Goal: Task Accomplishment & Management: Manage account settings

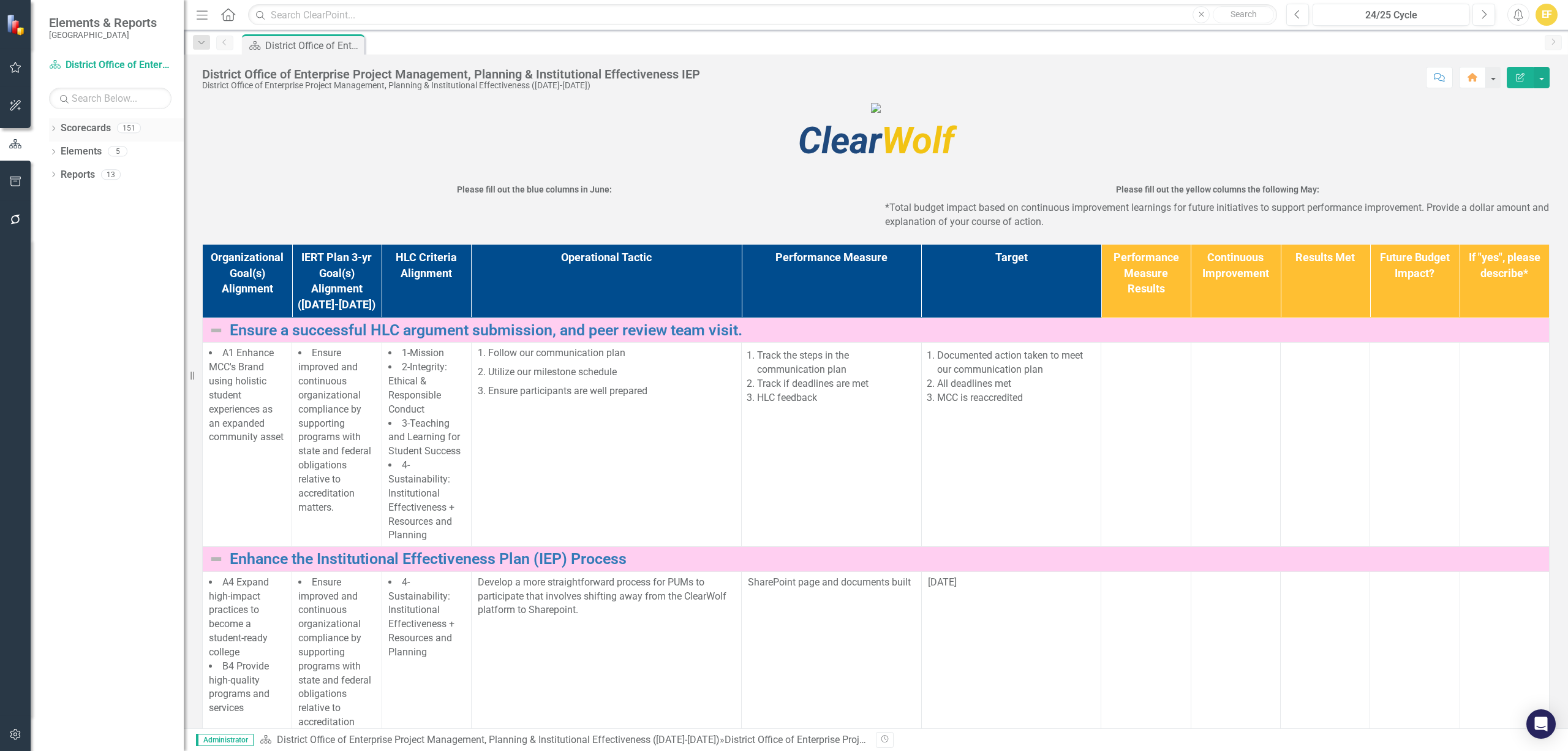
click at [54, 123] on div "Dropdown Scorecards 151" at bounding box center [117, 130] width 135 height 23
click at [59, 128] on div "Dropdown Scorecards 151" at bounding box center [117, 130] width 135 height 23
click at [53, 129] on icon "Dropdown" at bounding box center [54, 129] width 9 height 7
click at [60, 171] on icon "Dropdown" at bounding box center [60, 174] width 9 height 7
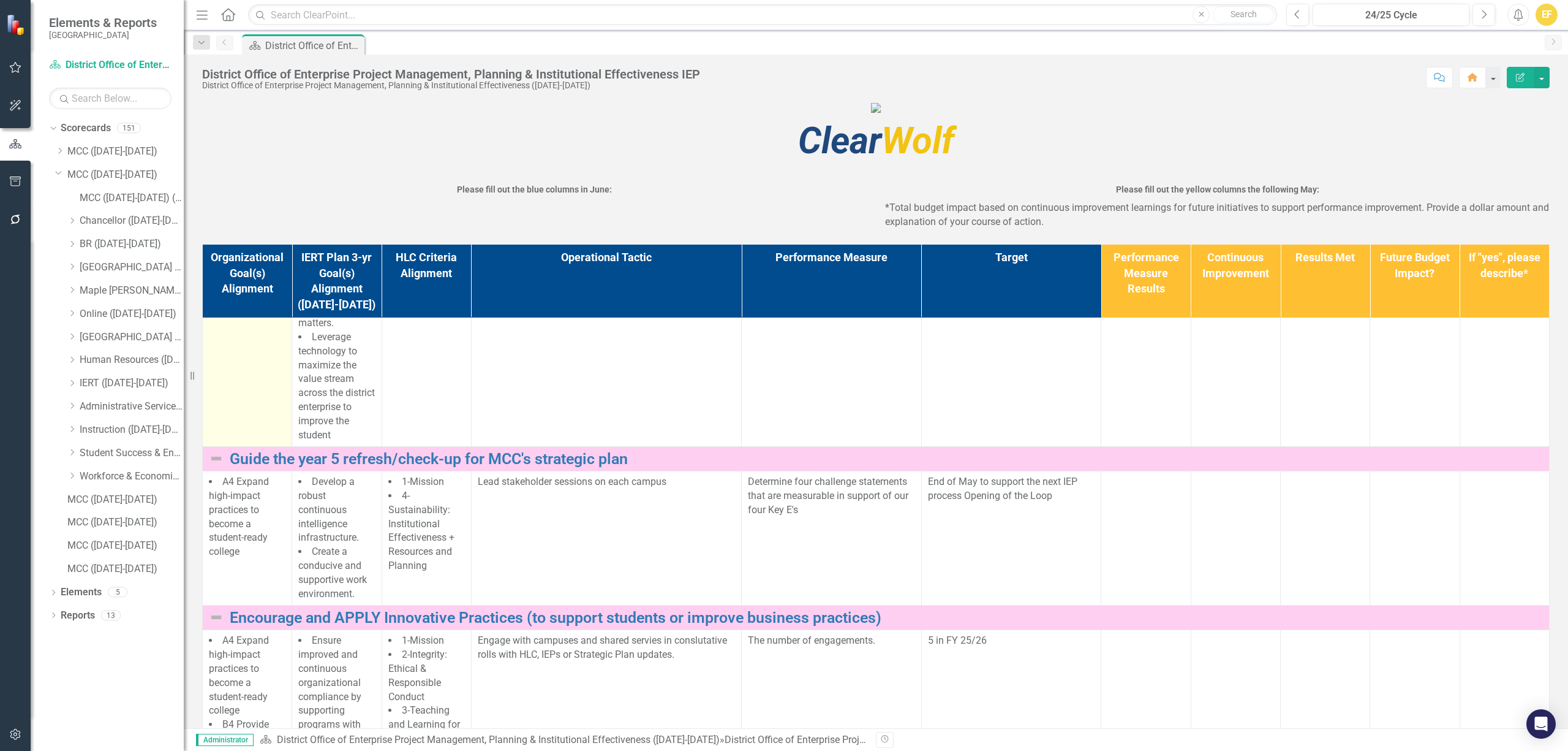
scroll to position [498, 0]
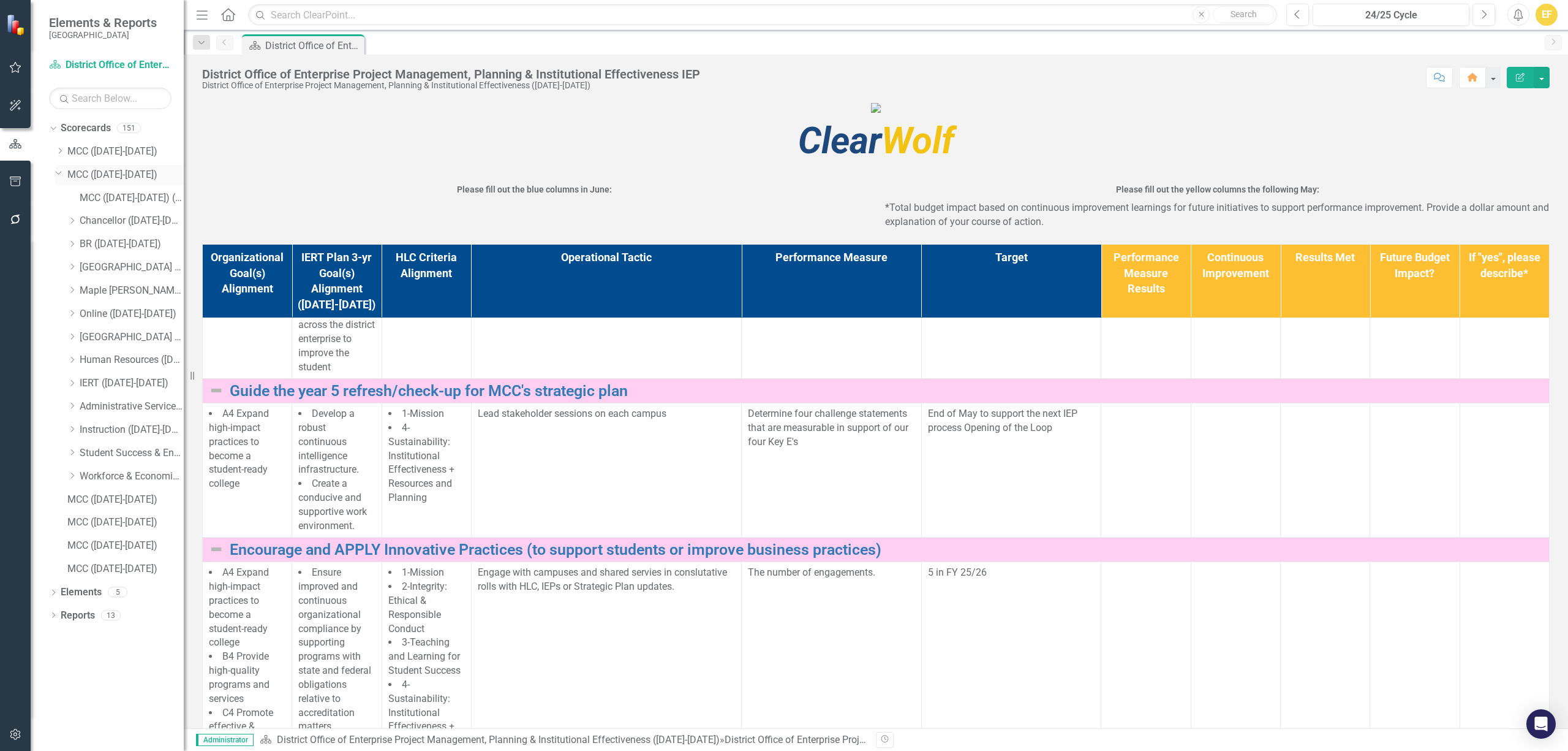
click at [102, 177] on link "MCC ([DATE]-[DATE])" at bounding box center [126, 174] width 116 height 14
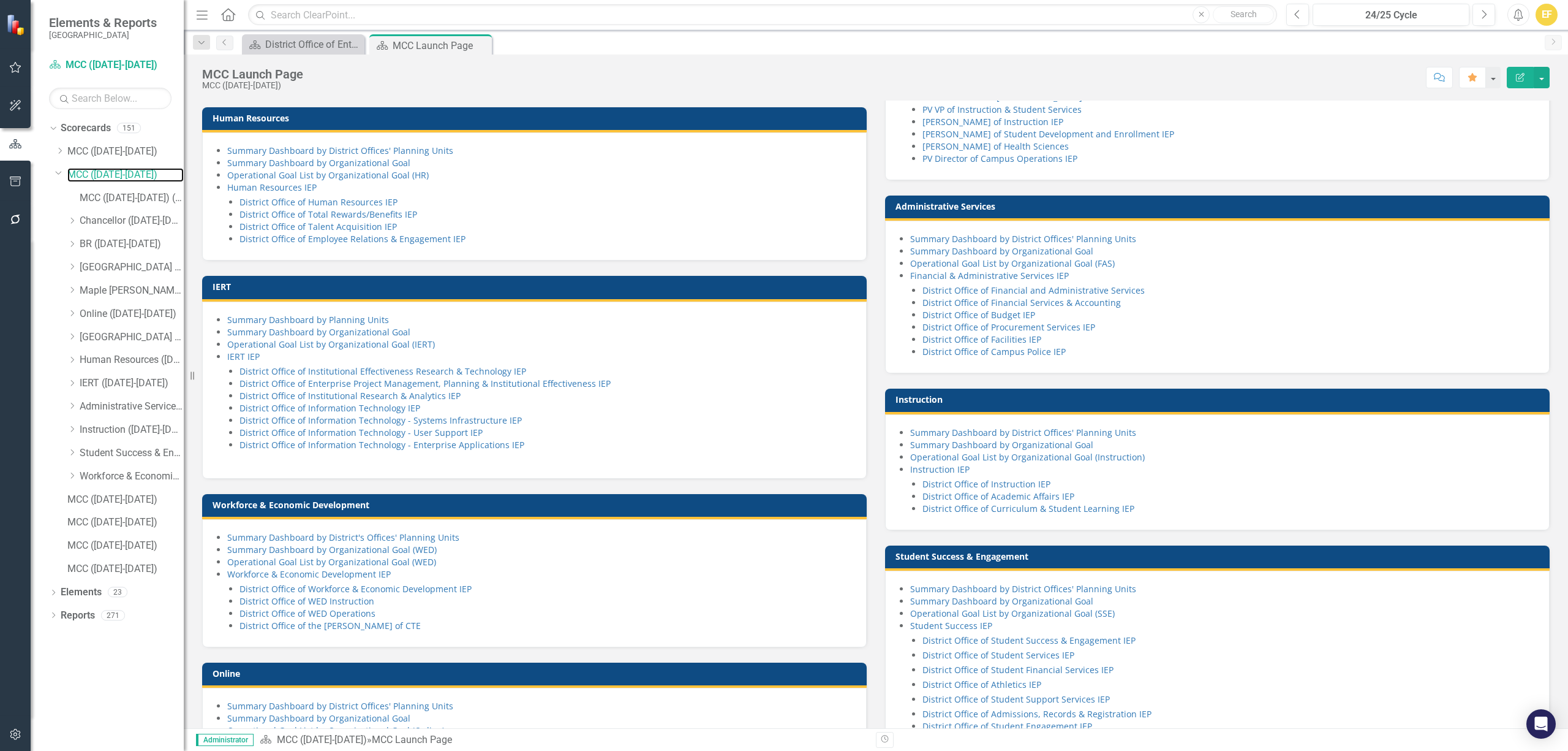
scroll to position [572, 0]
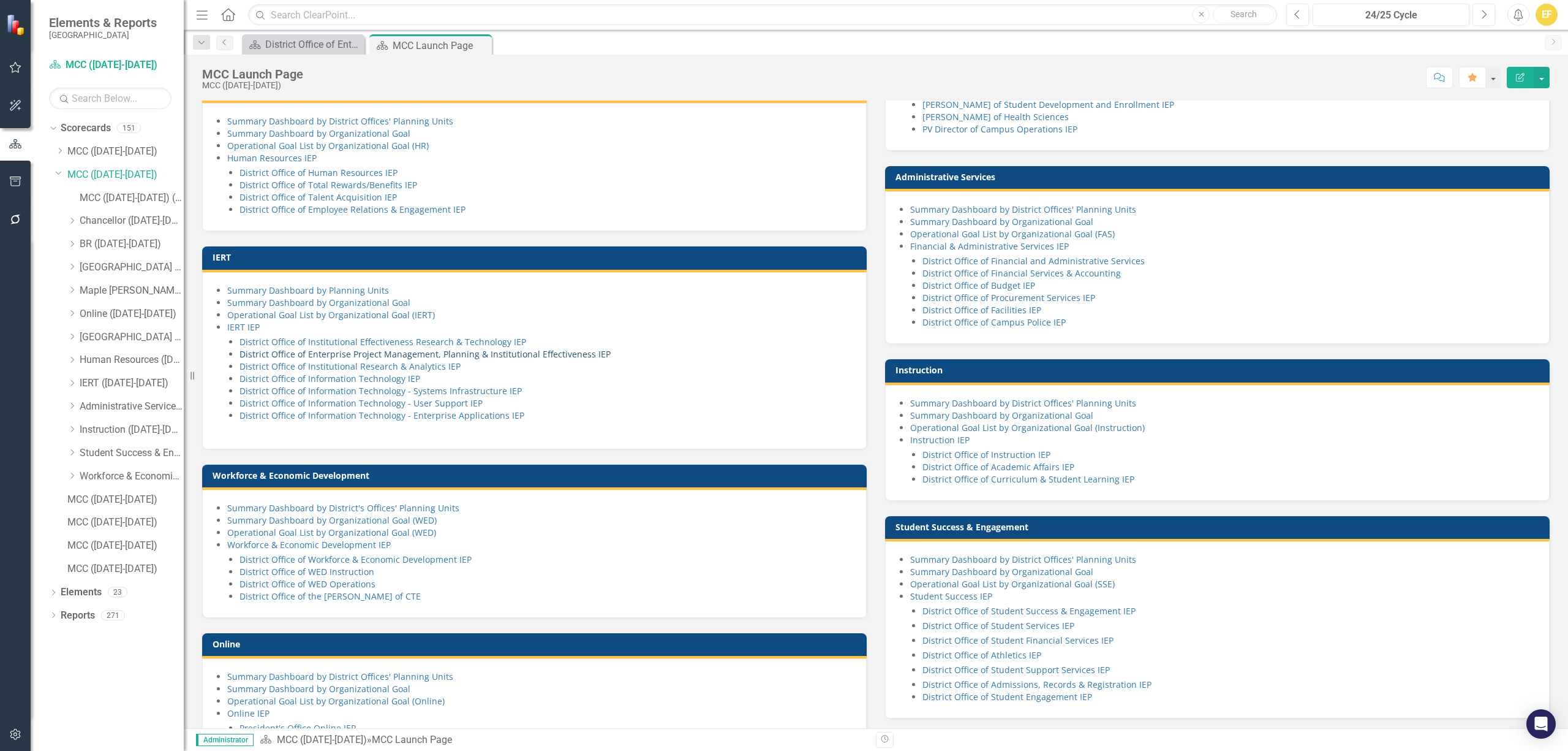
click at [424, 360] on link "District Office of Enterprise Project Management, Planning & Institutional Effe…" at bounding box center [425, 354] width 371 height 12
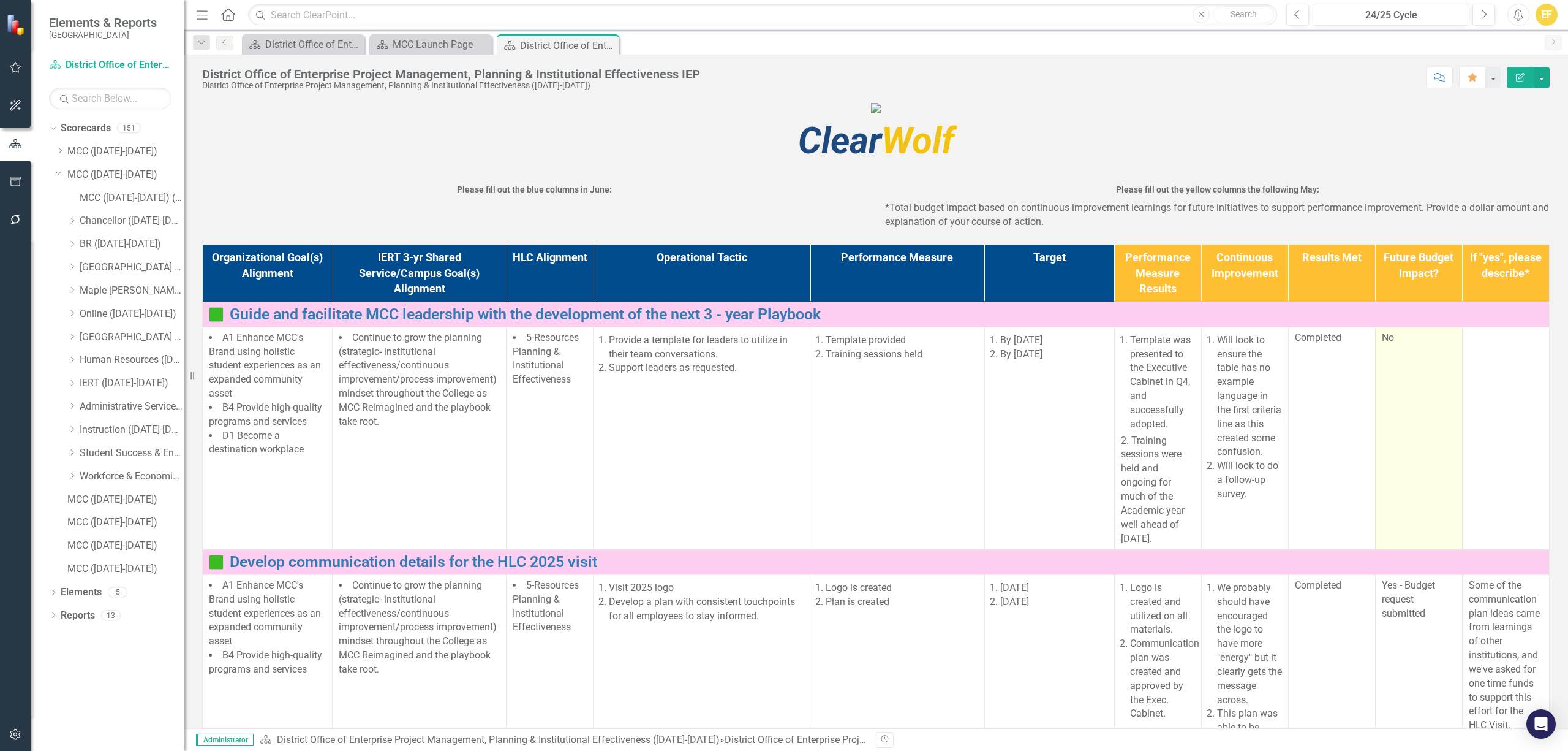
click at [1407, 469] on td "No" at bounding box center [1419, 438] width 87 height 223
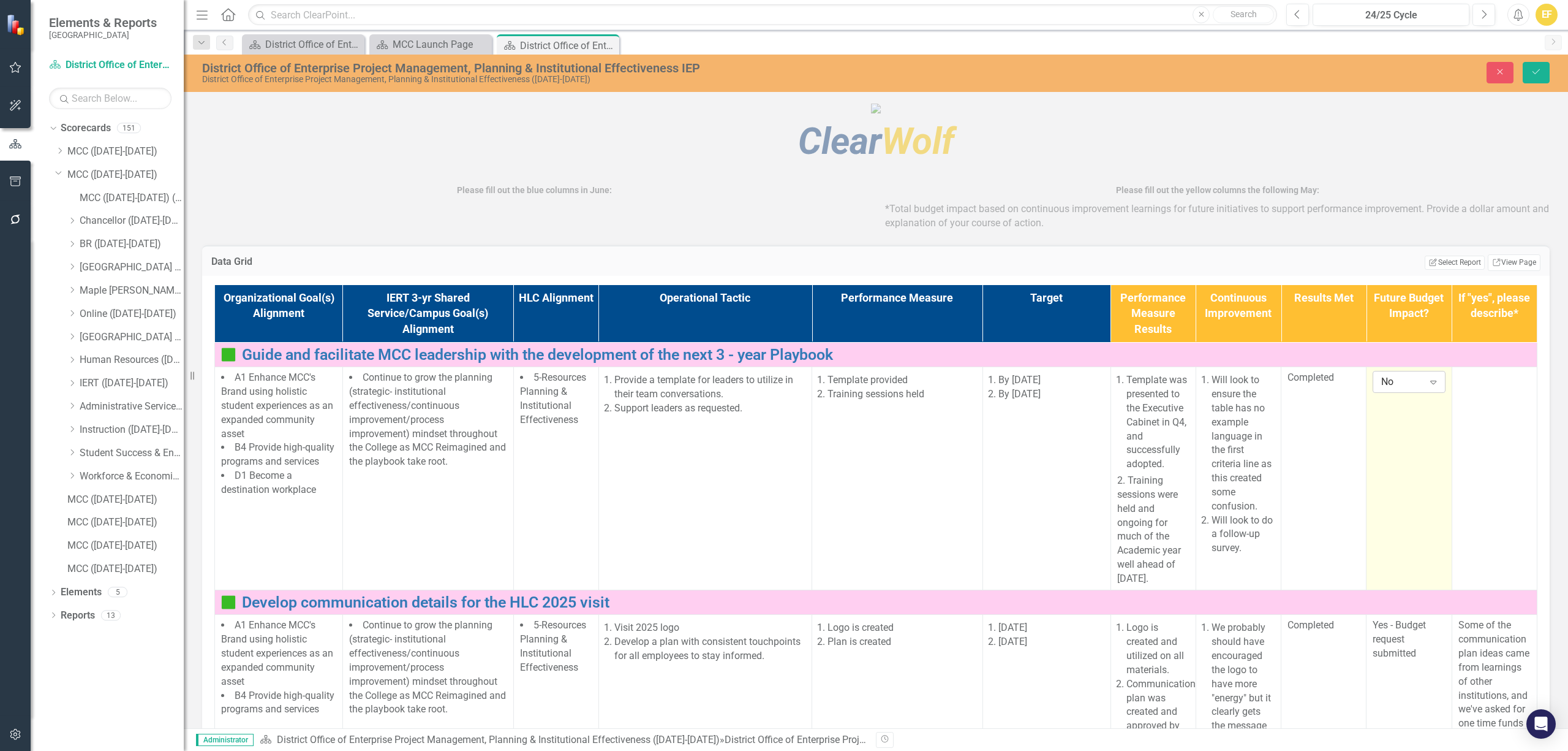
click at [1427, 387] on icon "Expand" at bounding box center [1433, 382] width 12 height 10
click at [1402, 523] on div "No" at bounding box center [1414, 523] width 78 height 14
click at [1493, 75] on button "Close" at bounding box center [1500, 73] width 27 height 22
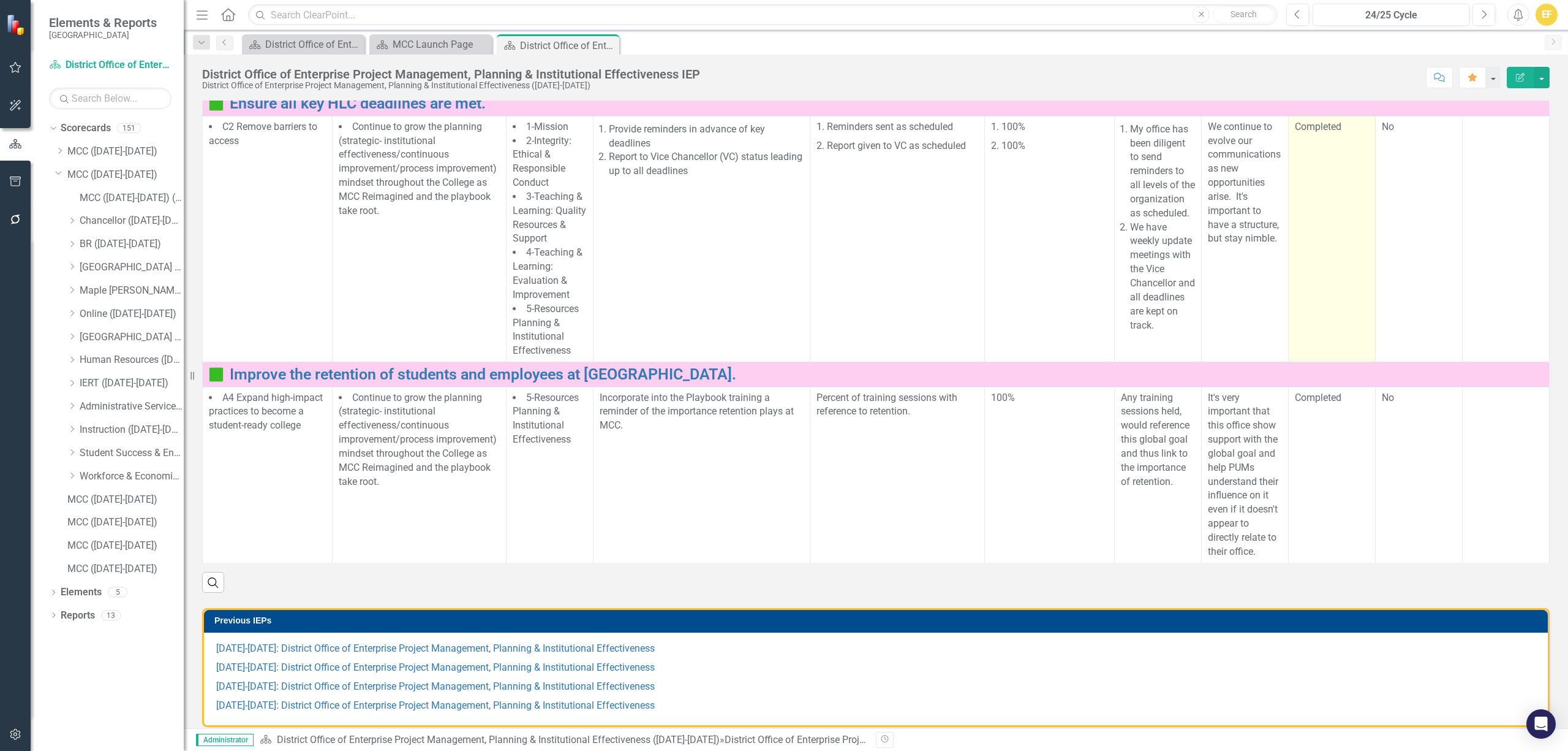
scroll to position [490, 0]
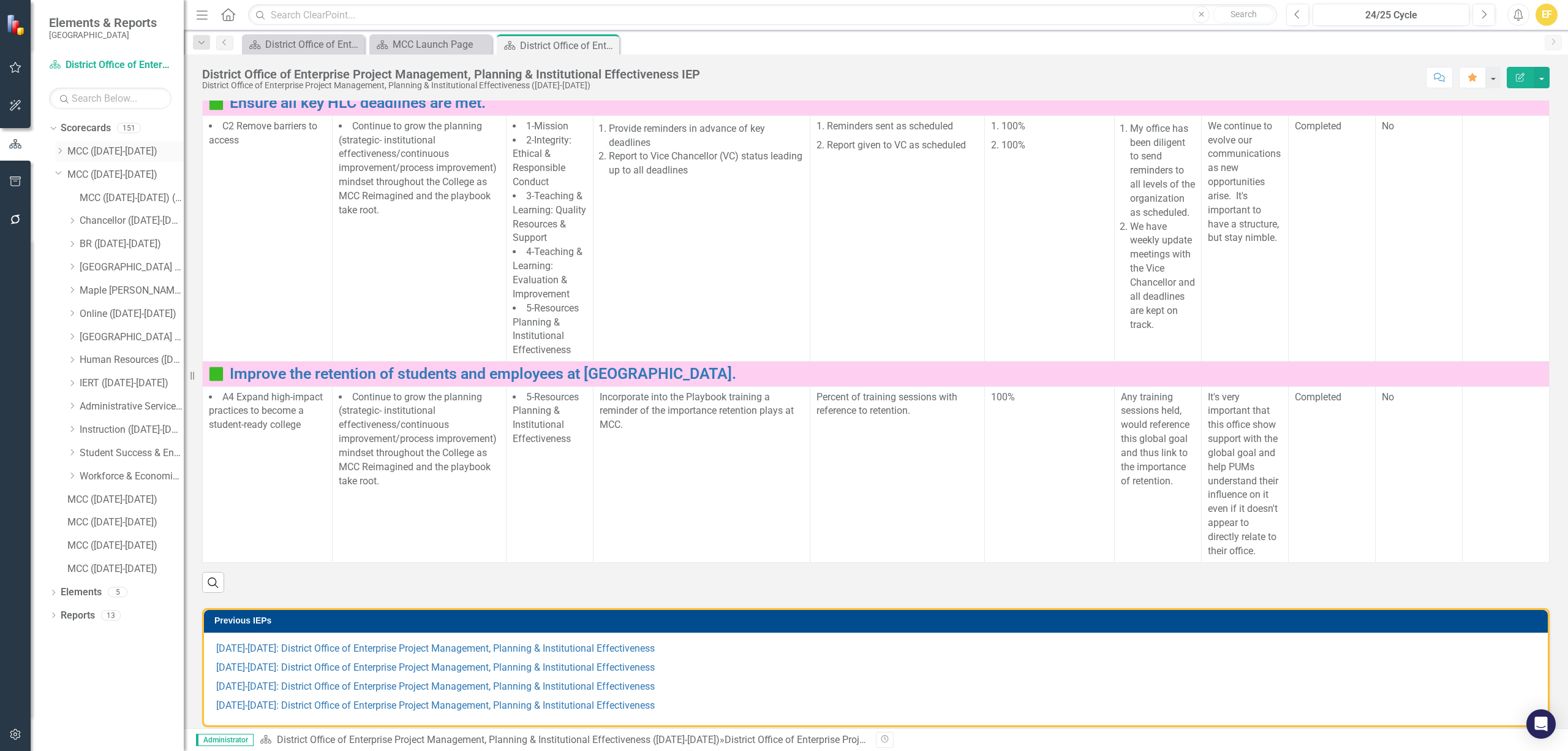
click at [55, 153] on icon "Dropdown" at bounding box center [60, 151] width 9 height 7
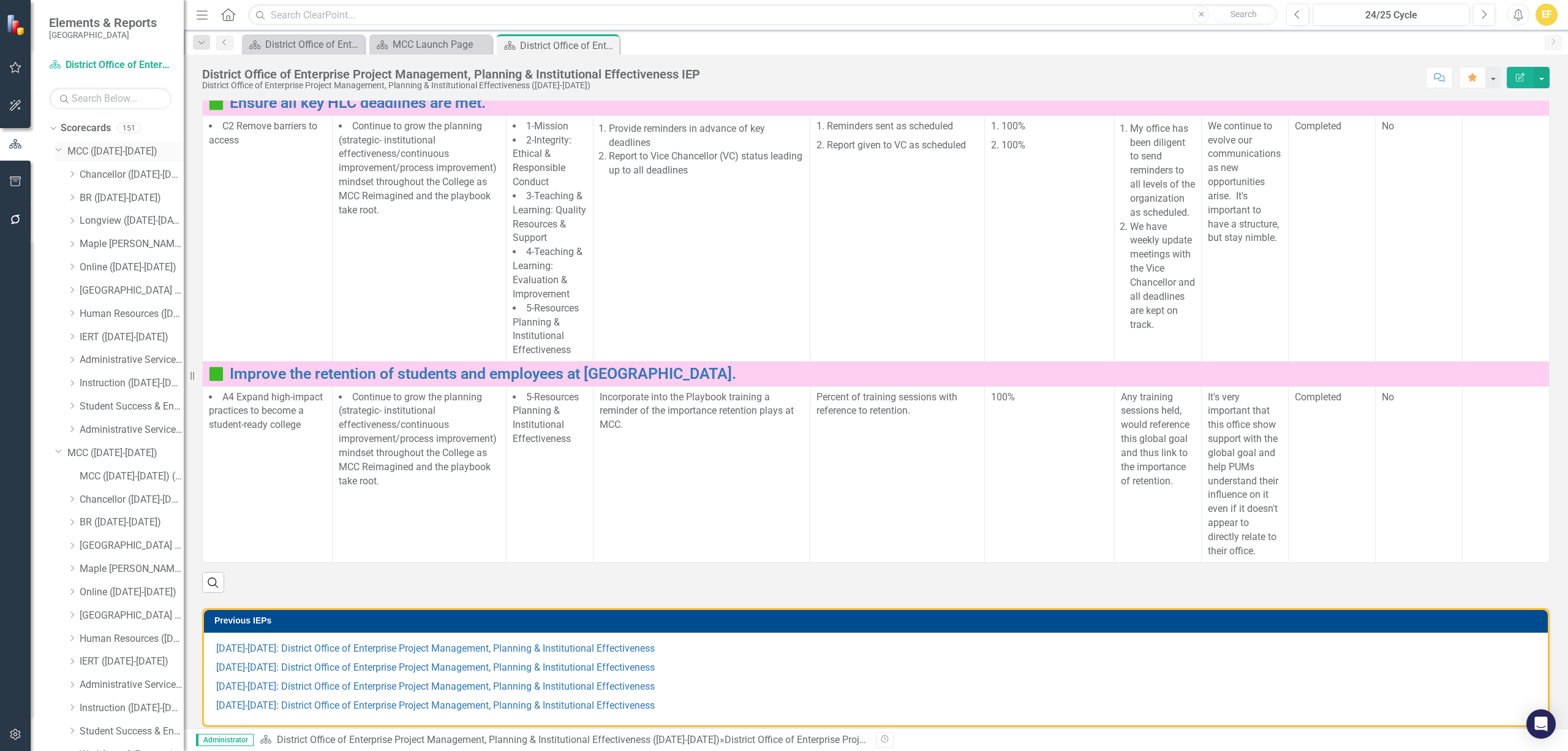
click at [96, 158] on link "MCC ([DATE]-[DATE])" at bounding box center [126, 151] width 116 height 14
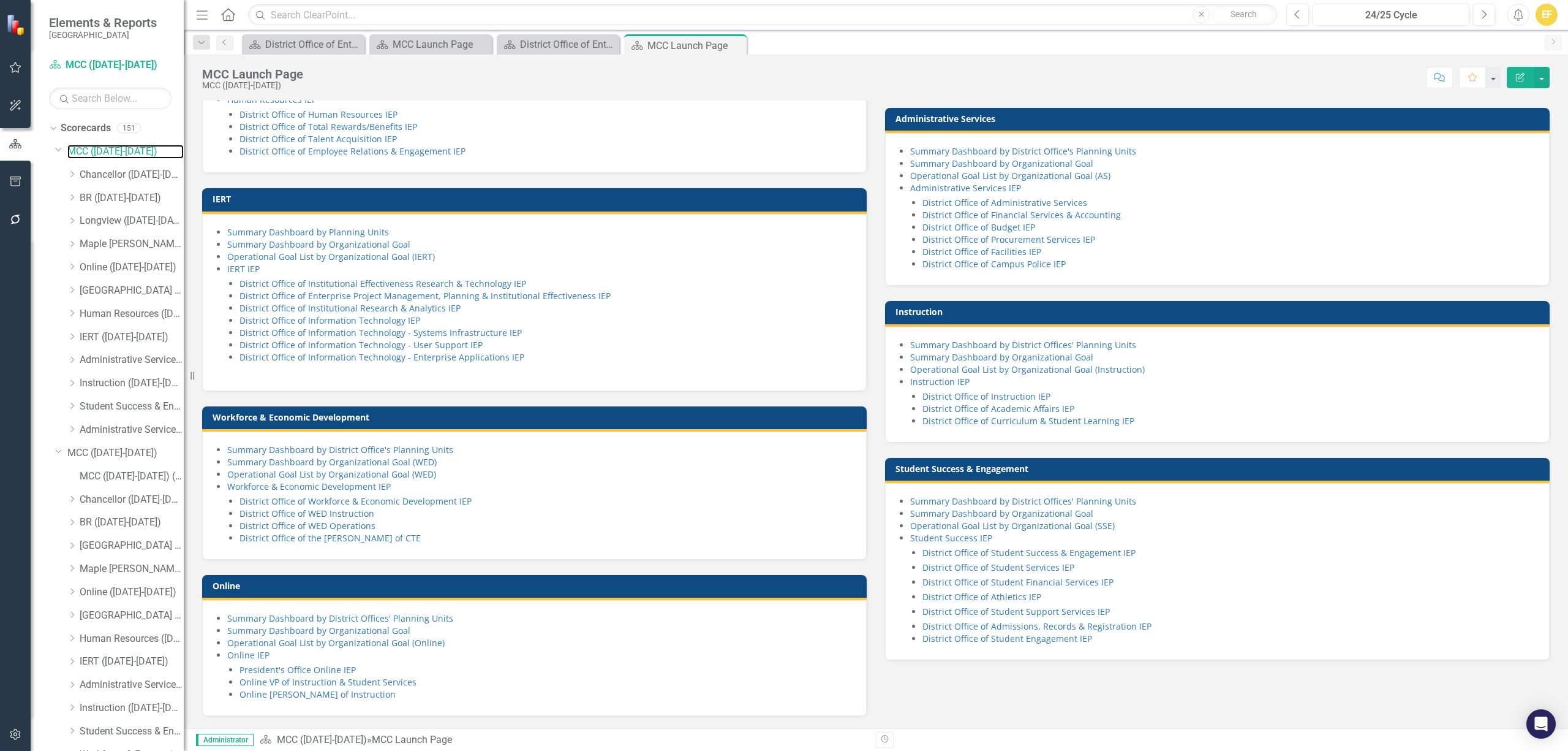
scroll to position [733, 0]
click at [456, 290] on link "District Office of Enterprise Project Management, Planning & Institutional Effe…" at bounding box center [425, 296] width 371 height 12
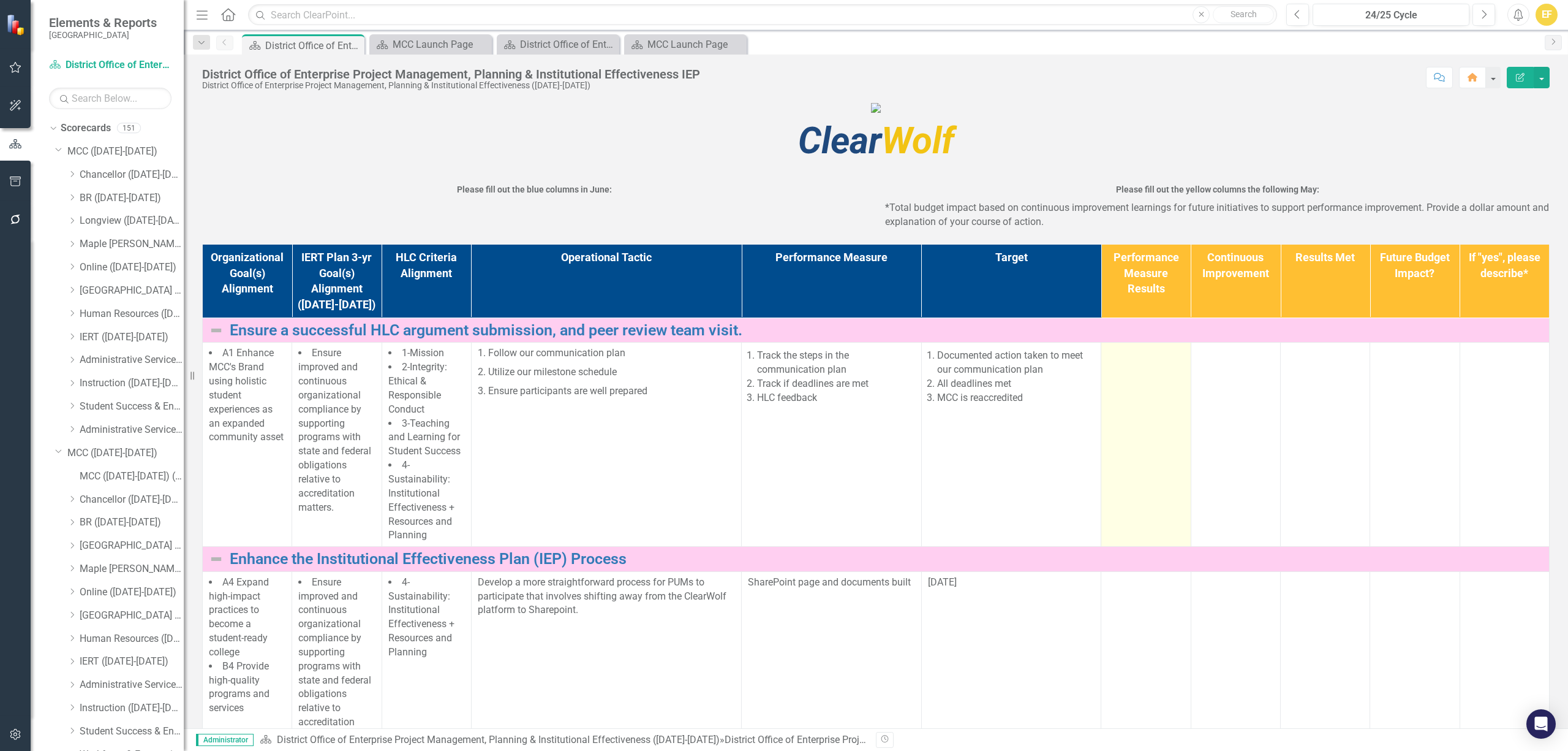
click at [1148, 523] on td at bounding box center [1146, 444] width 89 height 204
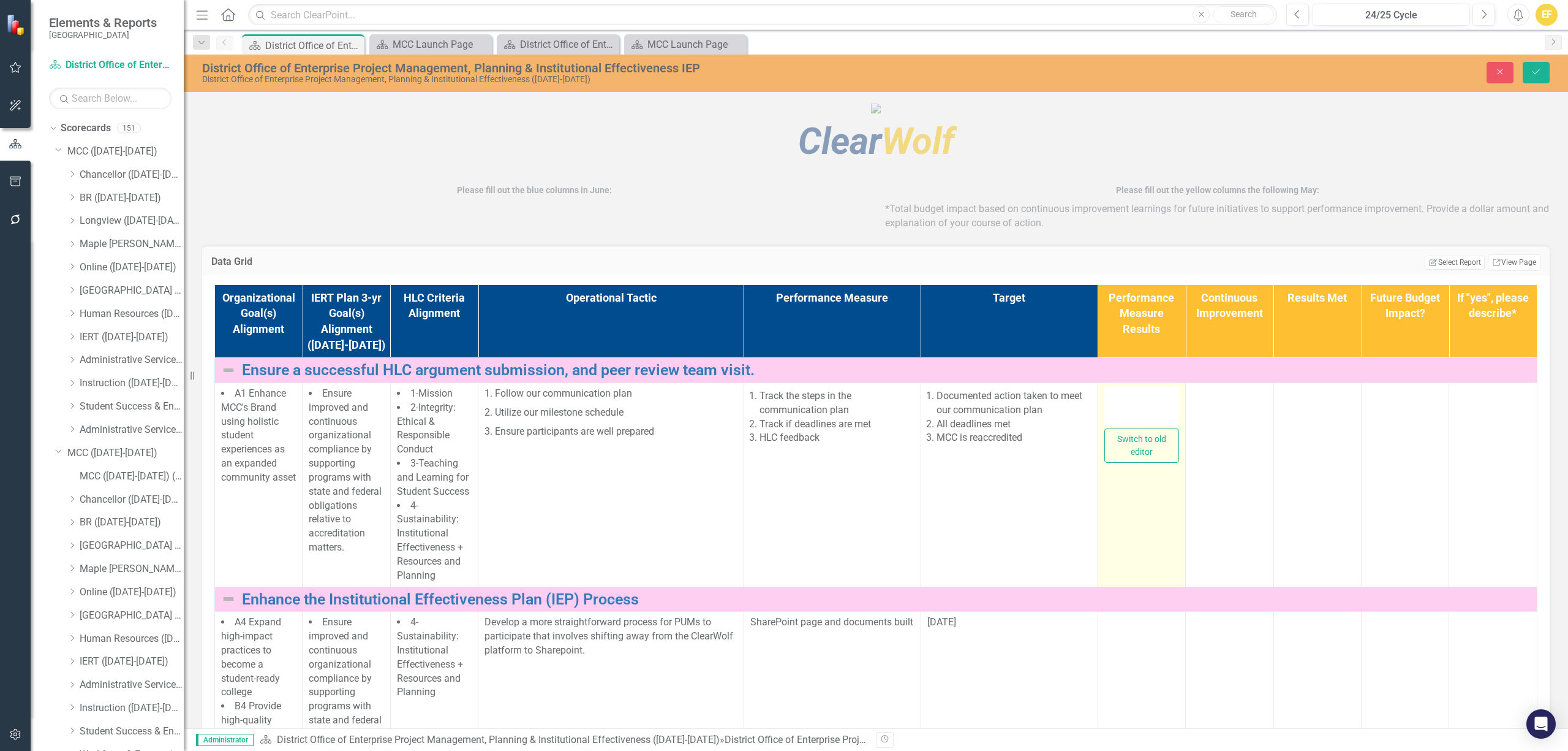
click at [1111, 426] on div at bounding box center [1142, 407] width 75 height 39
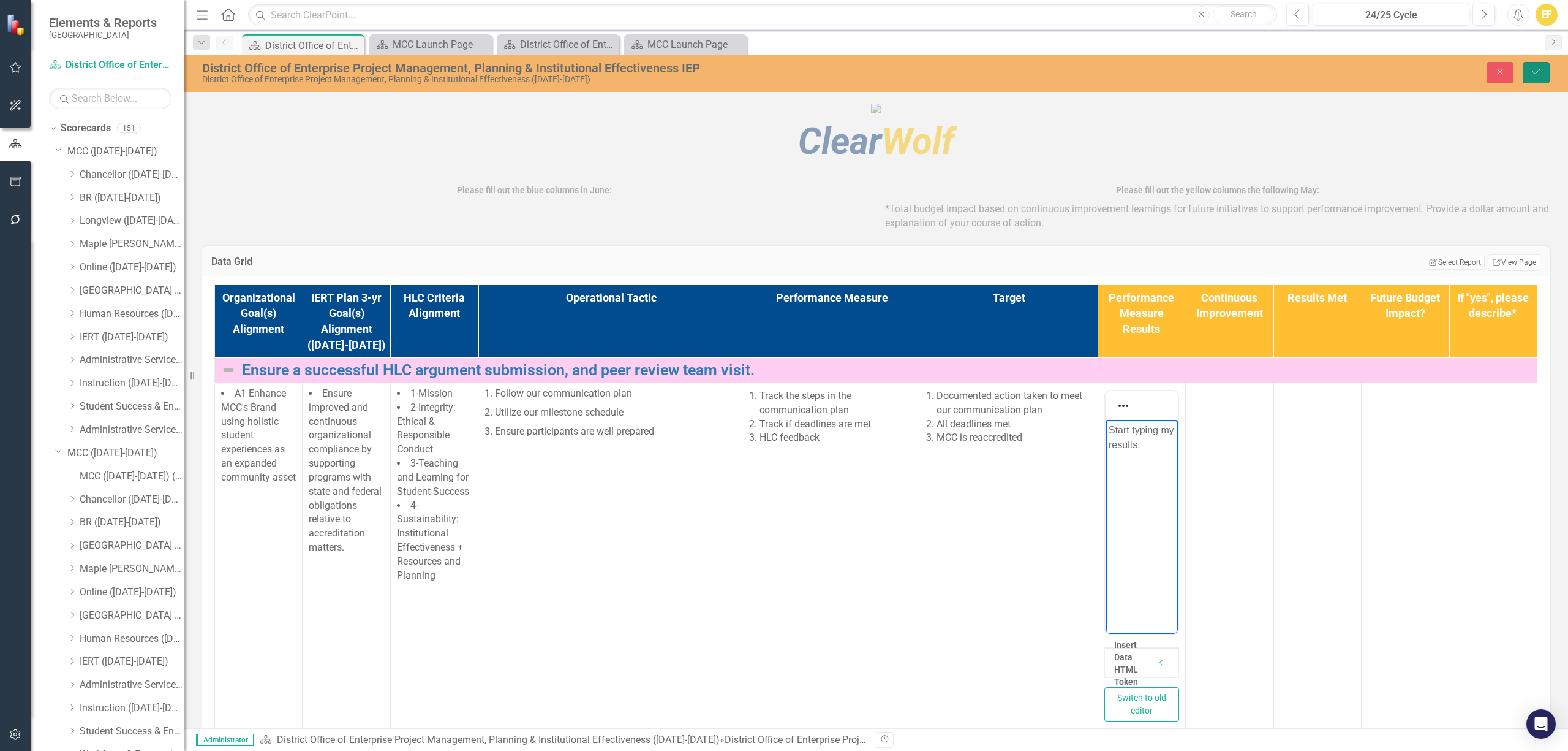
click at [1534, 71] on icon "Save" at bounding box center [1536, 72] width 11 height 9
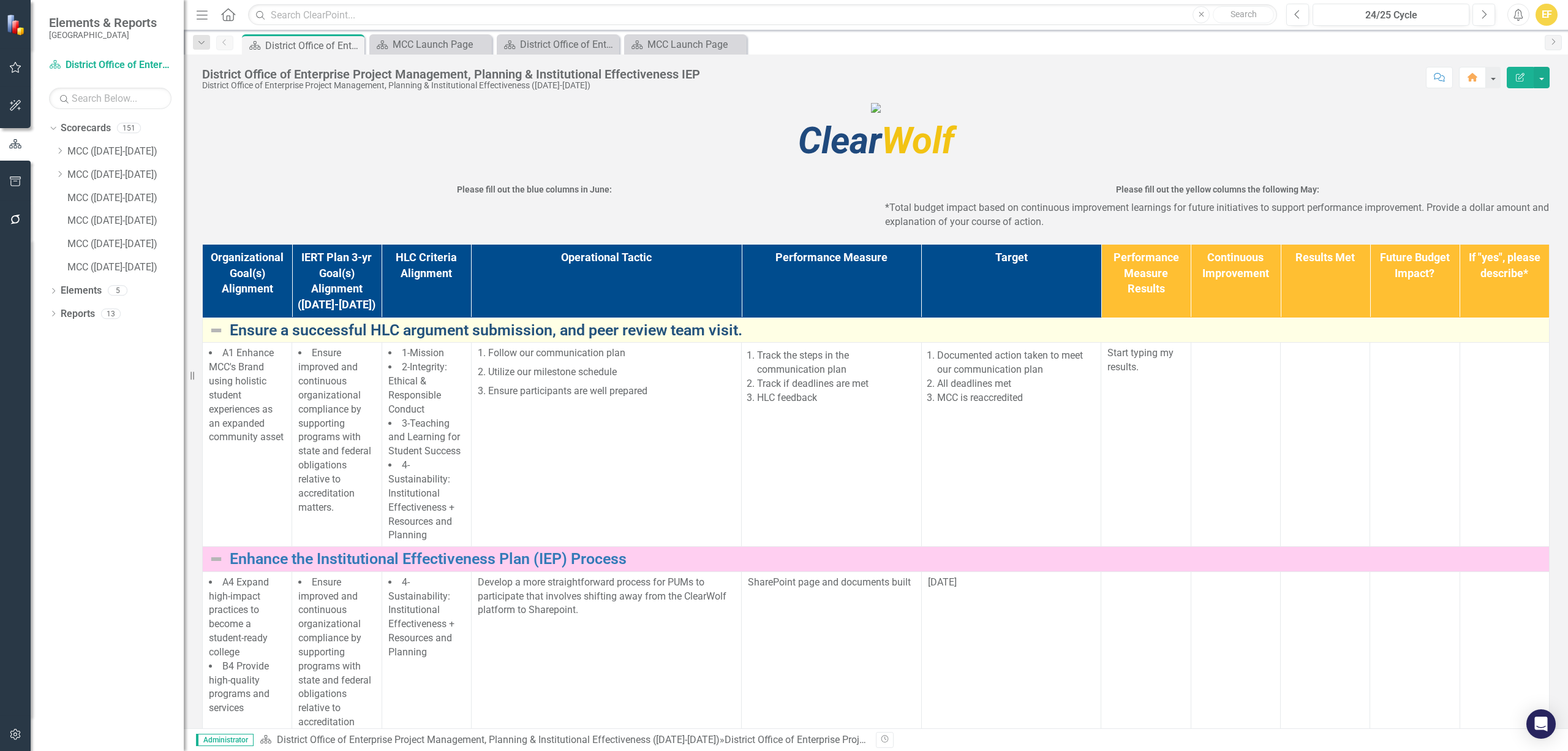
click at [363, 339] on link "Ensure a successful HLC argument submission, and peer review team visit." at bounding box center [886, 330] width 1313 height 17
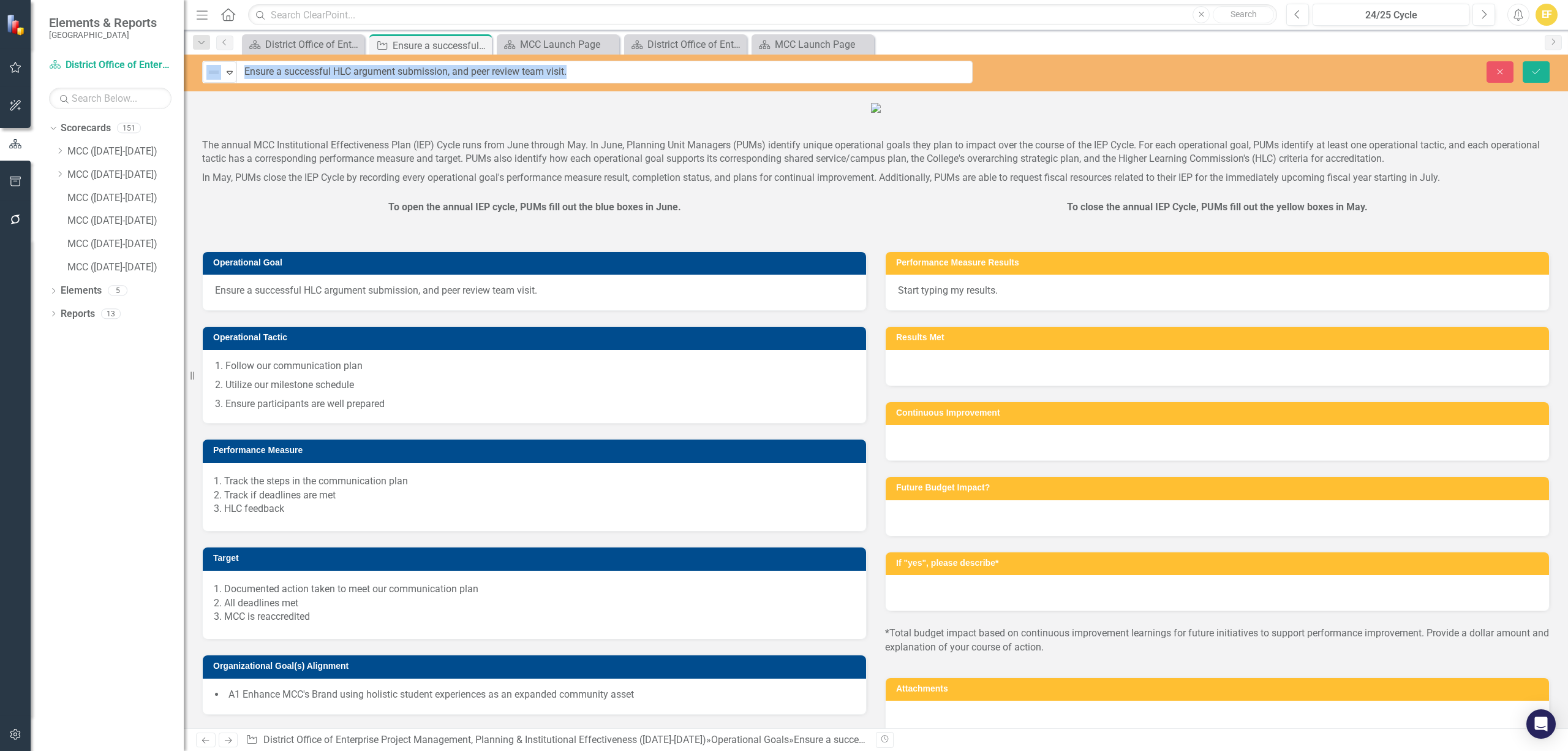
drag, startPoint x: 229, startPoint y: 73, endPoint x: 600, endPoint y: 80, distance: 371.1
drag, startPoint x: 603, startPoint y: 75, endPoint x: 216, endPoint y: 75, distance: 387.0
click at [216, 75] on div "Not Defined Expand Ensure a successful HLC argument submission, and peer review…" at bounding box center [587, 72] width 771 height 23
click at [340, 117] on p at bounding box center [875, 108] width 1348 height 17
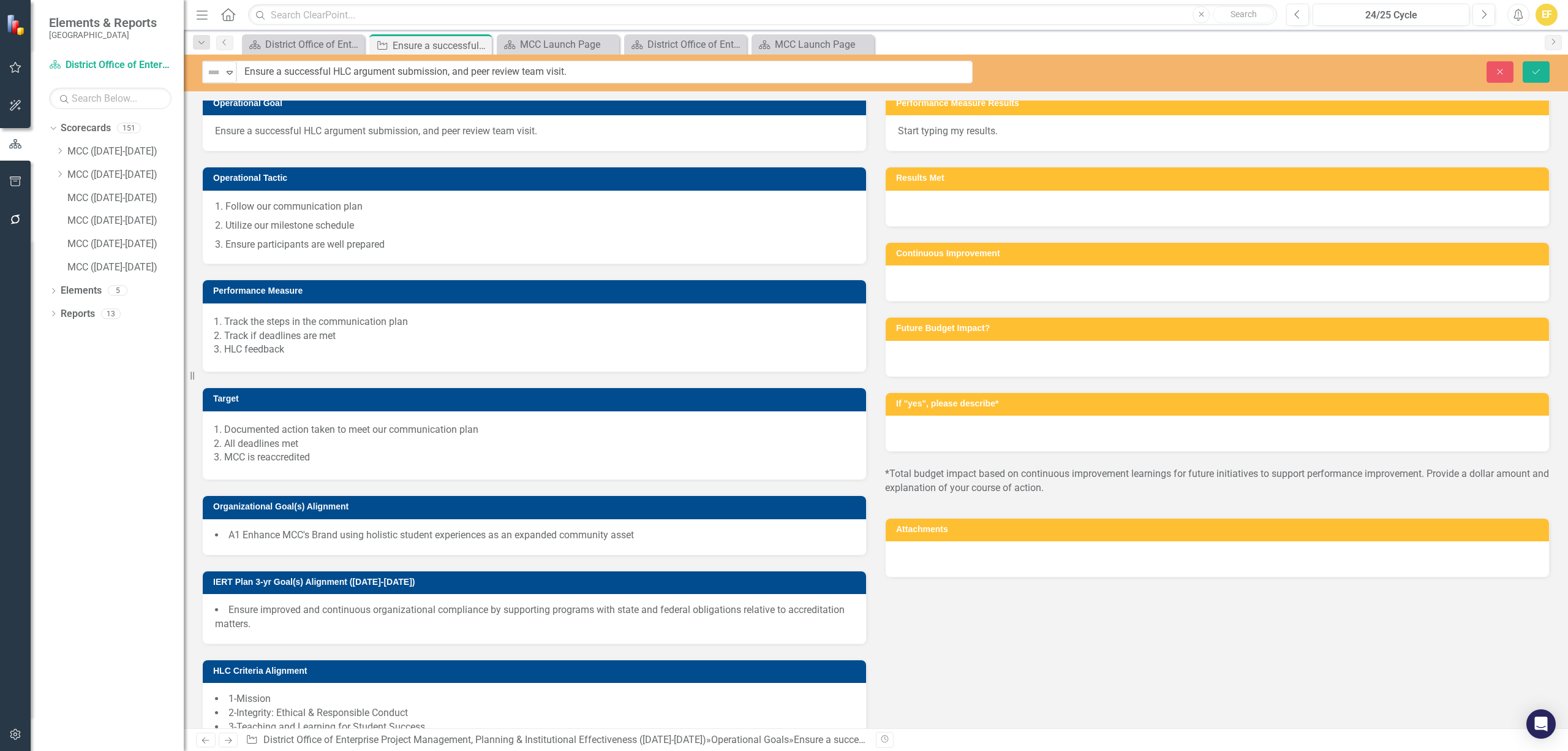
scroll to position [163, 0]
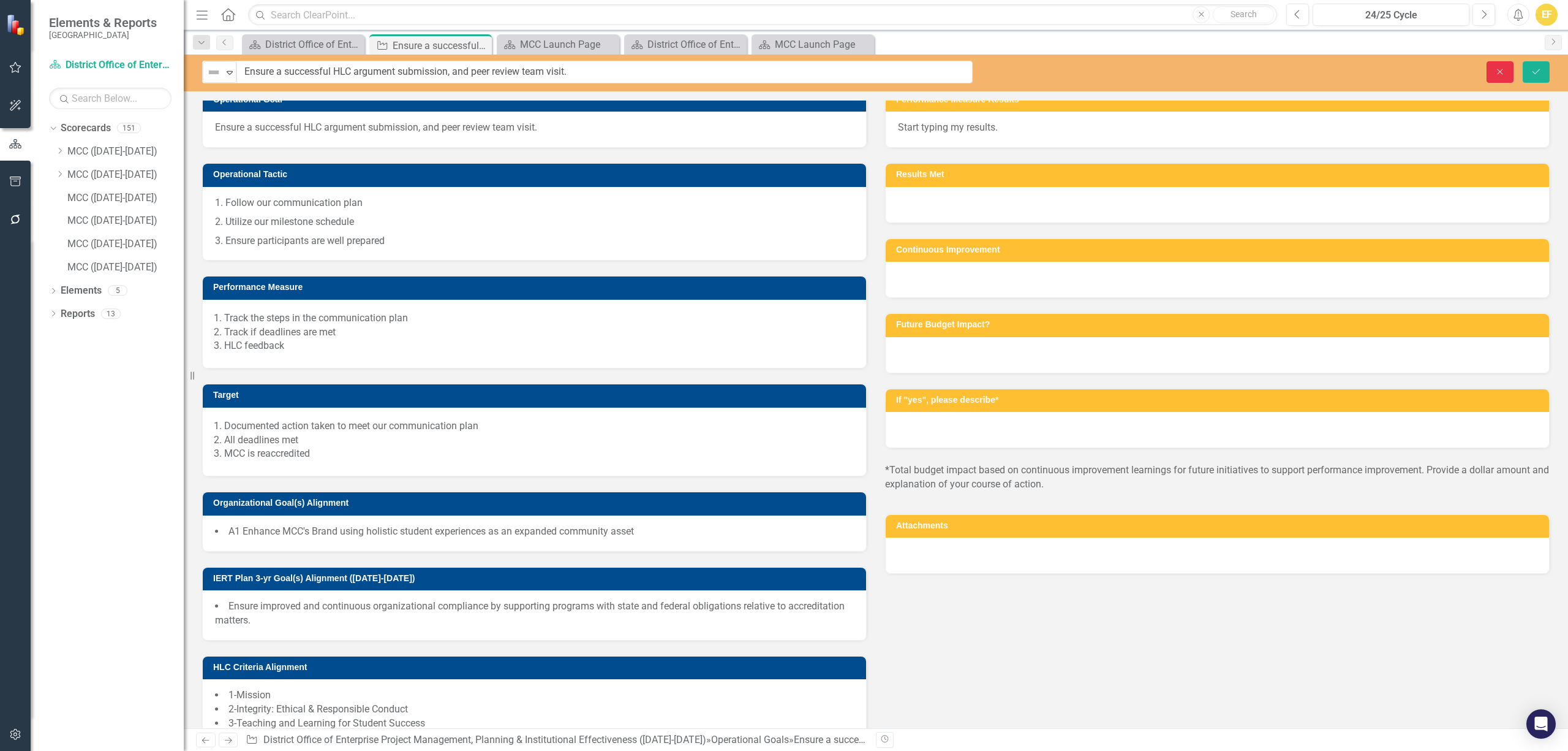
click at [1495, 74] on icon "Close" at bounding box center [1500, 72] width 11 height 9
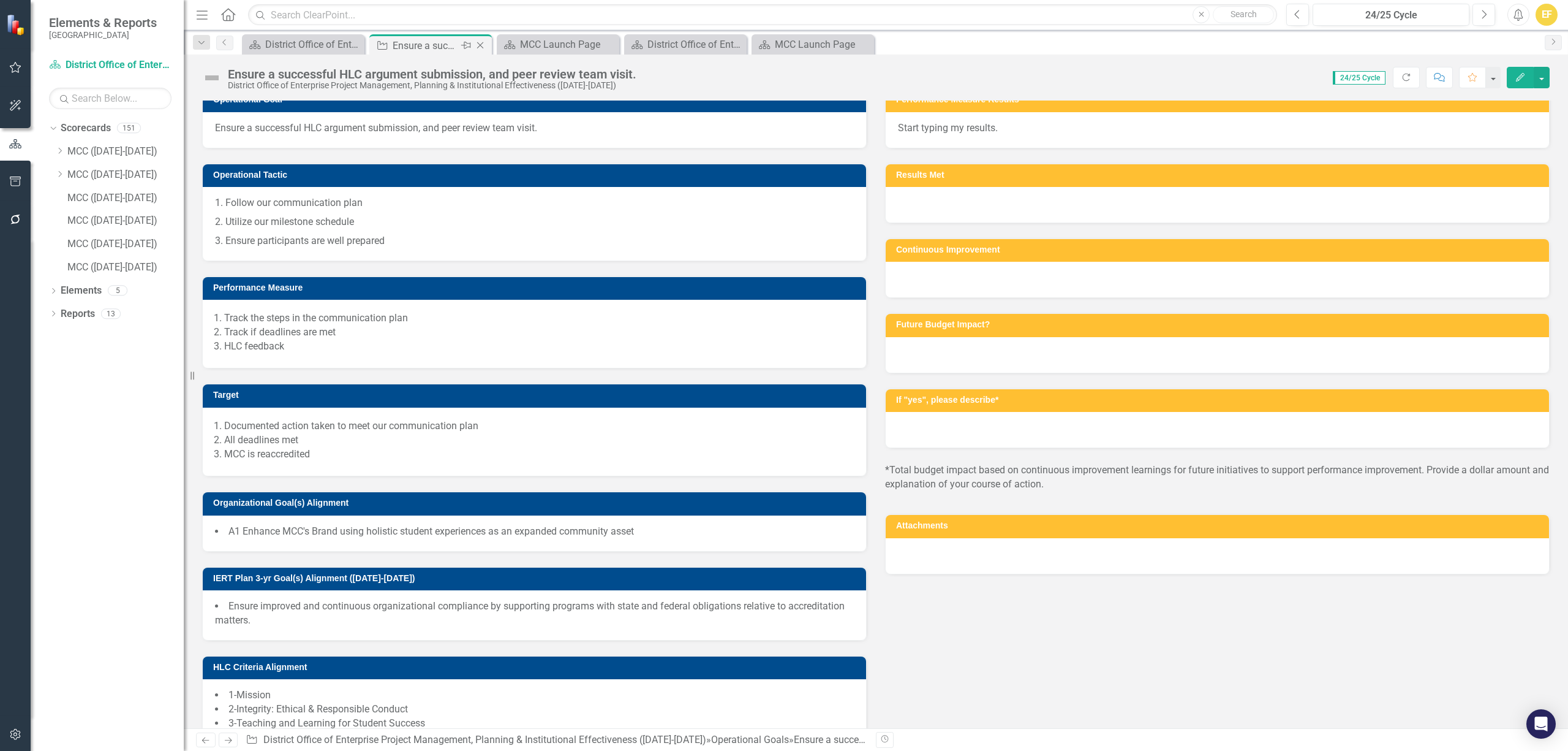
click at [477, 46] on icon "Close" at bounding box center [480, 46] width 12 height 10
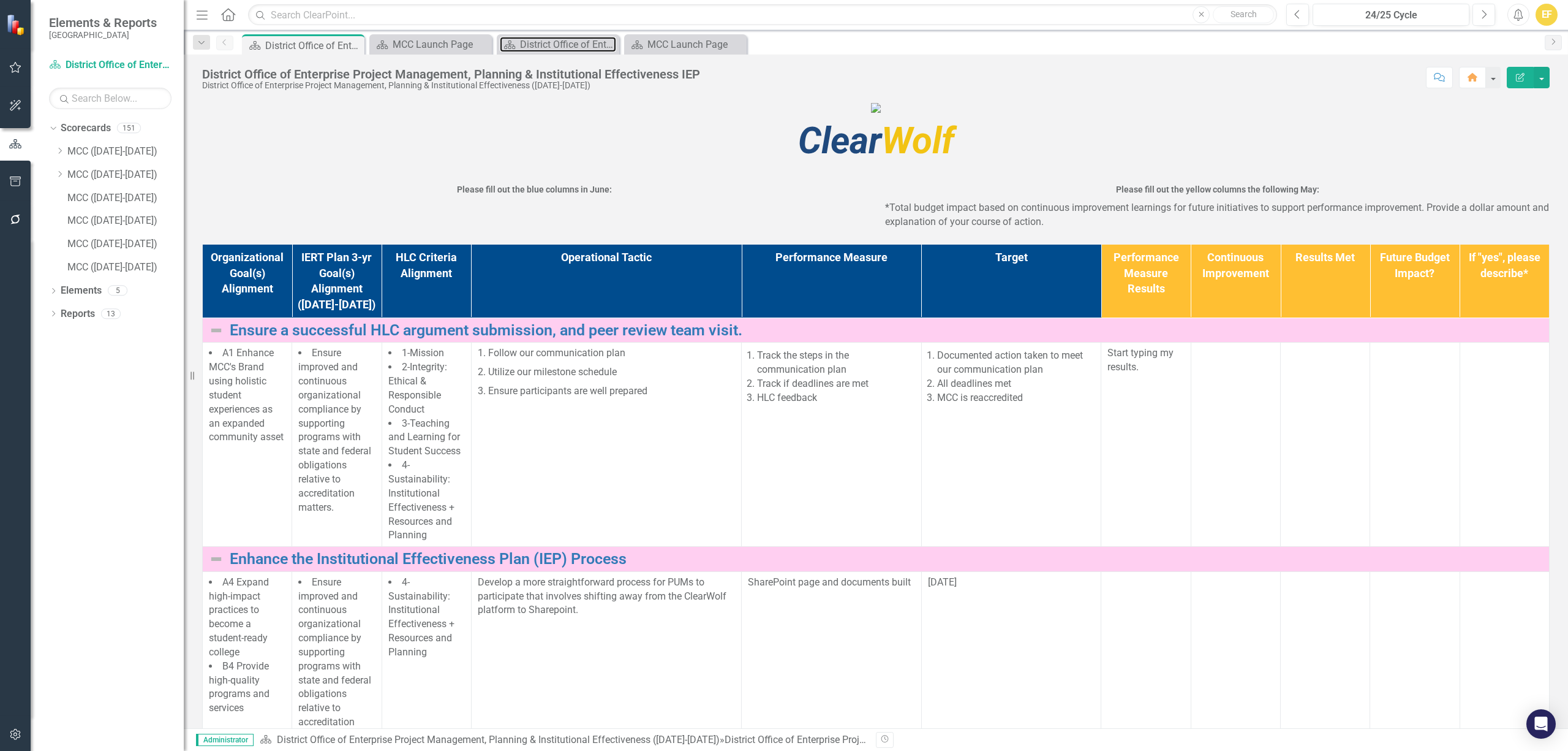
drag, startPoint x: 539, startPoint y: 45, endPoint x: 825, endPoint y: 44, distance: 286.0
click at [825, 44] on div "Scorecard District Office of Enterprise Project Management, Planning & Institut…" at bounding box center [889, 44] width 1299 height 20
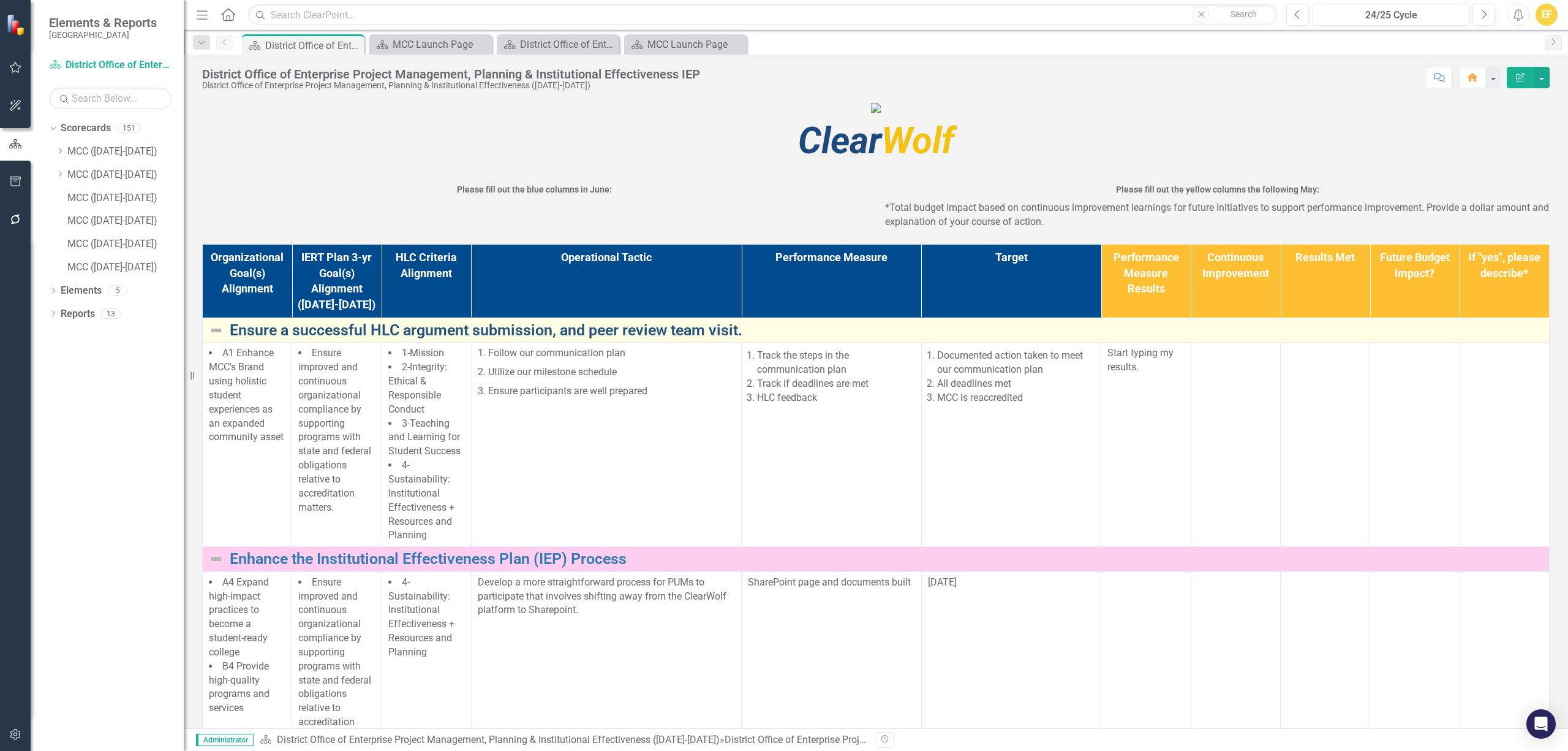
click at [892, 339] on link "Ensure a successful HLC argument submission, and peer review team visit." at bounding box center [886, 330] width 1313 height 17
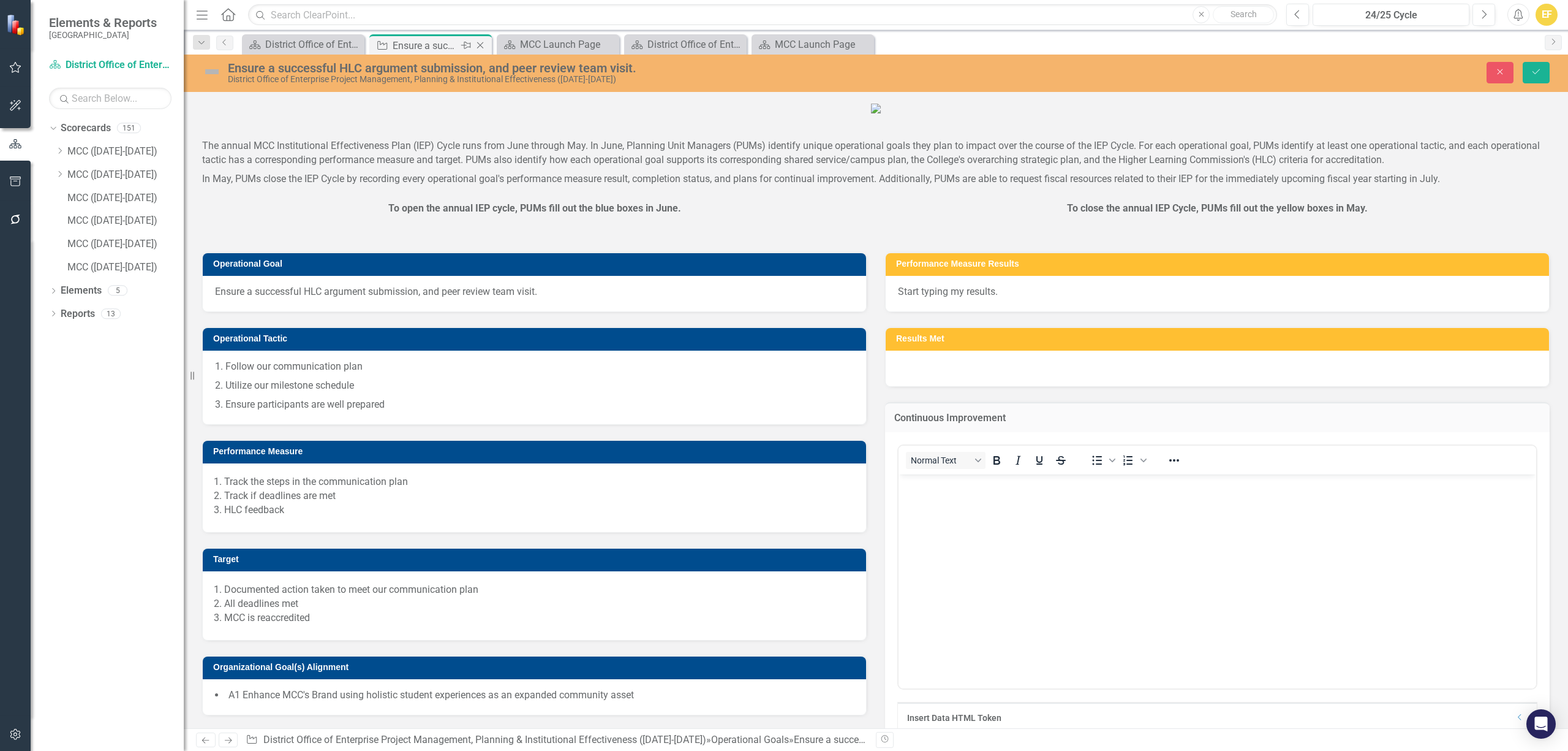
click at [478, 45] on icon "Close" at bounding box center [480, 46] width 12 height 10
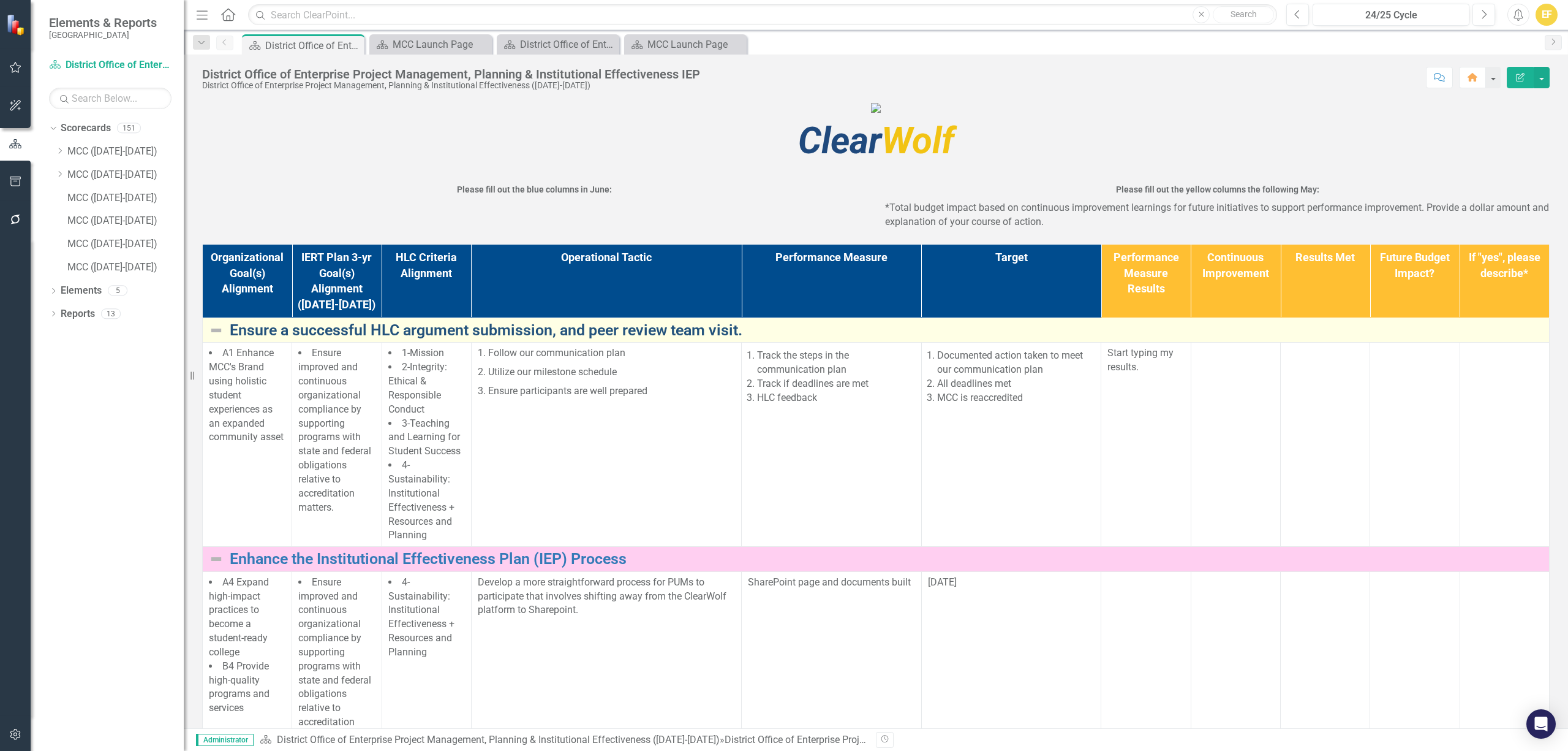
click at [830, 339] on link "Ensure a successful HLC argument submission, and peer review team visit." at bounding box center [886, 330] width 1313 height 17
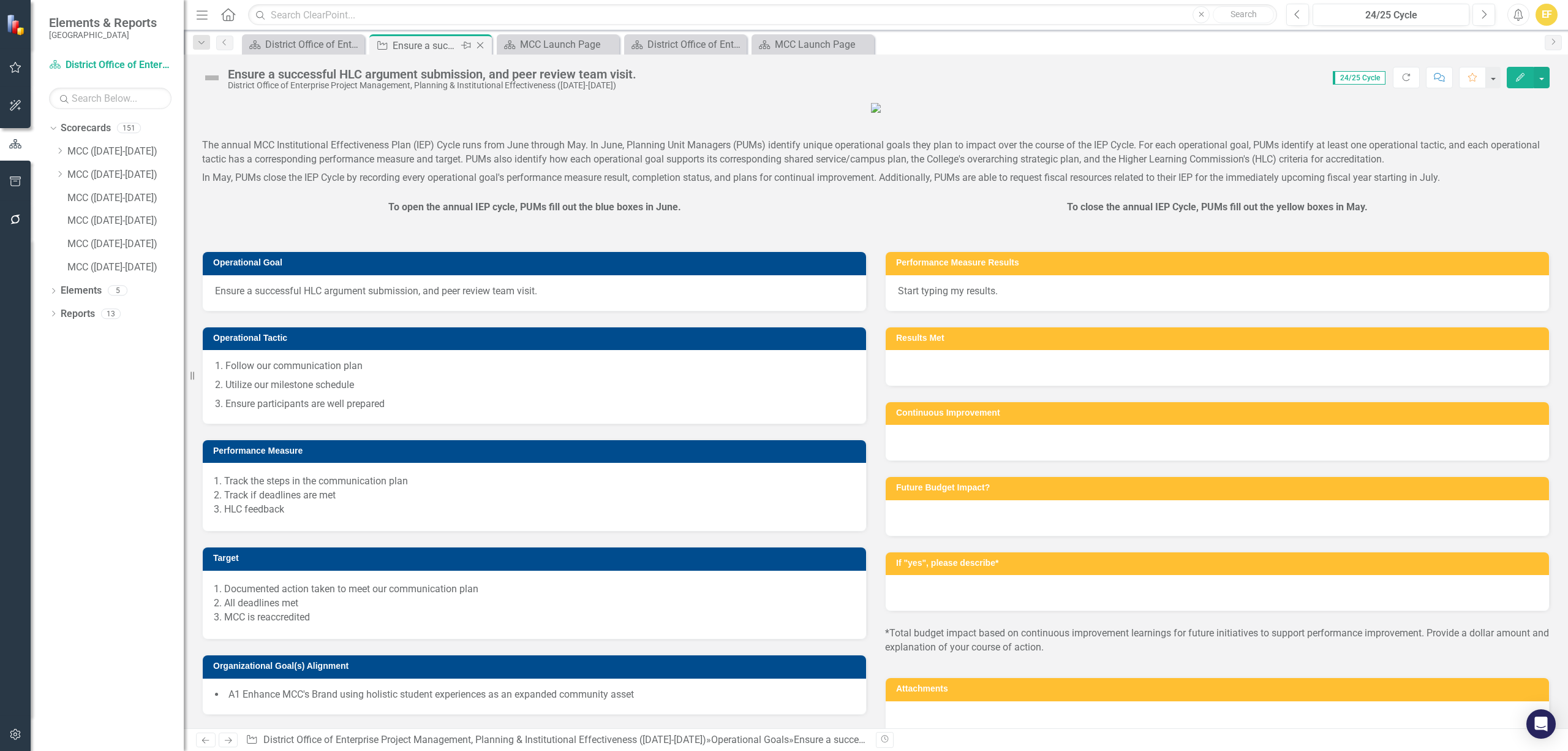
click at [478, 45] on icon "Close" at bounding box center [480, 46] width 12 height 10
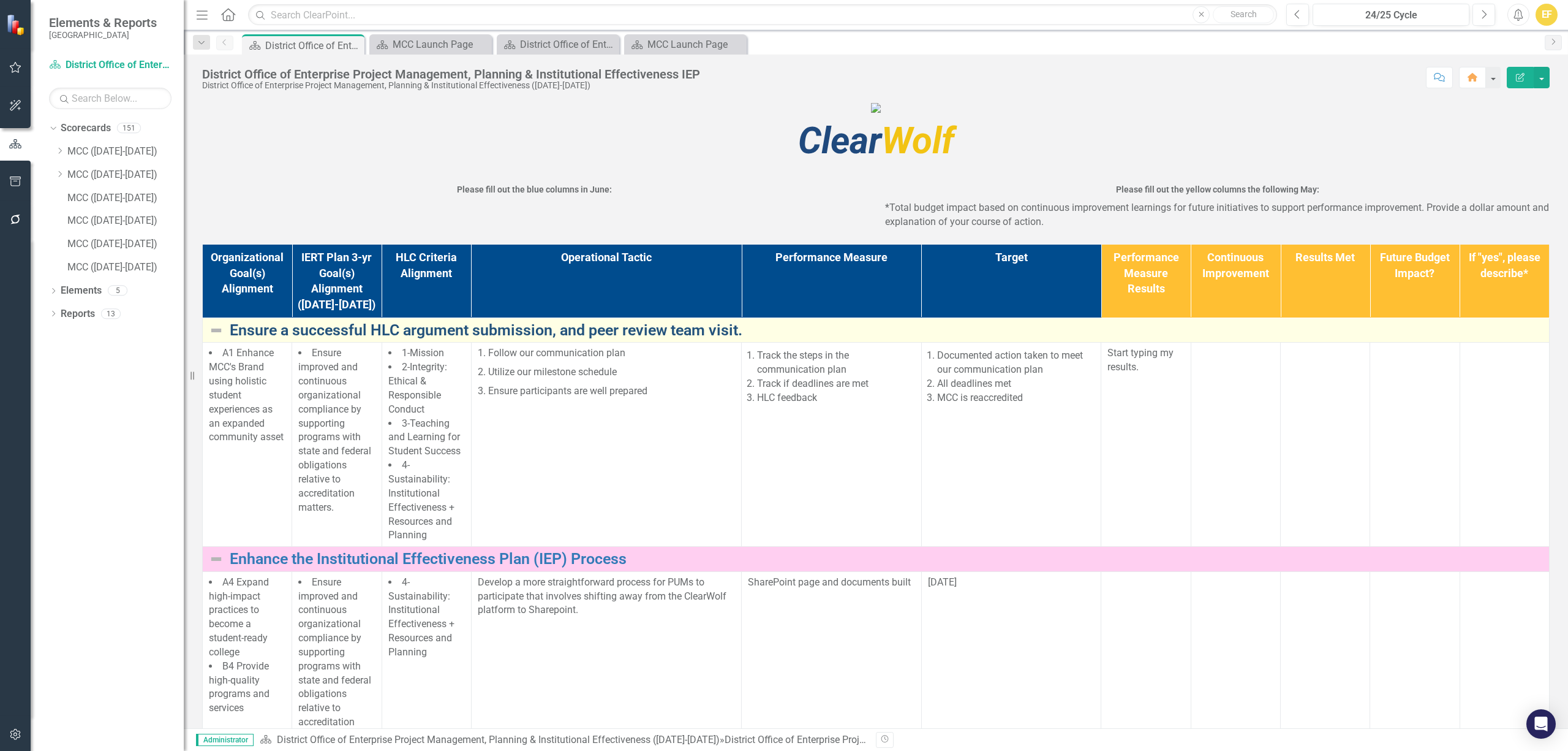
click at [803, 339] on link "Ensure a successful HLC argument submission, and peer review team visit." at bounding box center [886, 330] width 1313 height 17
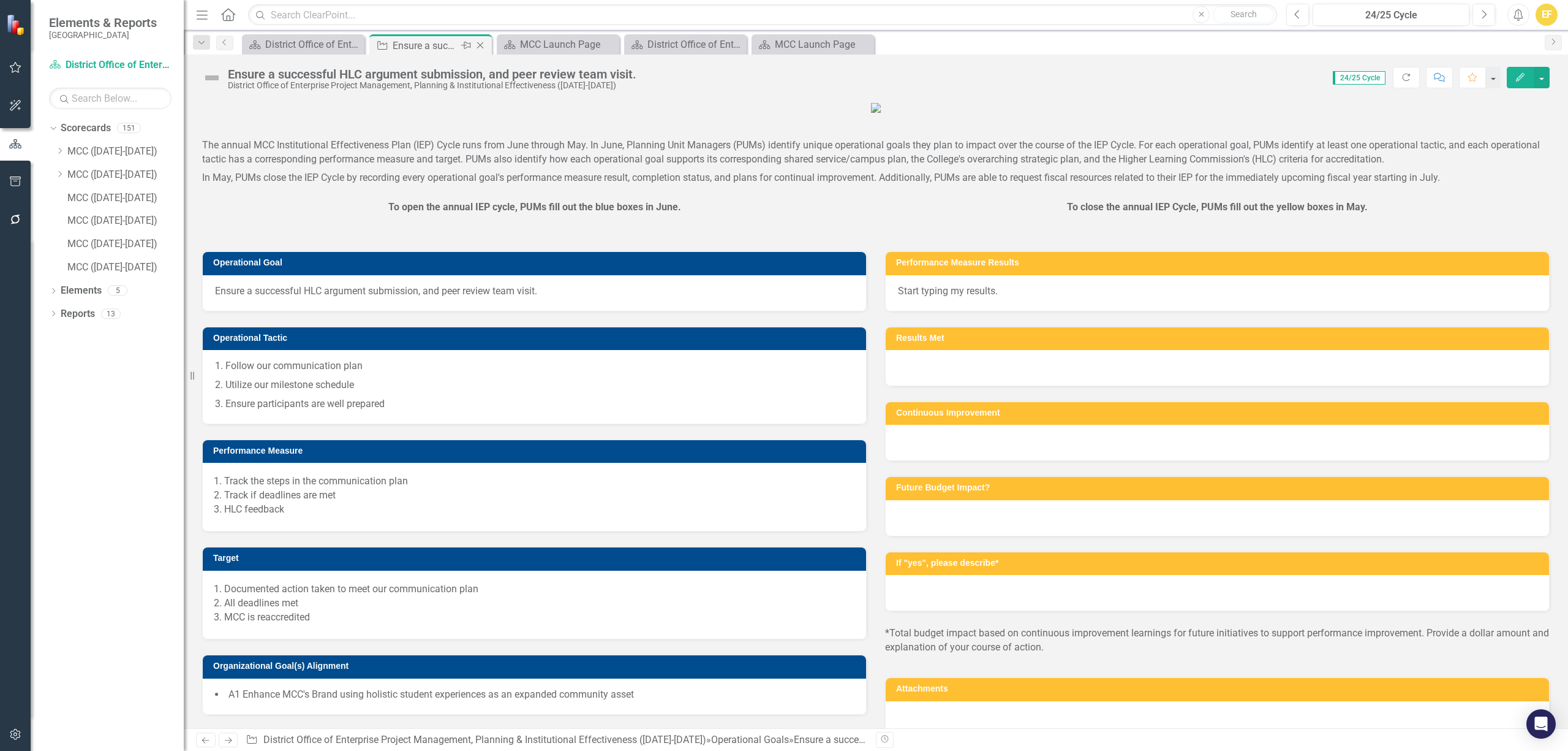
click at [481, 46] on icon "Close" at bounding box center [480, 46] width 12 height 10
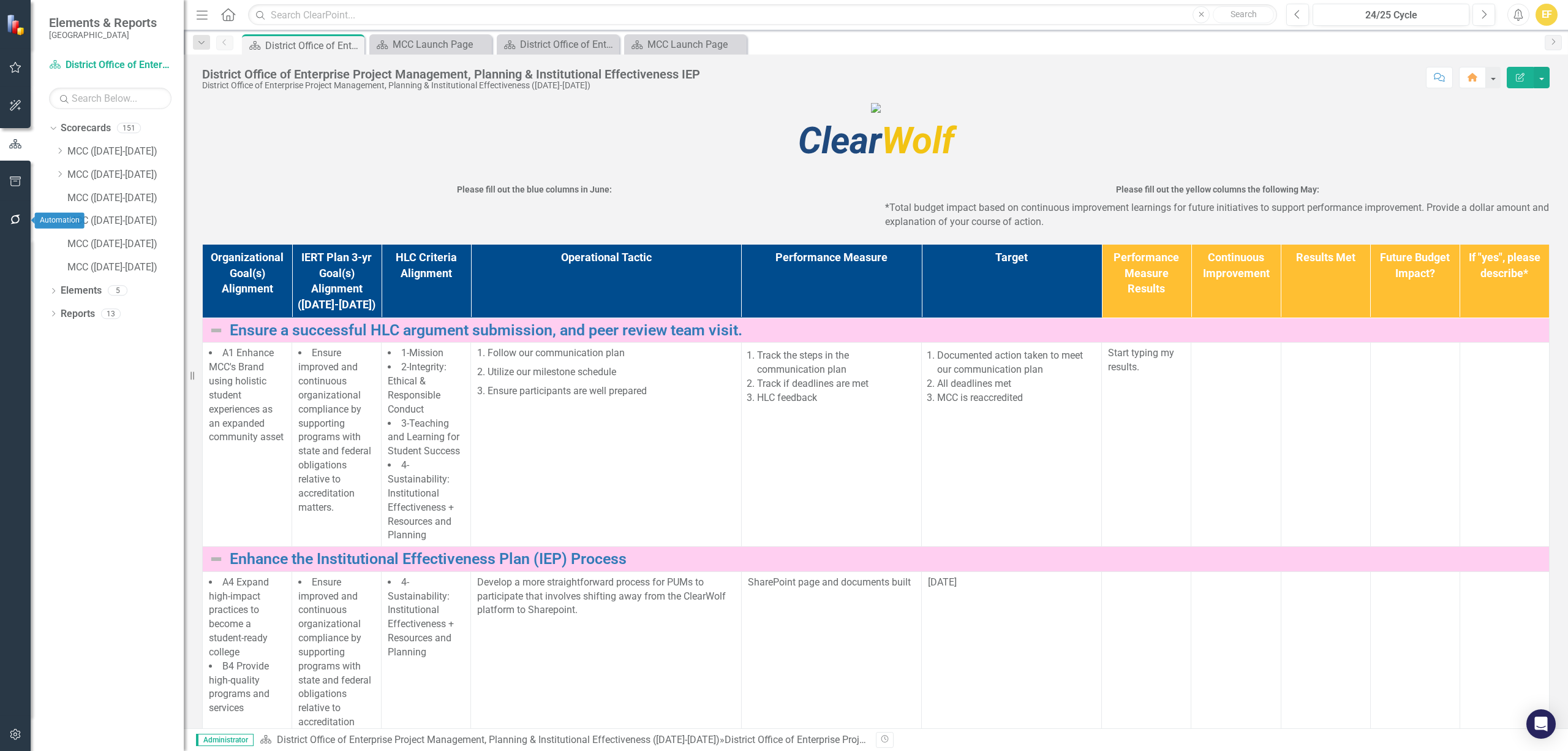
click at [14, 219] on icon "button" at bounding box center [16, 219] width 13 height 10
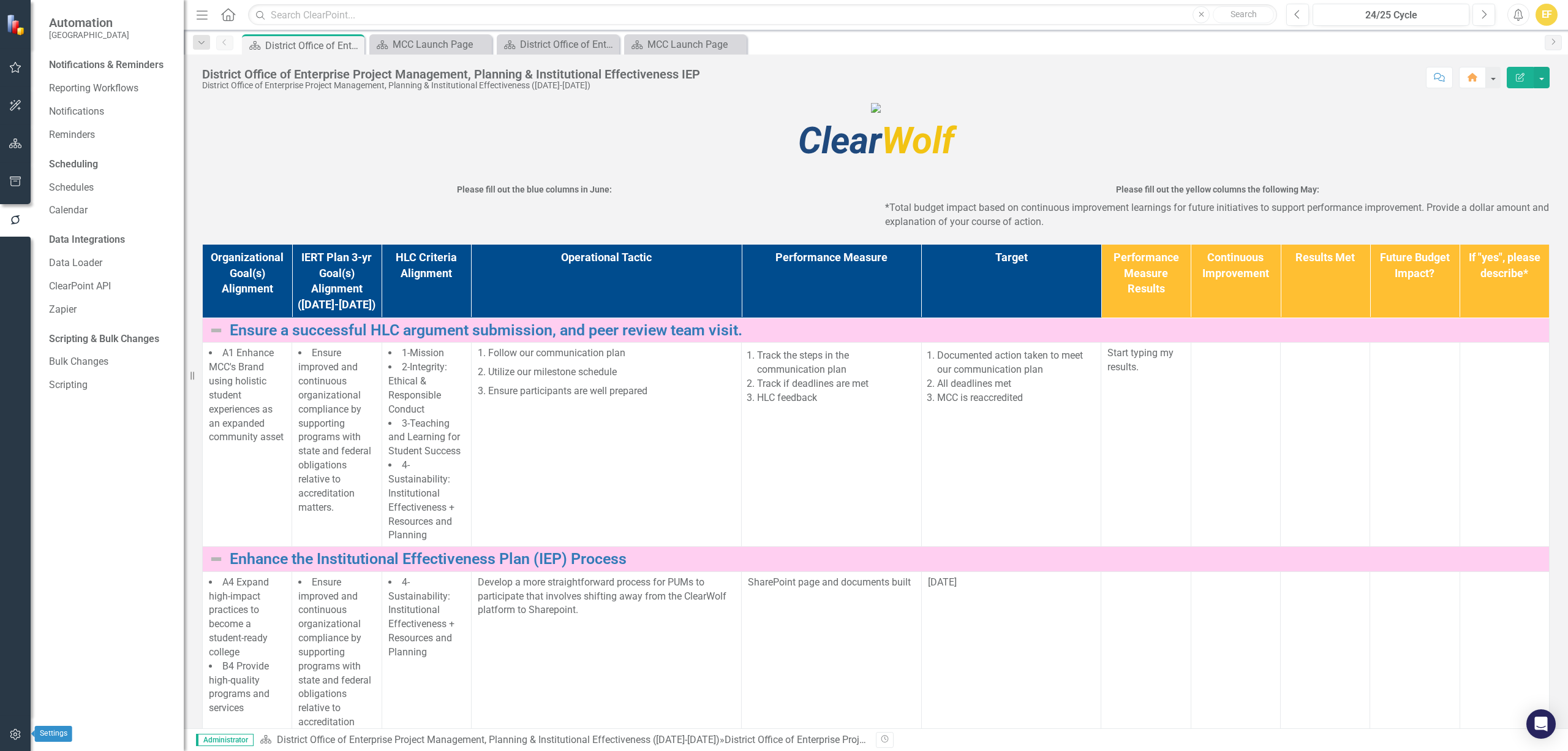
click at [7, 738] on button "button" at bounding box center [16, 734] width 28 height 25
click at [104, 89] on link "Manage Users" at bounding box center [110, 85] width 123 height 14
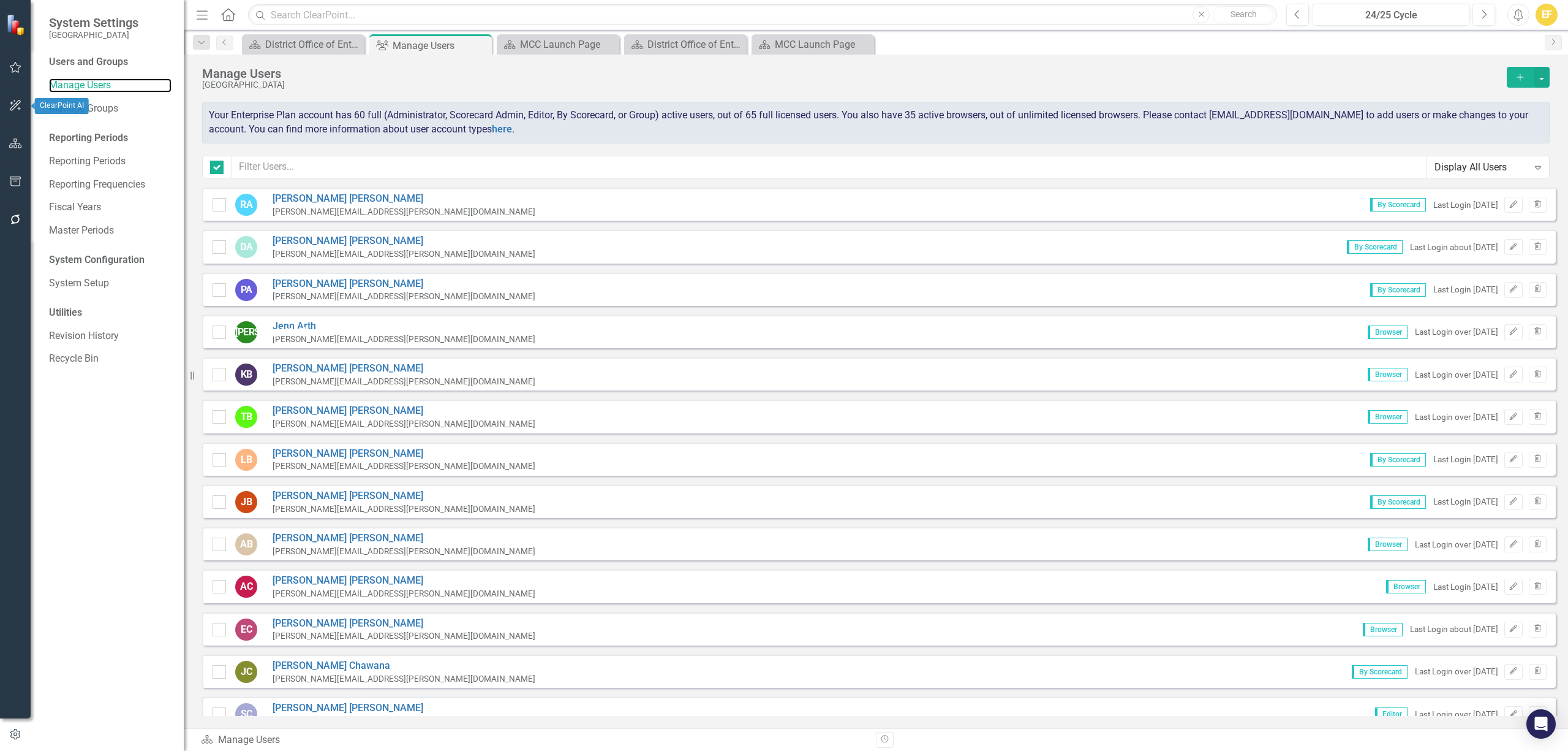
checkbox input "false"
click at [339, 172] on input "text" at bounding box center [829, 166] width 1196 height 23
type input "e"
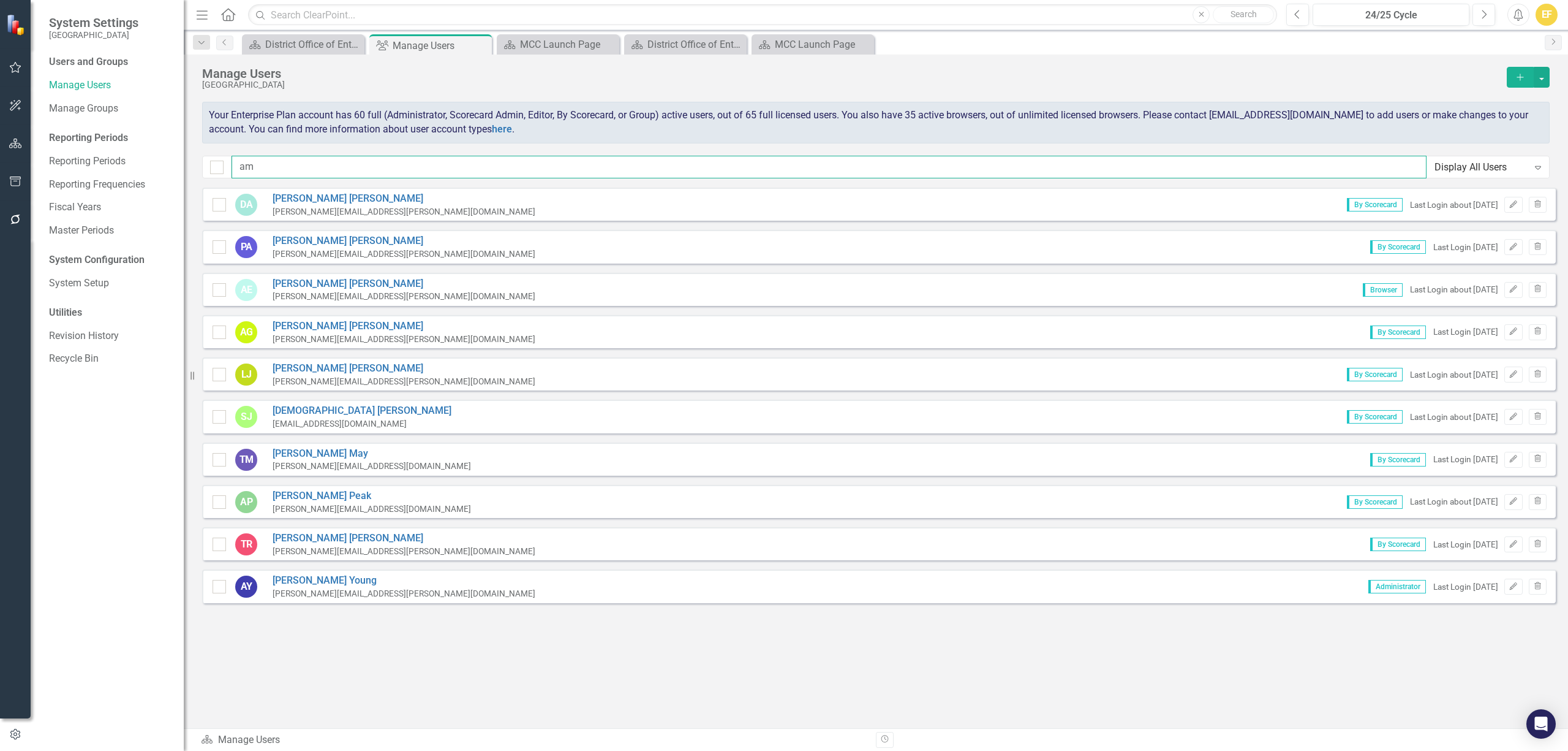
type input "a"
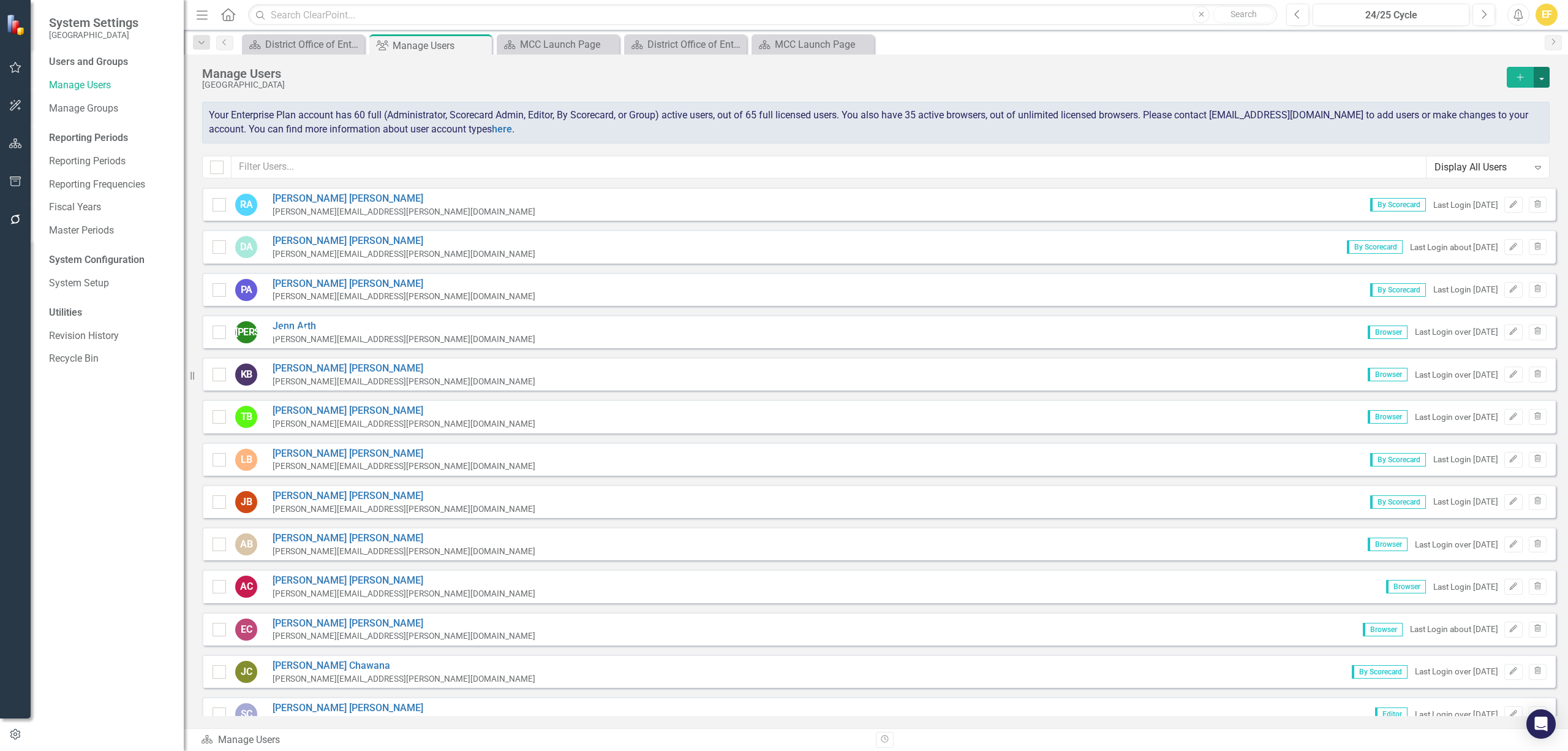
click at [1538, 79] on button "button" at bounding box center [1542, 77] width 16 height 21
click at [1490, 96] on link "icon.addUser Add User" at bounding box center [1493, 100] width 113 height 23
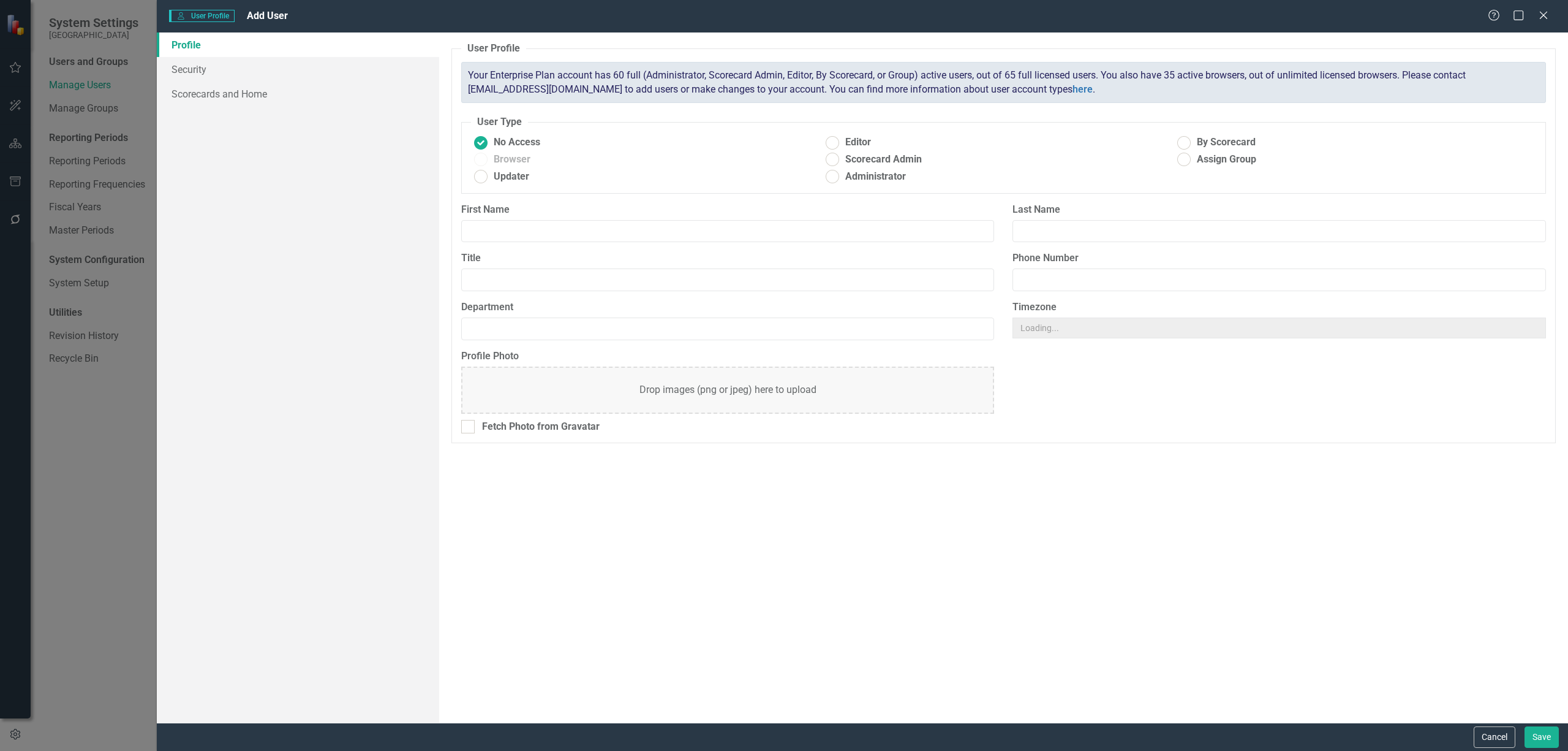
radio input "true"
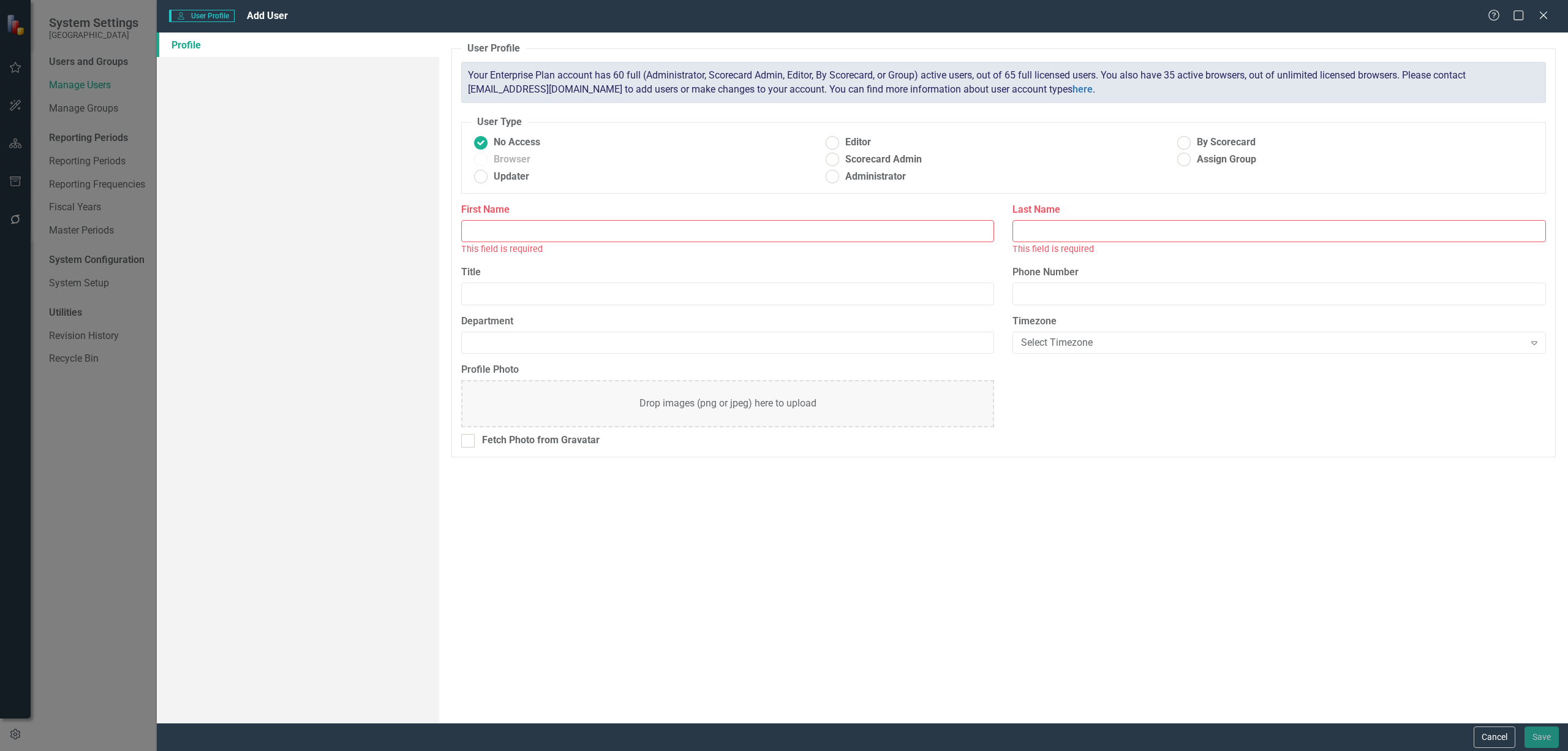
click at [518, 234] on input "First Name" at bounding box center [727, 231] width 534 height 23
type input "[PERSON_NAME]"
click at [525, 342] on input "Department" at bounding box center [727, 343] width 534 height 23
type input "IERT"
click at [833, 180] on ins at bounding box center [832, 176] width 19 height 19
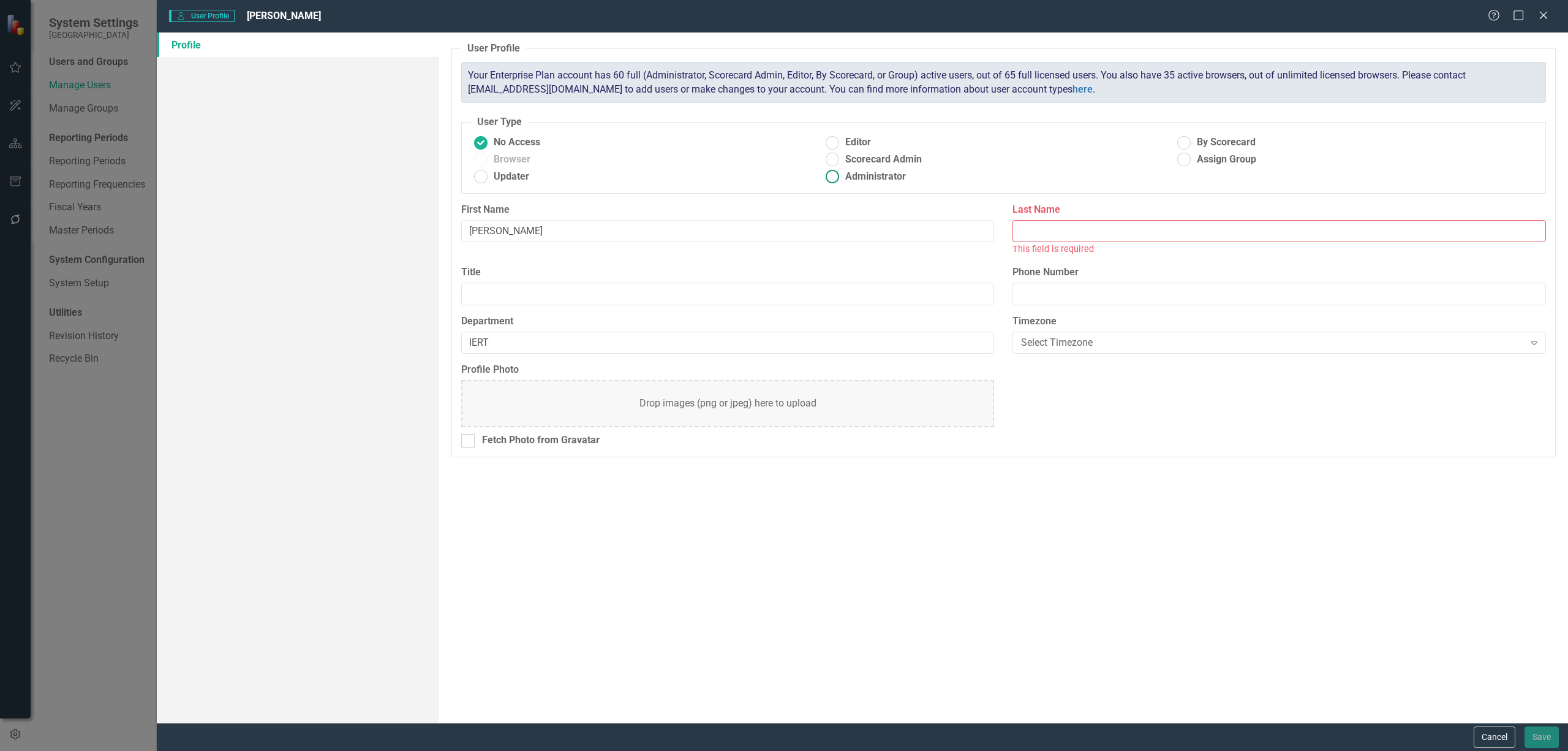
click at [833, 180] on input "Administrator" at bounding box center [832, 176] width 19 height 19
radio input "true"
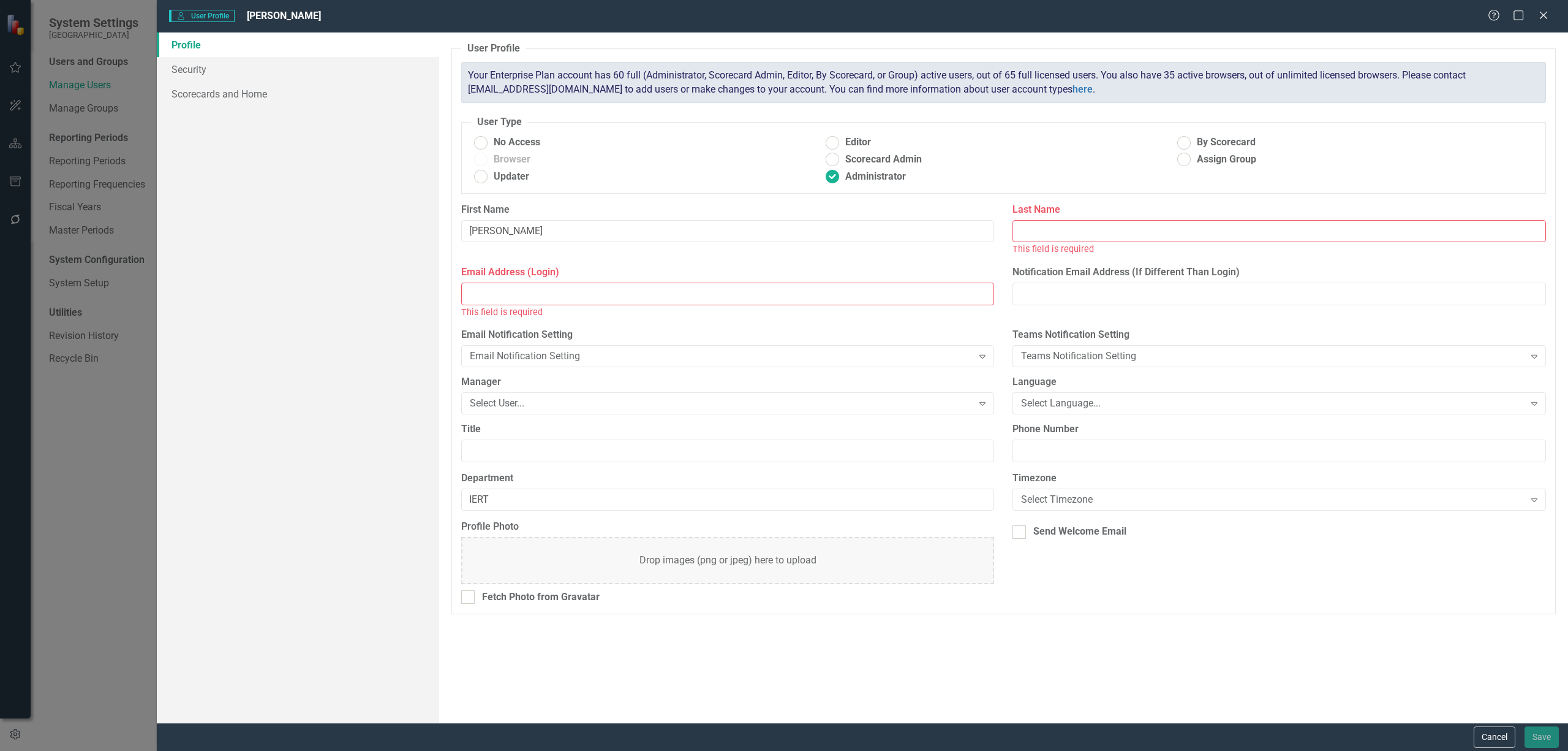
click at [1053, 235] on input "Last Name" at bounding box center [1279, 231] width 534 height 23
click at [684, 299] on input "Email Address (Login)" at bounding box center [727, 293] width 534 height 23
paste input "[PERSON_NAME][EMAIL_ADDRESS][DOMAIN_NAME]"
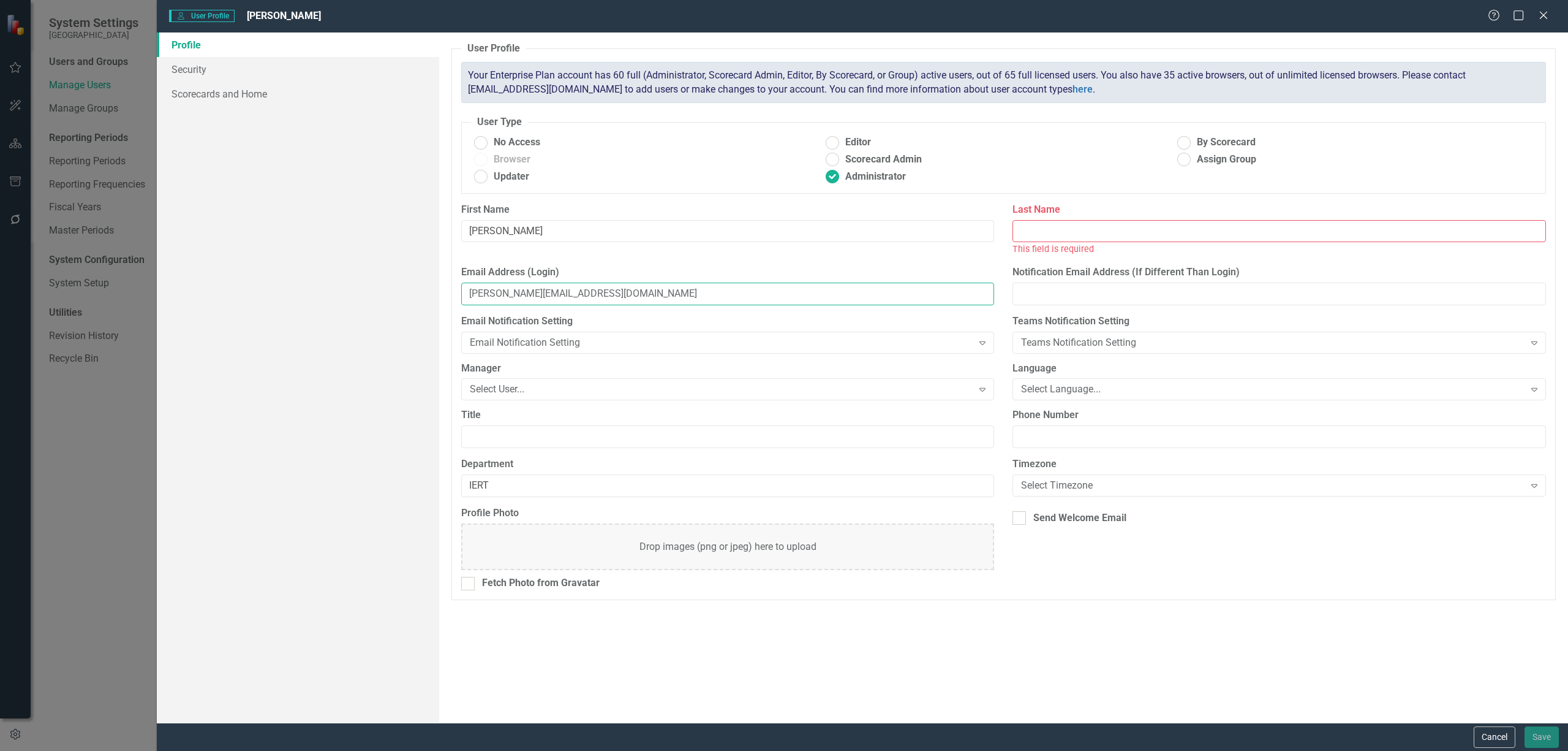
type input "[PERSON_NAME][EMAIL_ADDRESS][DOMAIN_NAME]"
click at [1077, 234] on input "Last Name" at bounding box center [1279, 231] width 534 height 23
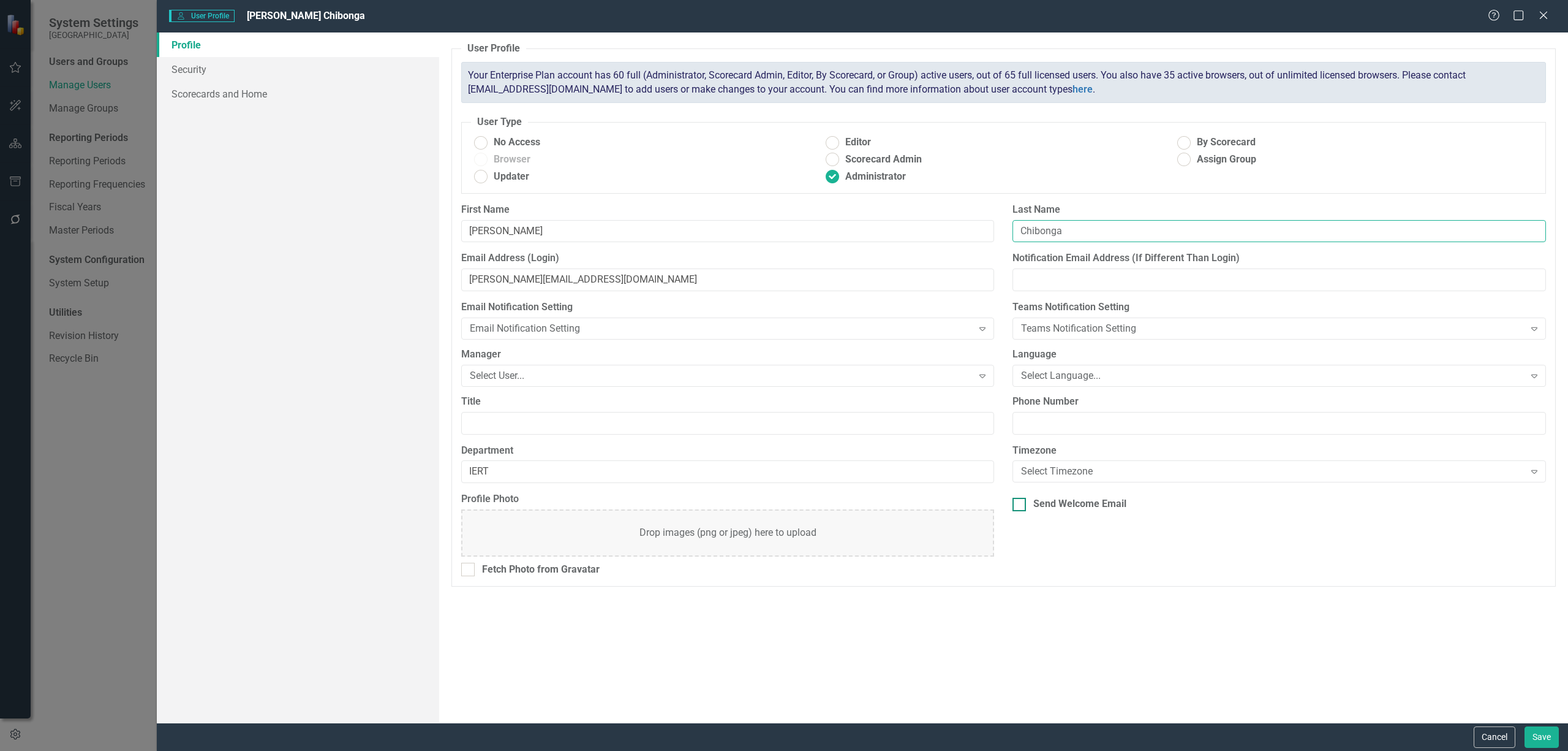
type input "Chibonga"
click at [1020, 511] on div at bounding box center [1019, 504] width 14 height 14
click at [1020, 506] on input "Send Welcome Email" at bounding box center [1016, 501] width 8 height 8
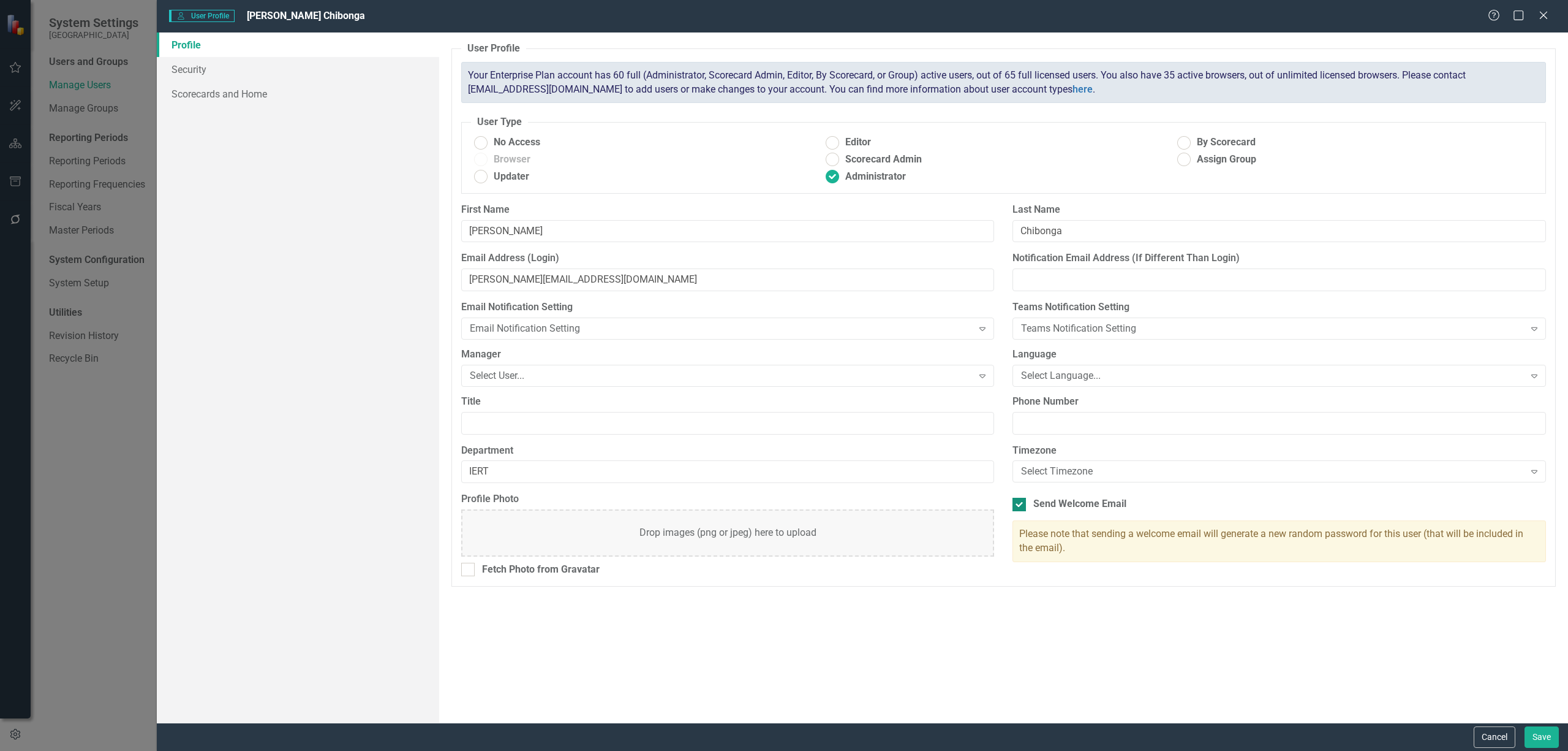
click at [1015, 508] on div at bounding box center [1019, 504] width 14 height 14
click at [1015, 506] on input "Send Welcome Email" at bounding box center [1016, 501] width 8 height 8
checkbox input "false"
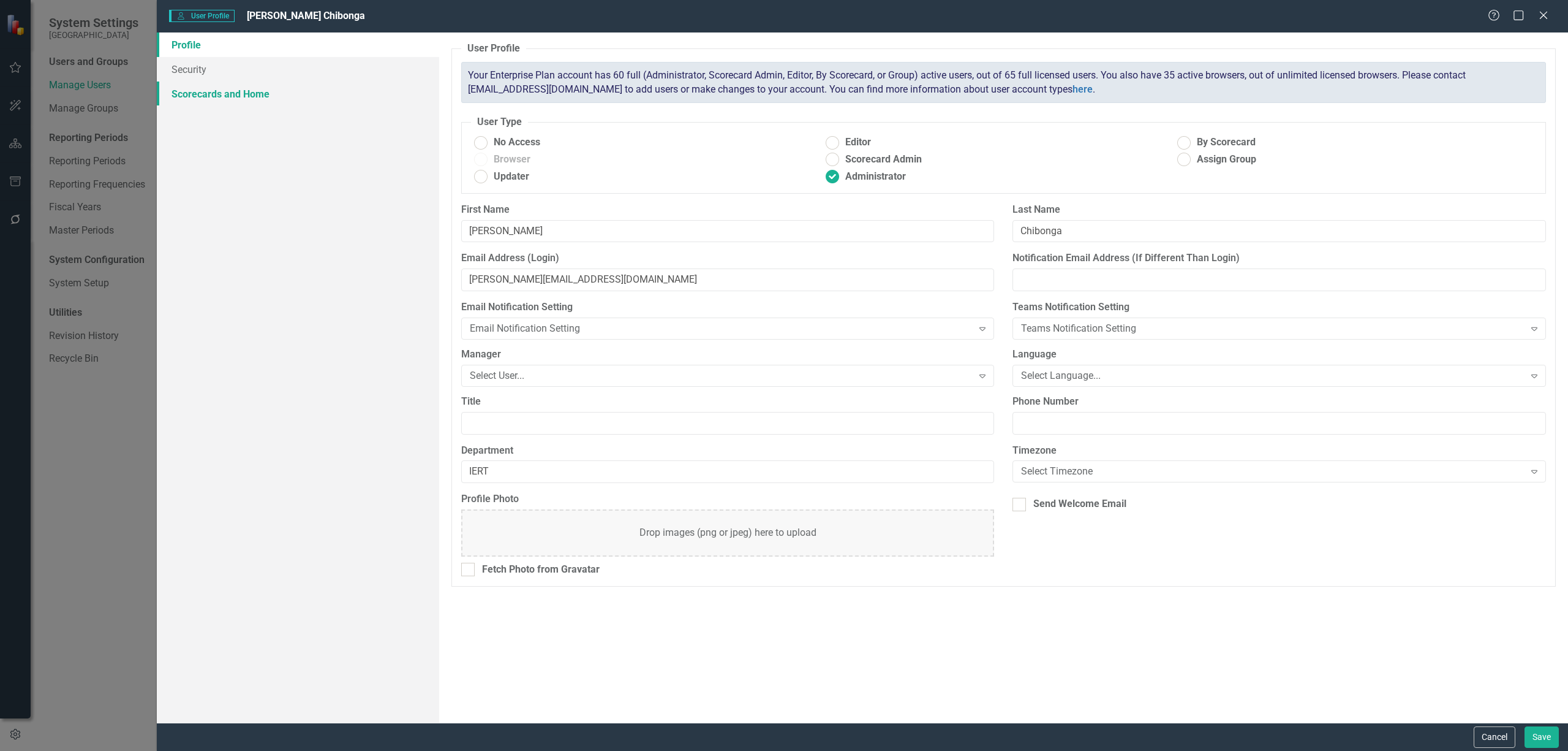
click at [189, 94] on link "Scorecards and Home" at bounding box center [298, 94] width 282 height 25
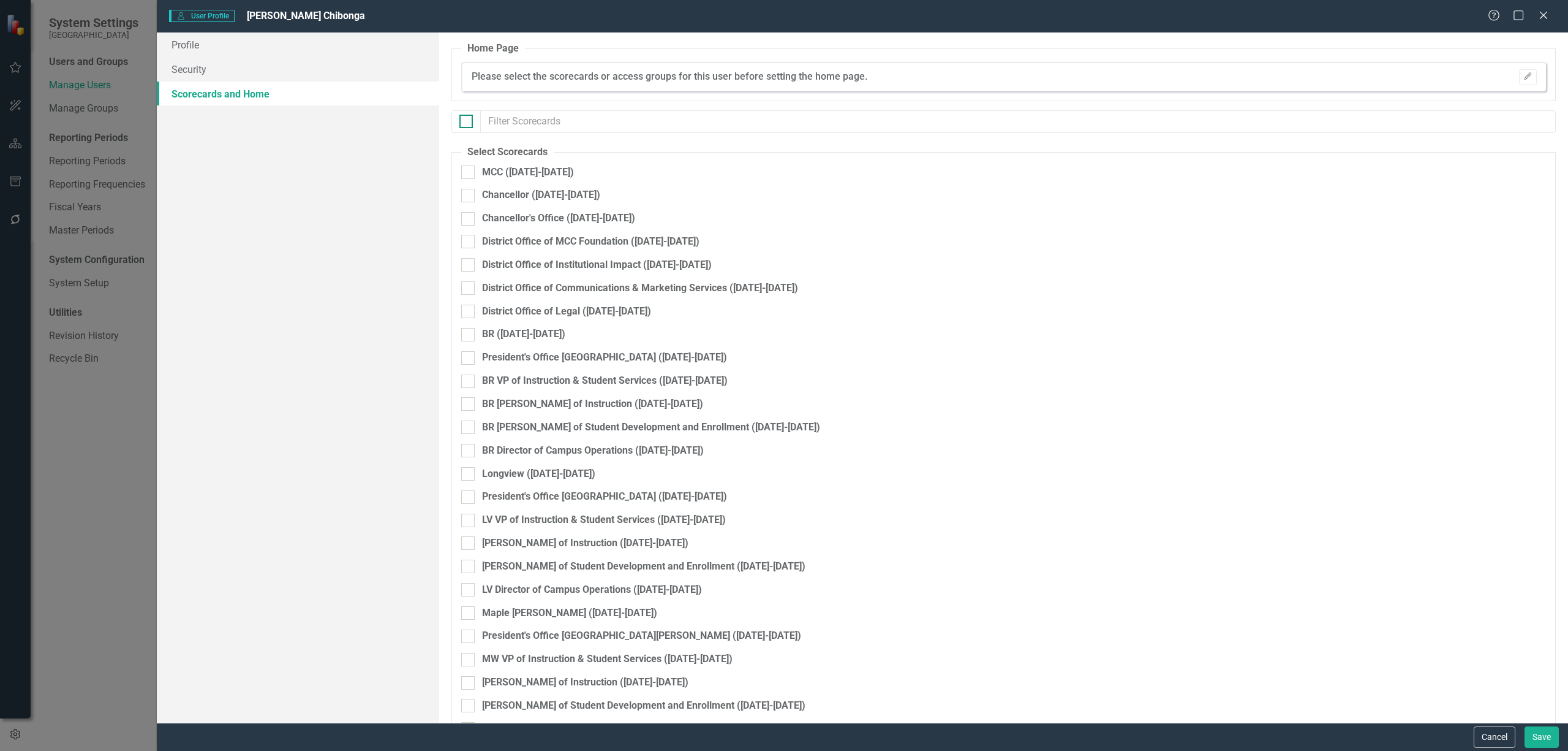
click at [468, 121] on div at bounding box center [466, 121] width 14 height 14
click at [467, 121] on input "checkbox" at bounding box center [463, 118] width 8 height 8
checkbox input "true"
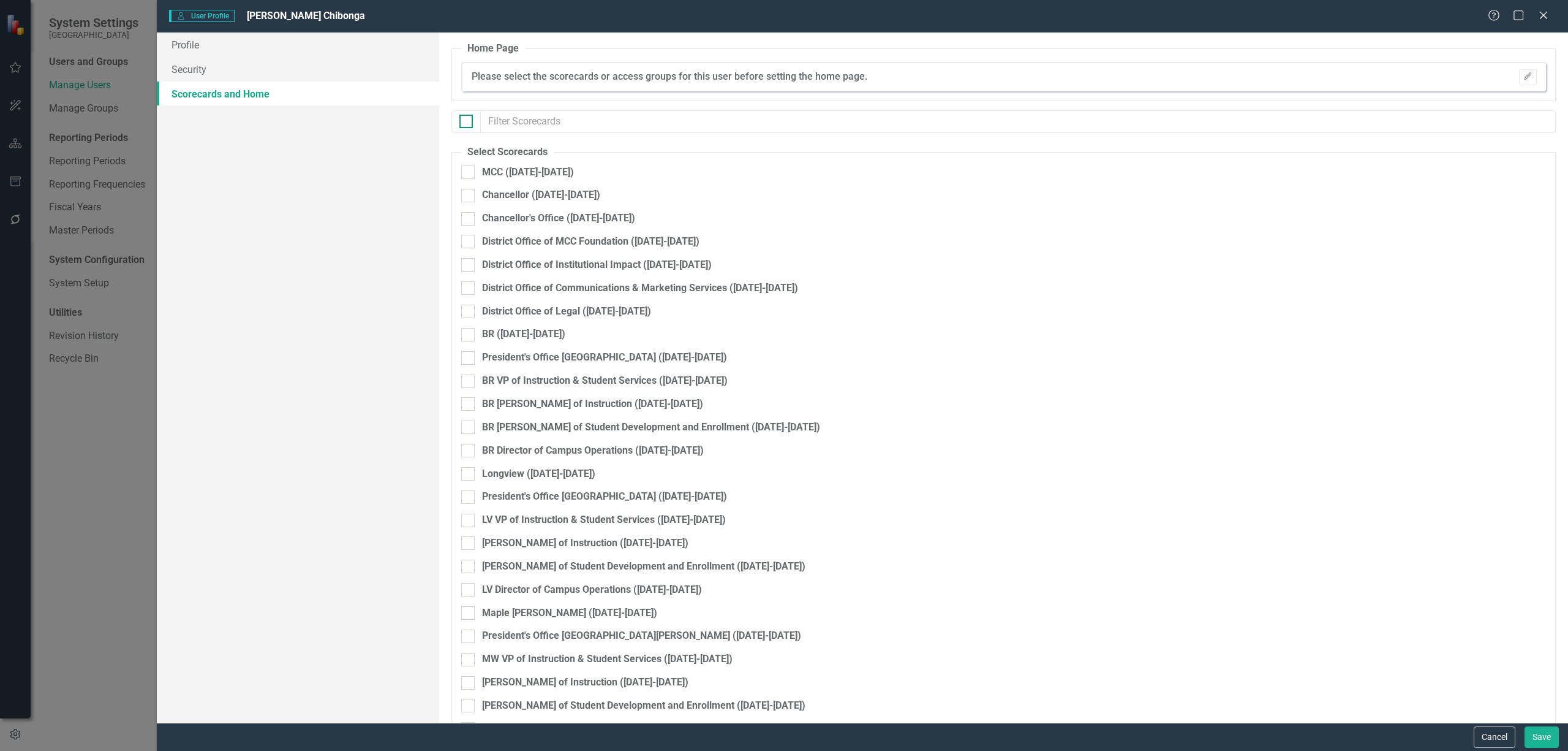
checkbox input "true"
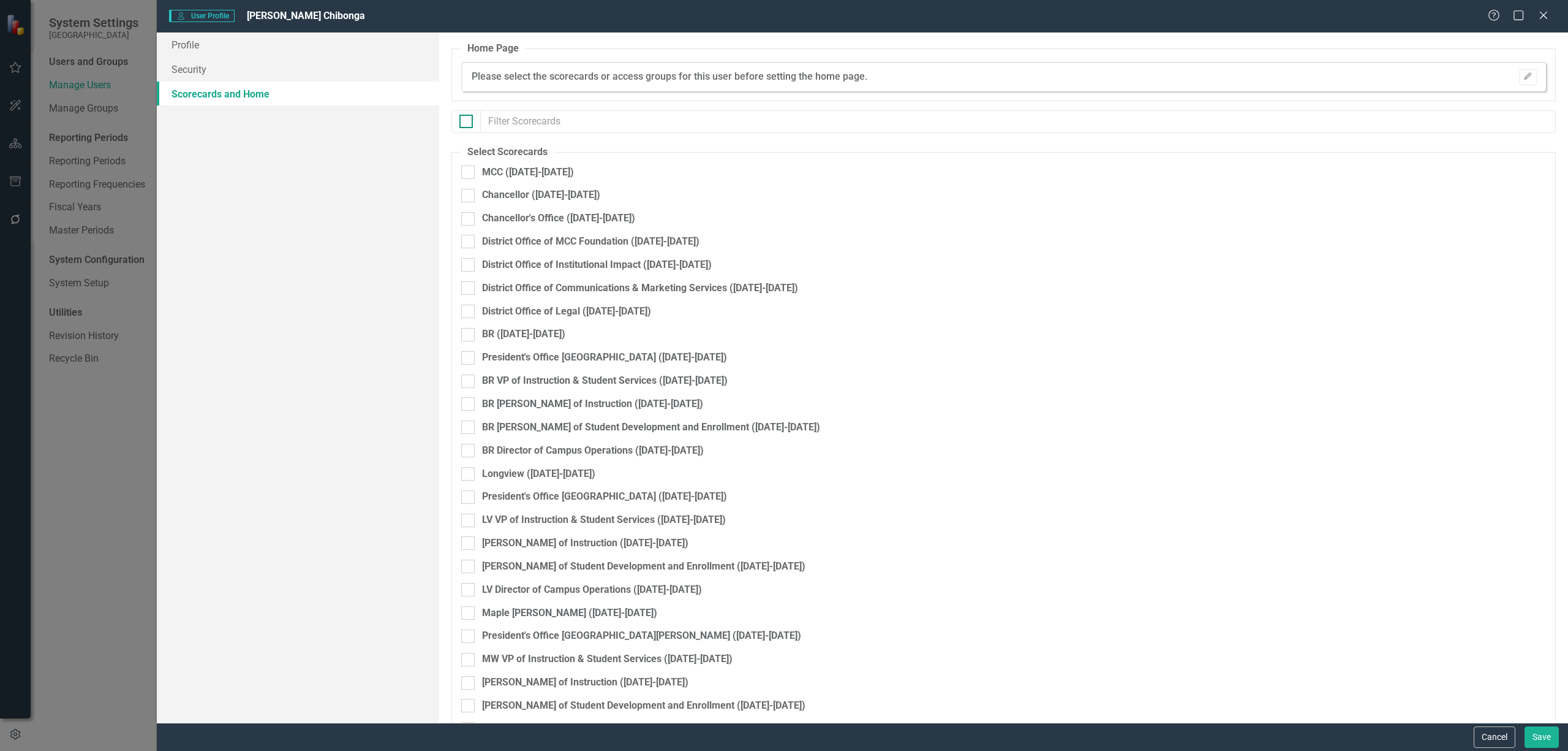
checkbox input "true"
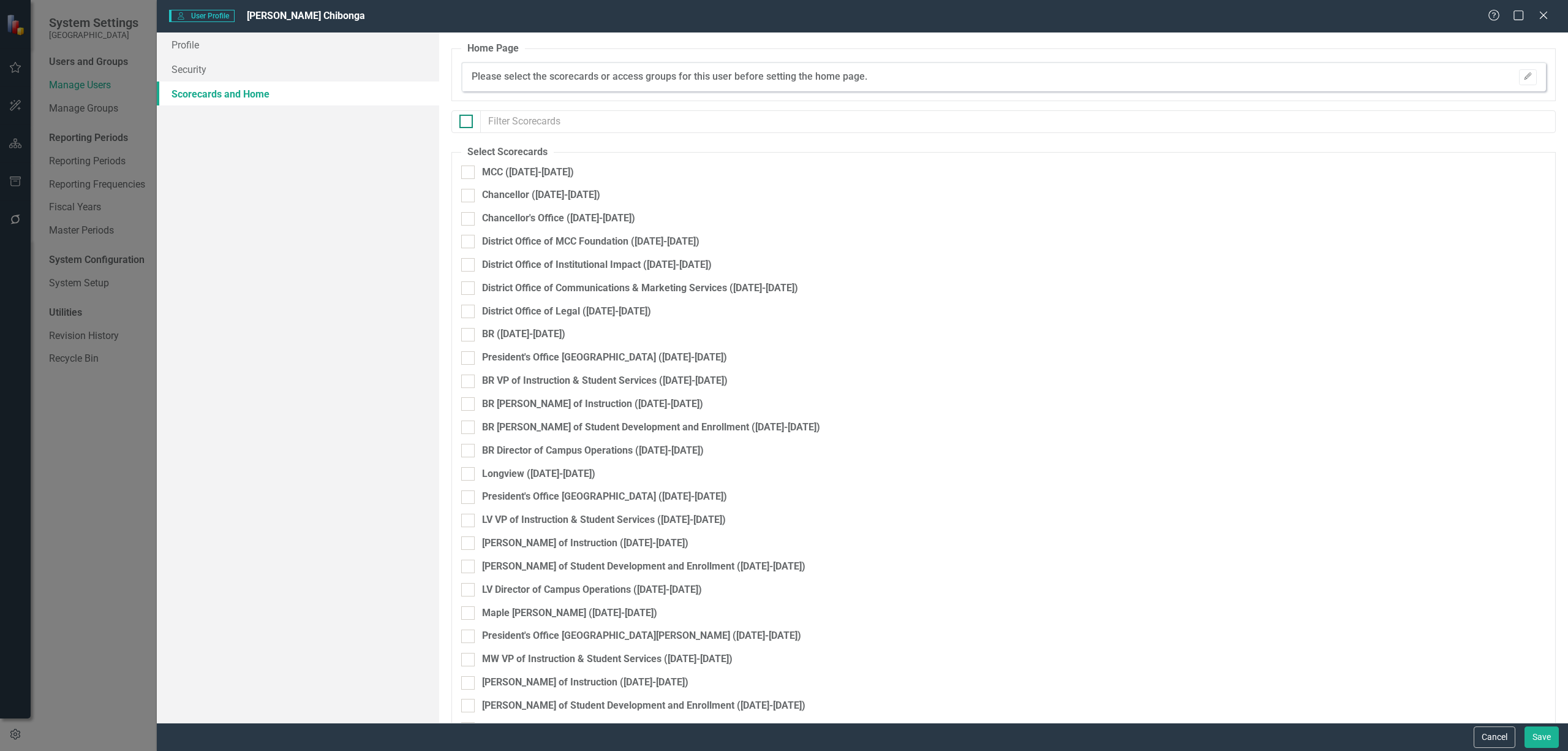
checkbox input "true"
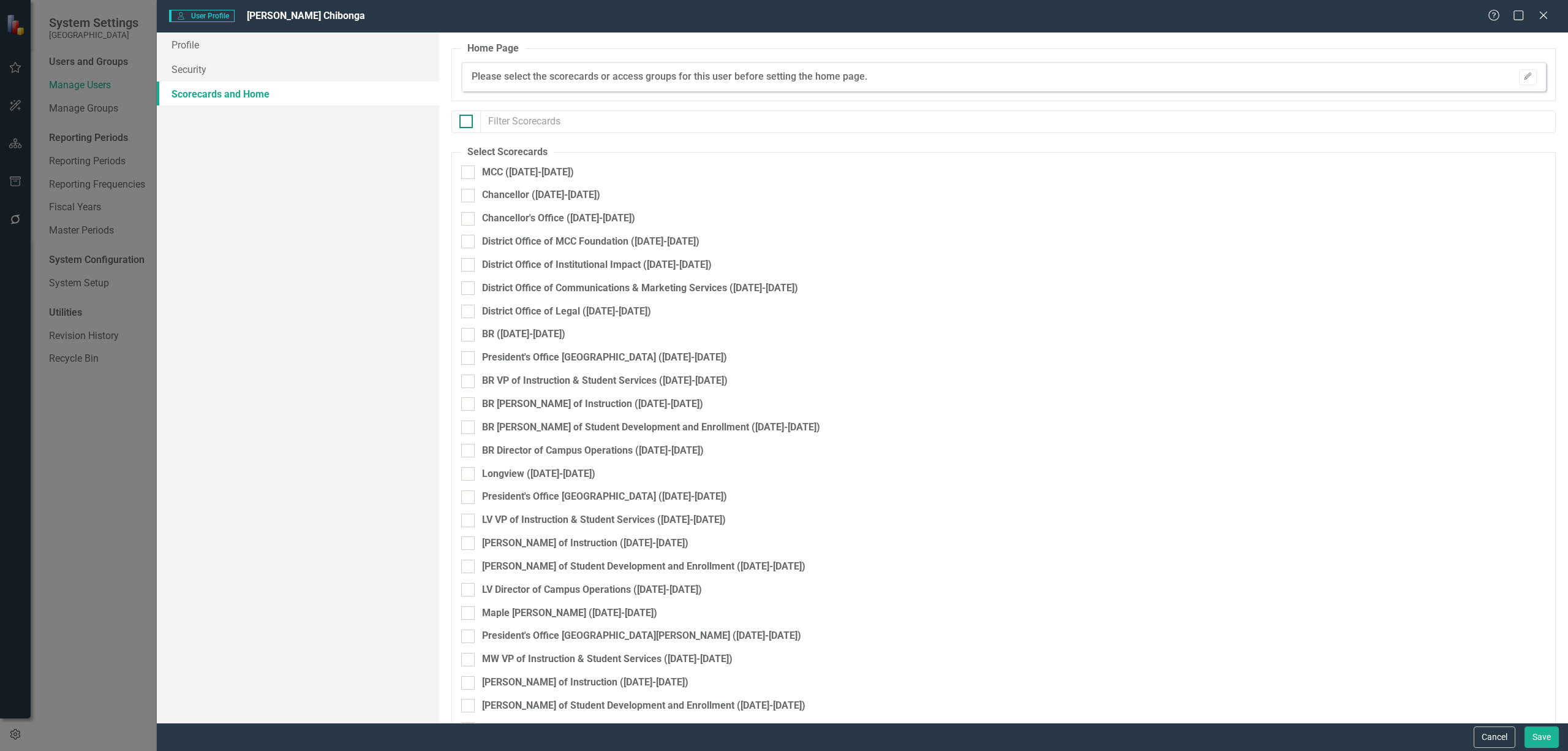
checkbox input "true"
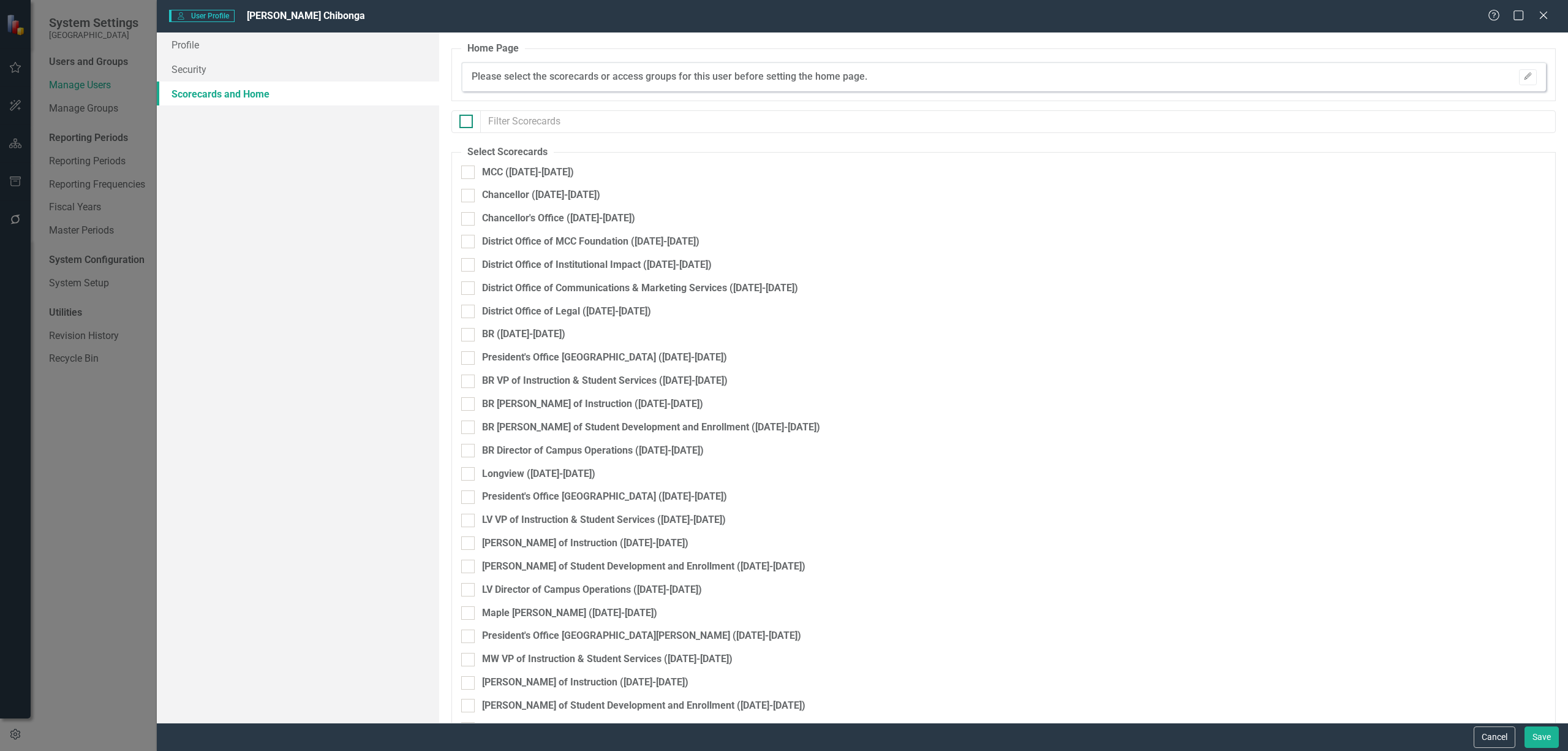
checkbox input "true"
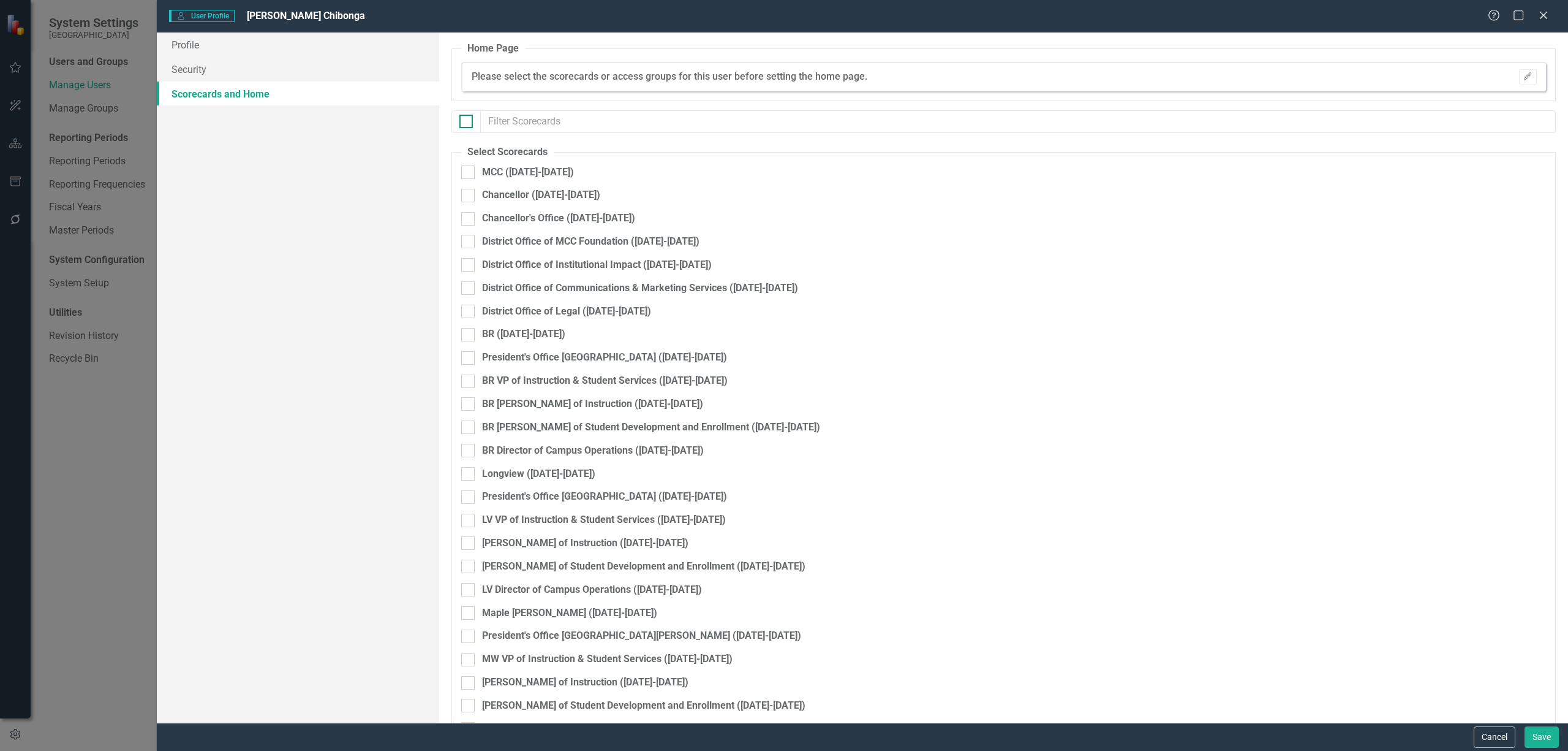
checkbox input "true"
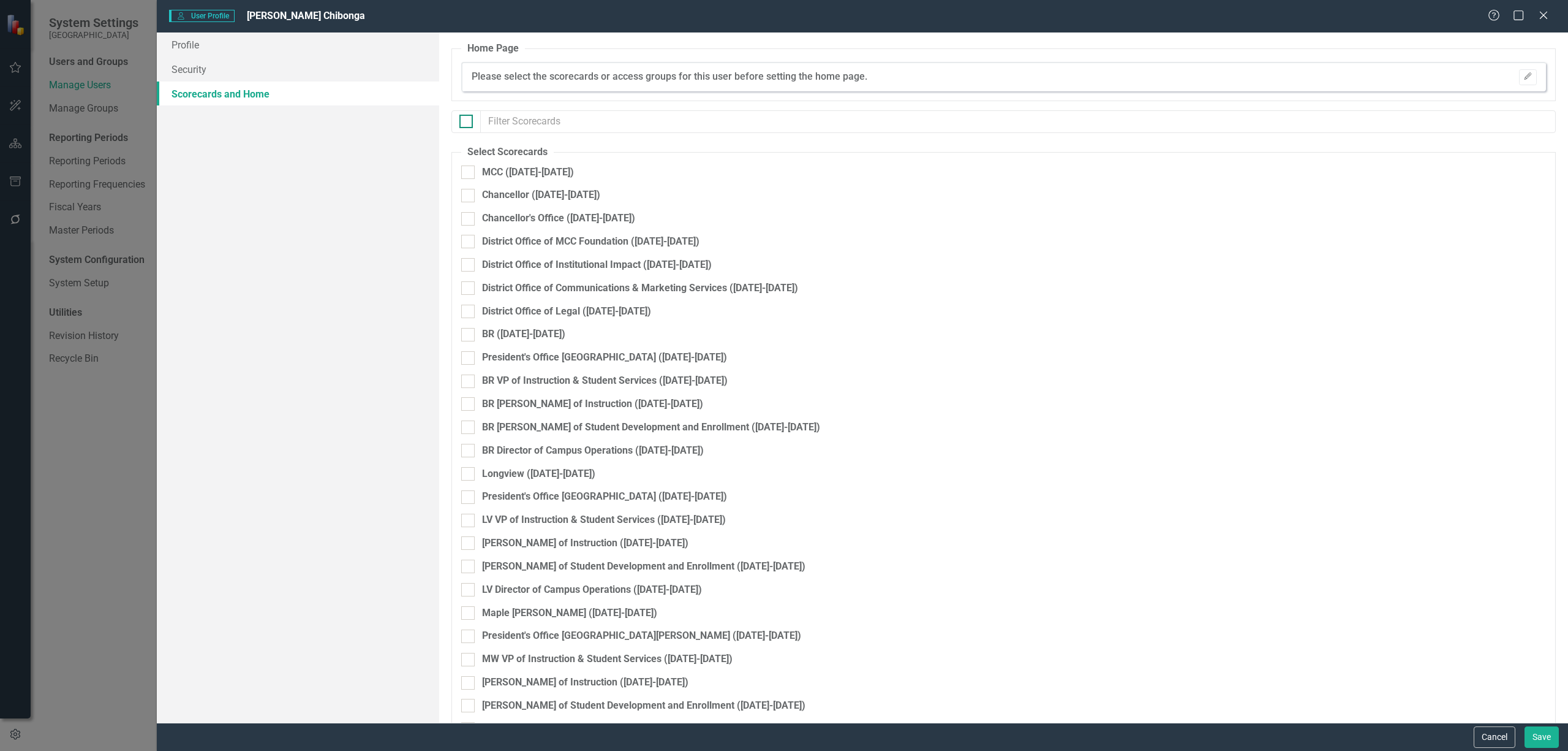
checkbox input "true"
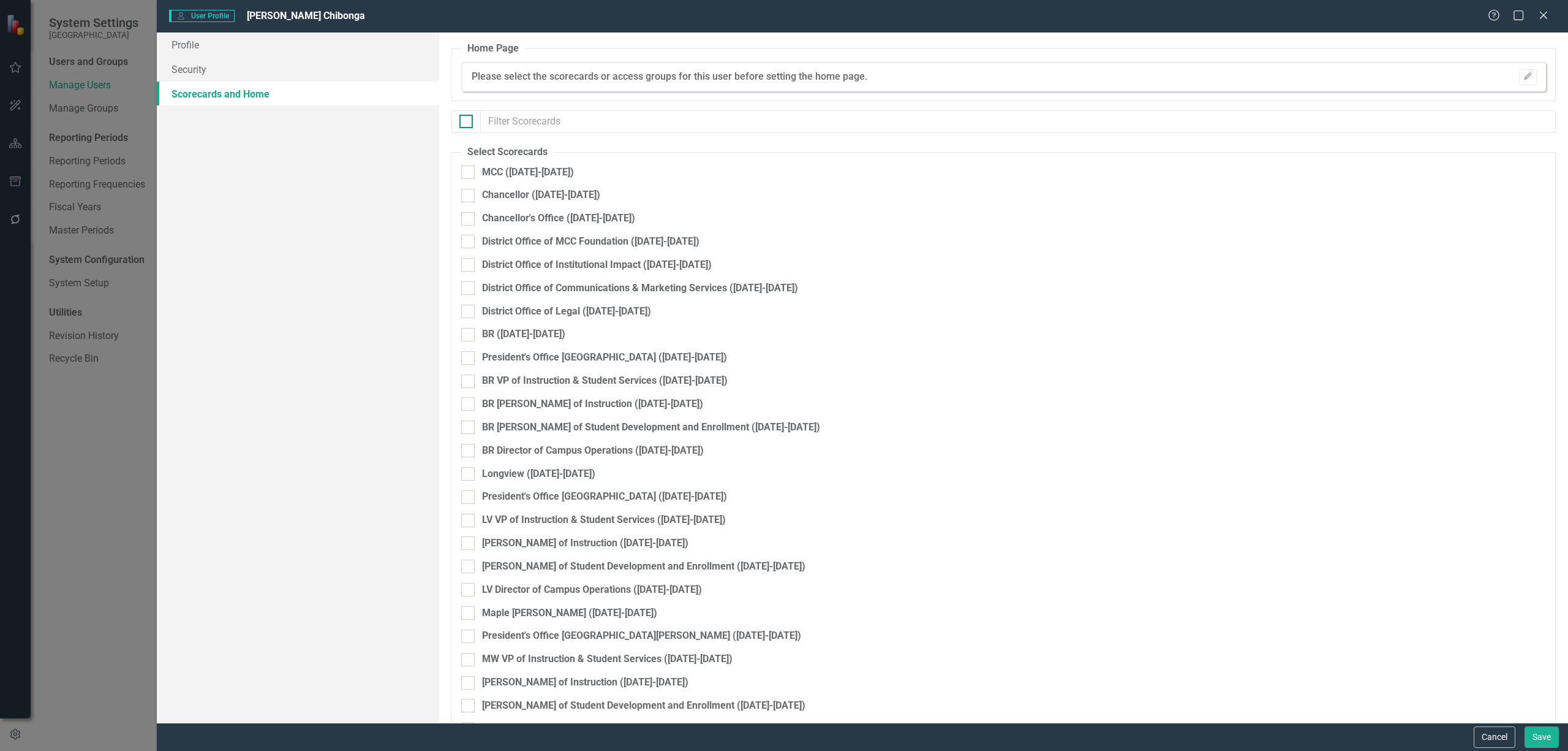
checkbox input "true"
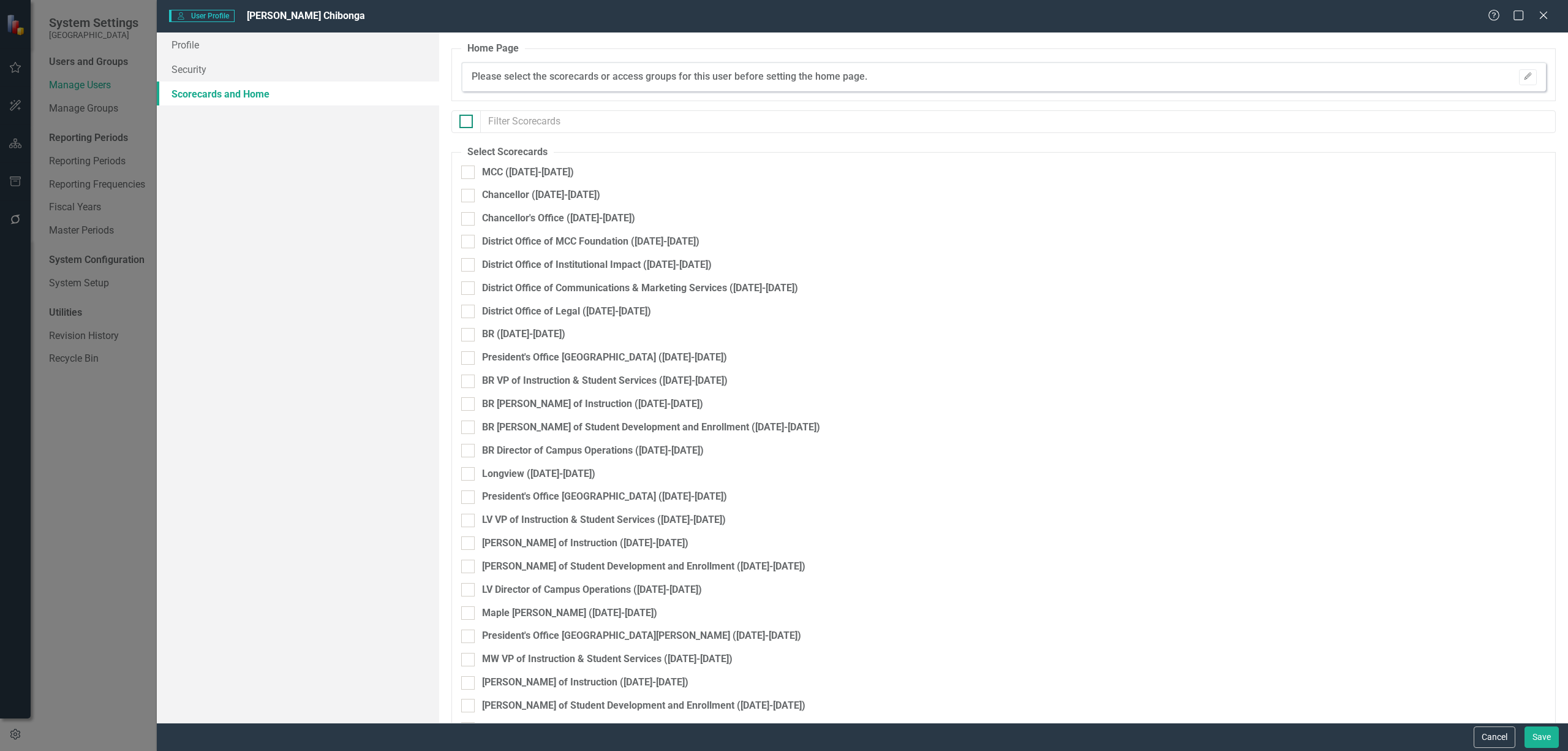
checkbox input "true"
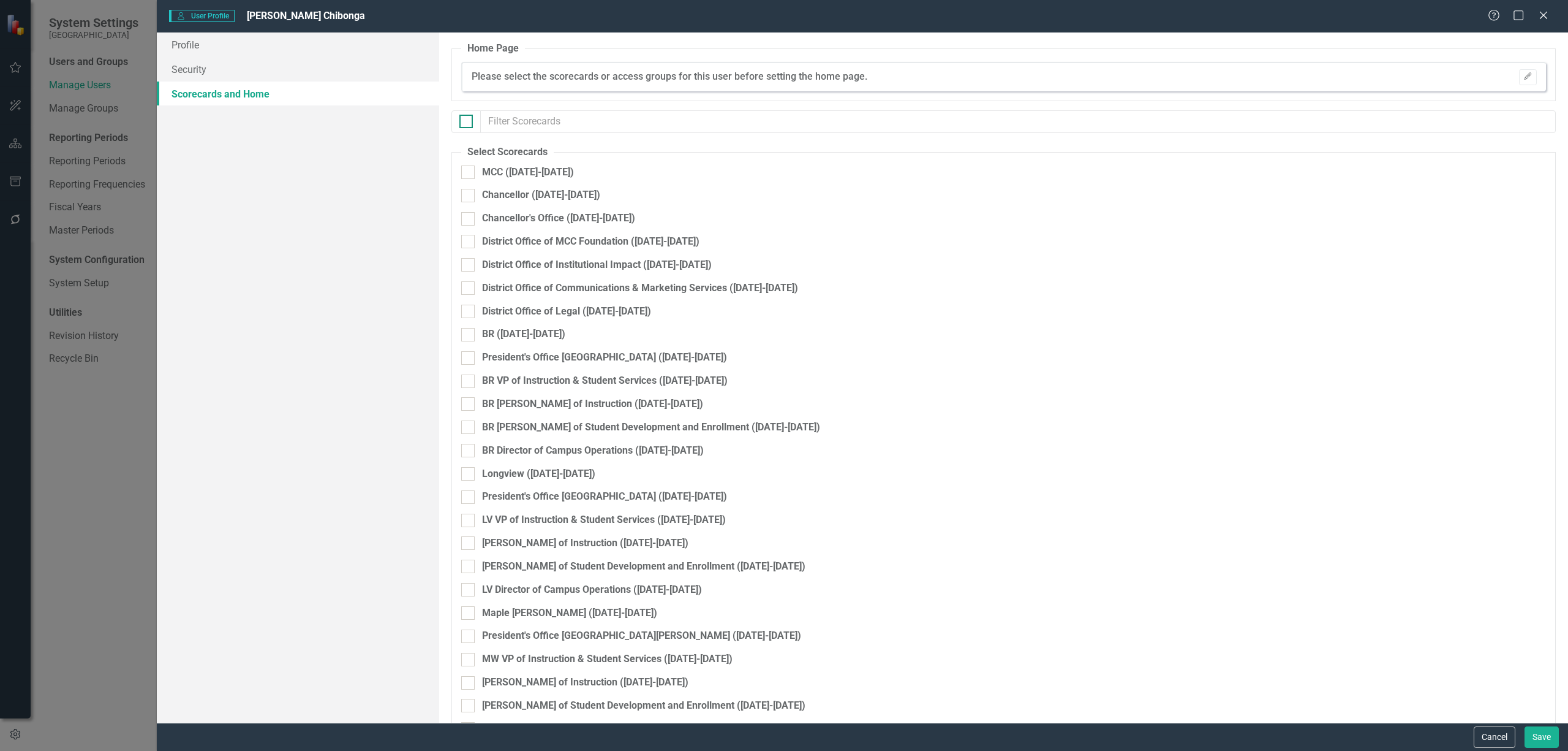
checkbox input "true"
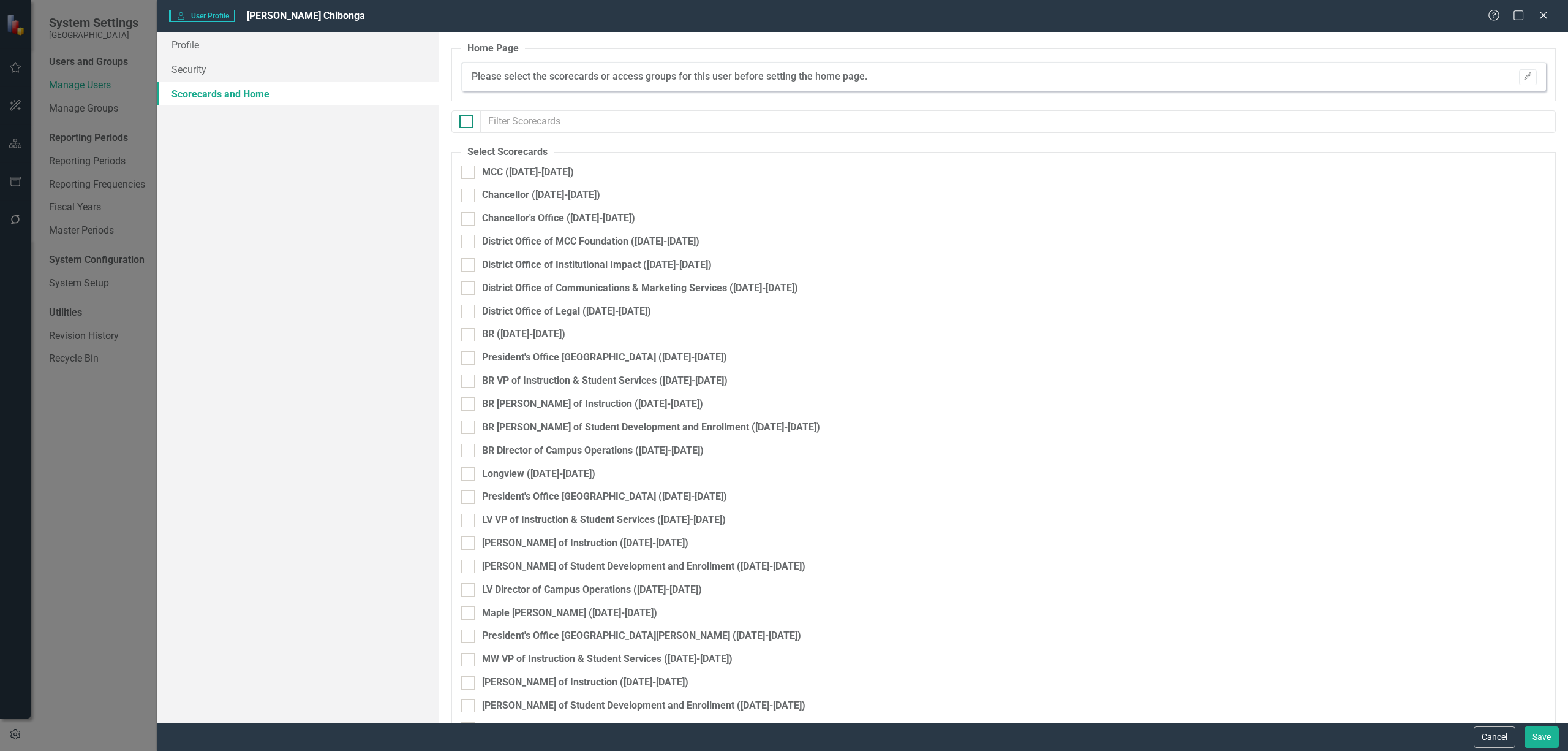
checkbox input "true"
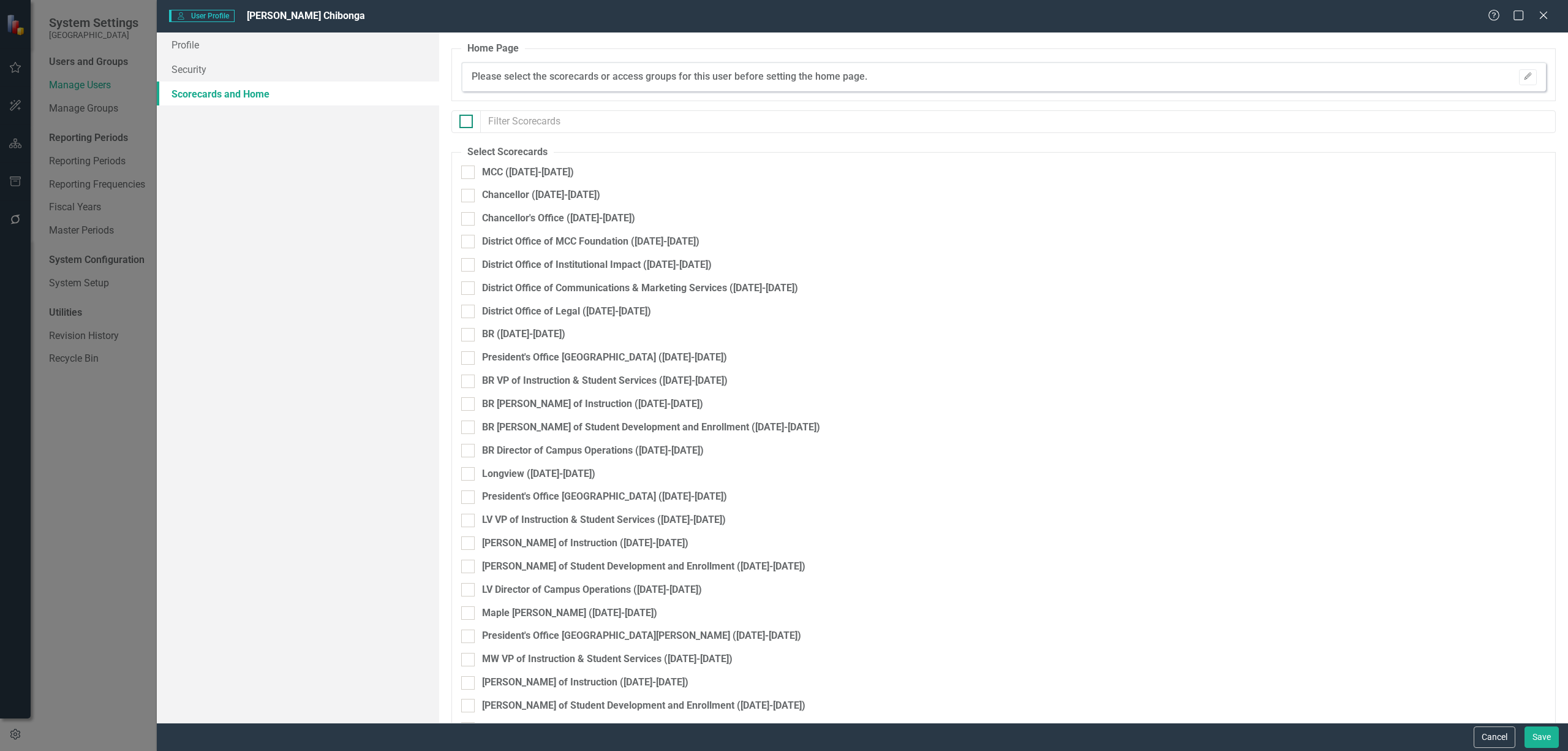
checkbox input "true"
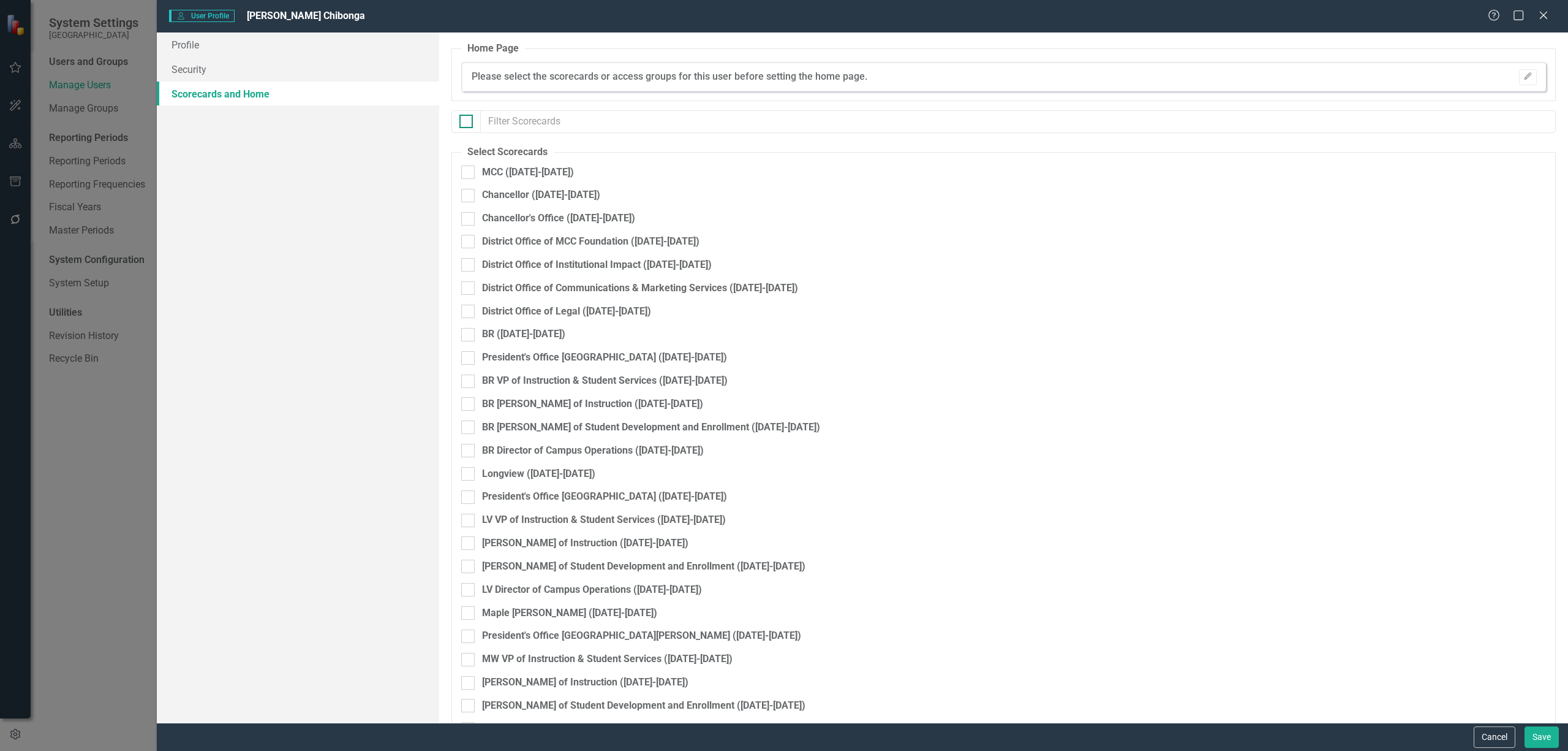
checkbox input "true"
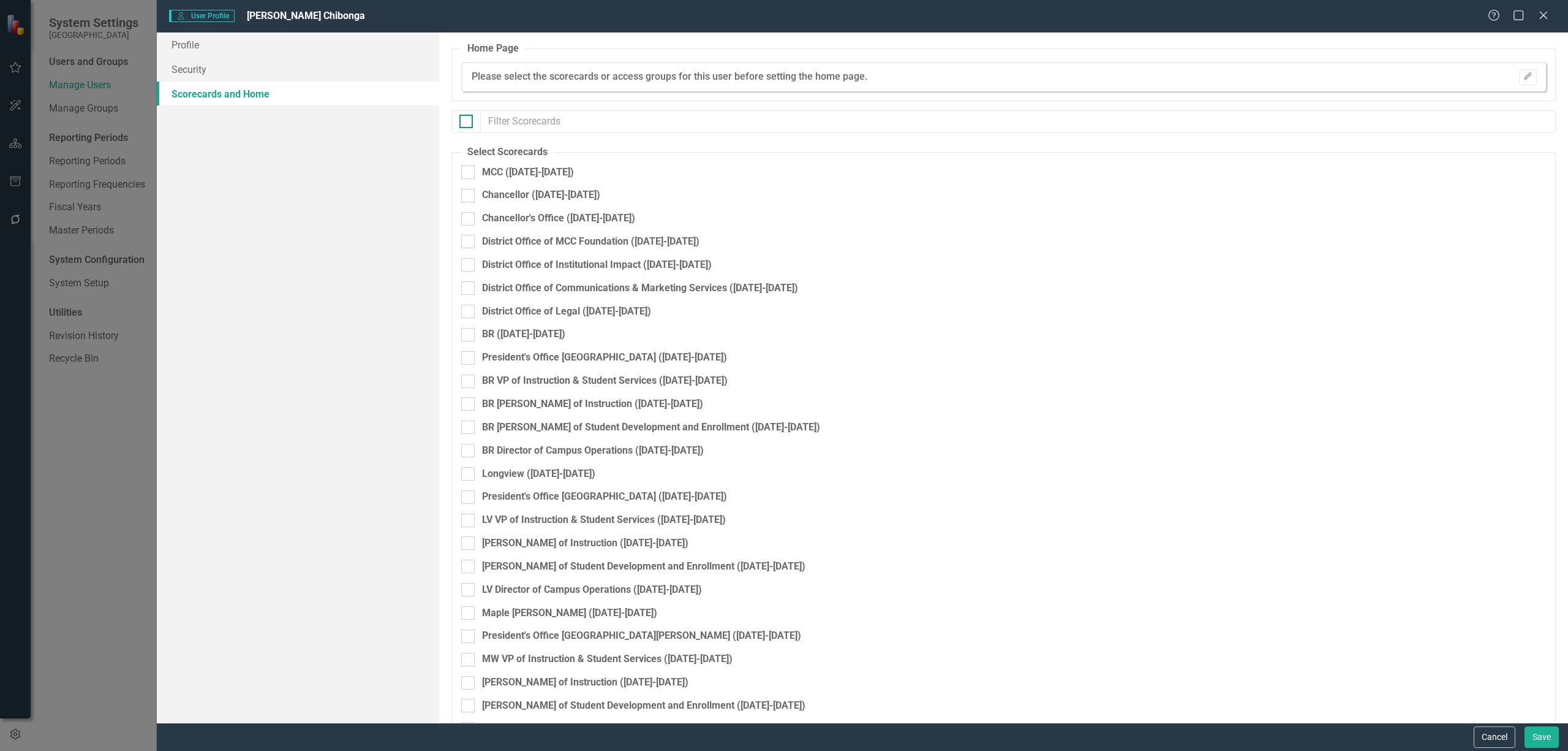
checkbox input "true"
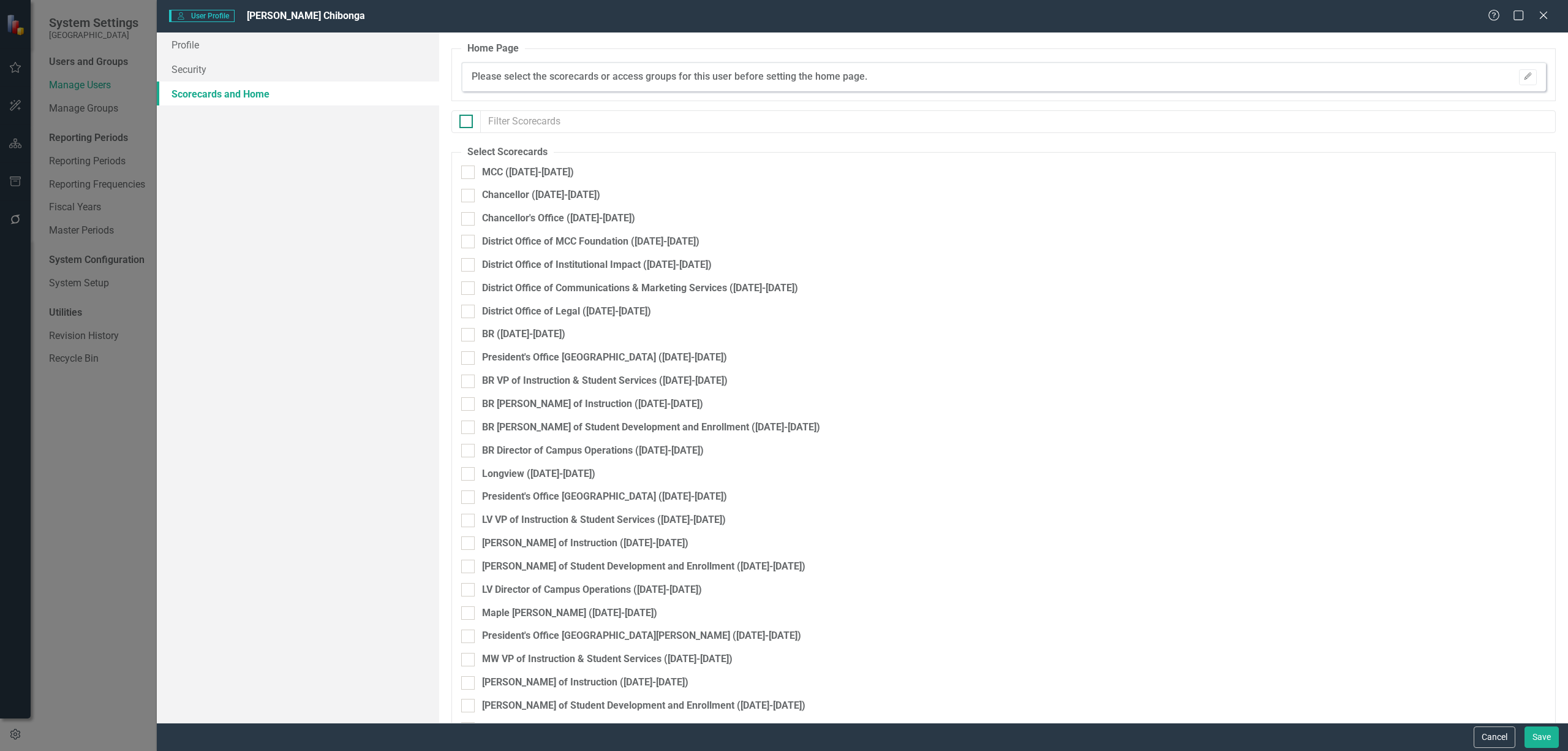
checkbox input "true"
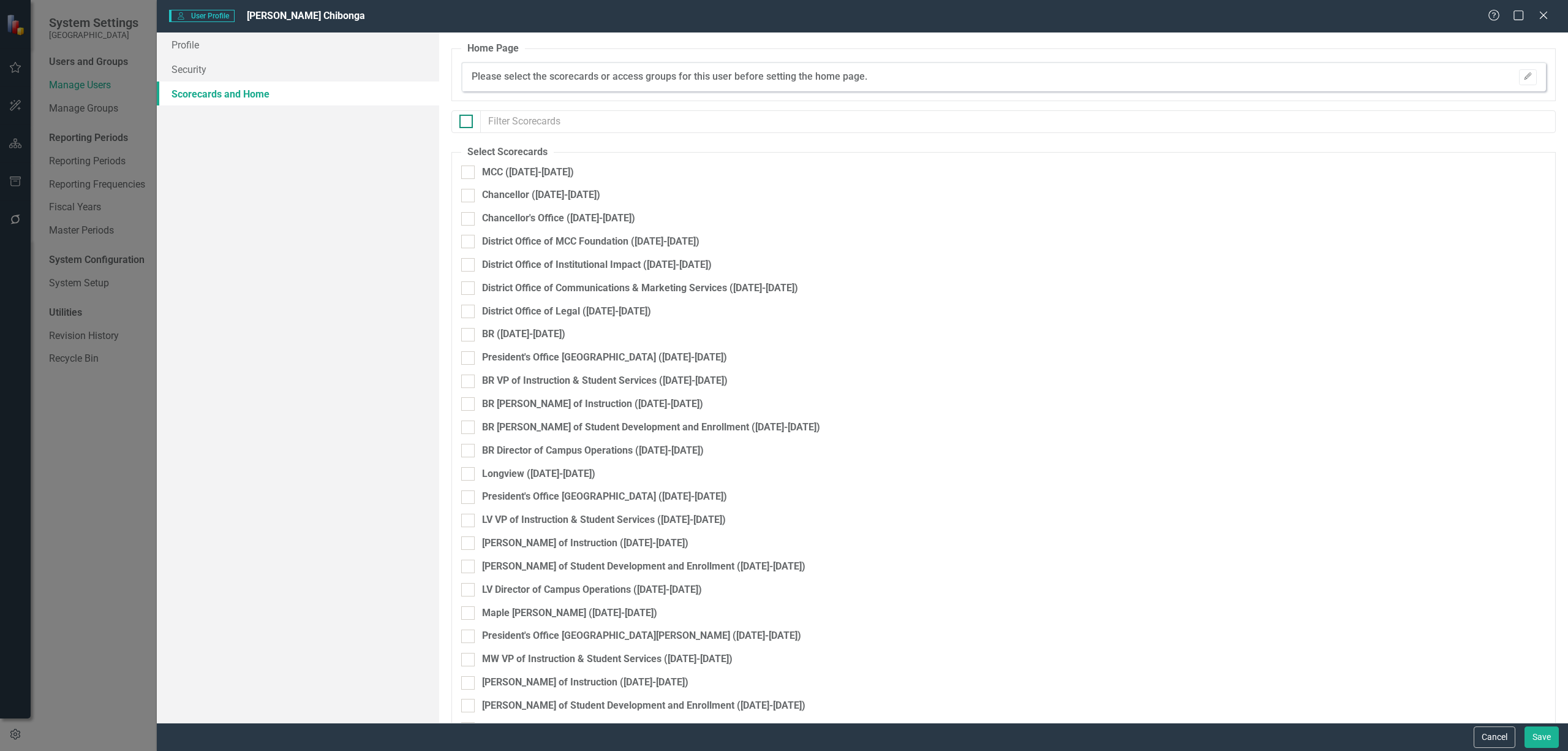
checkbox input "true"
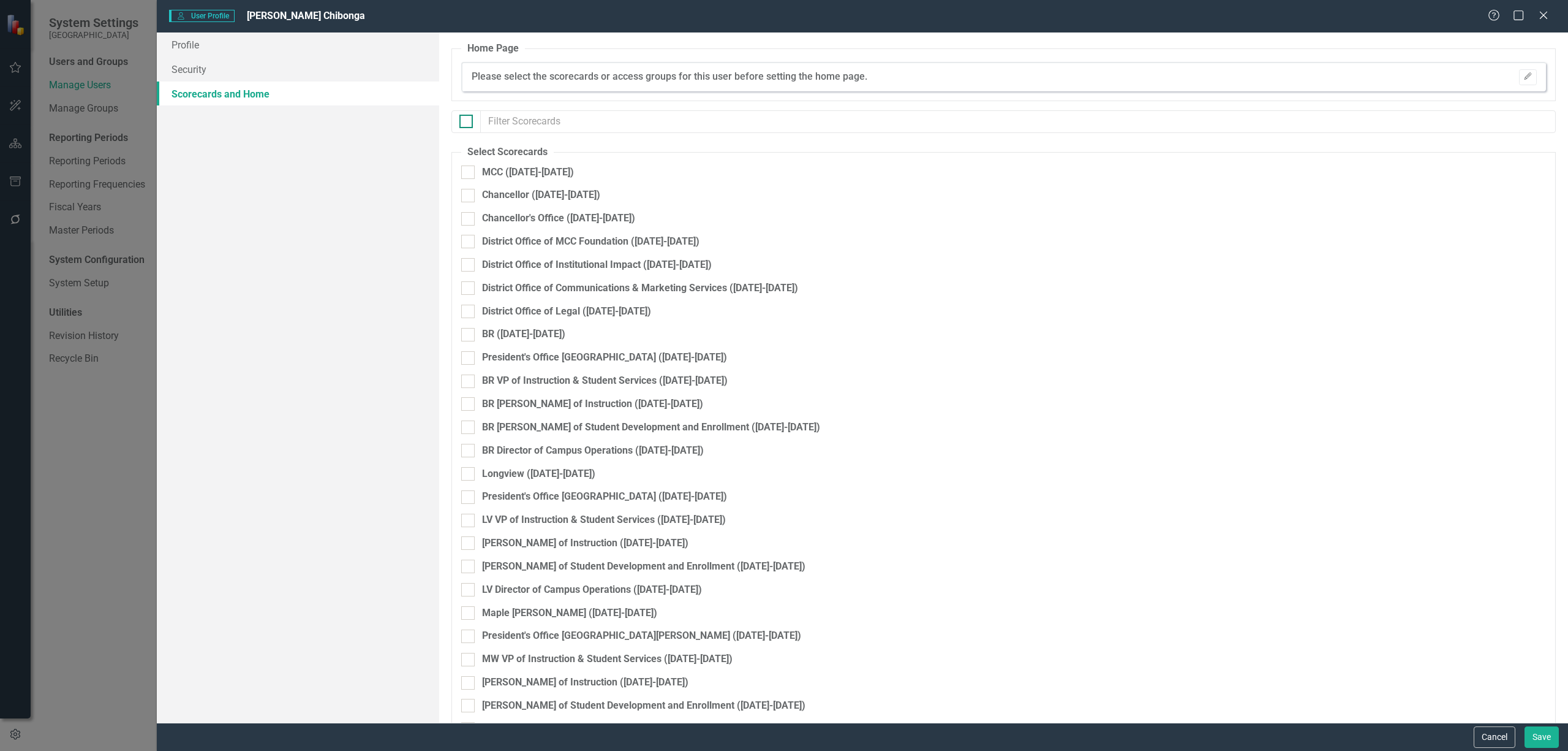
checkbox input "true"
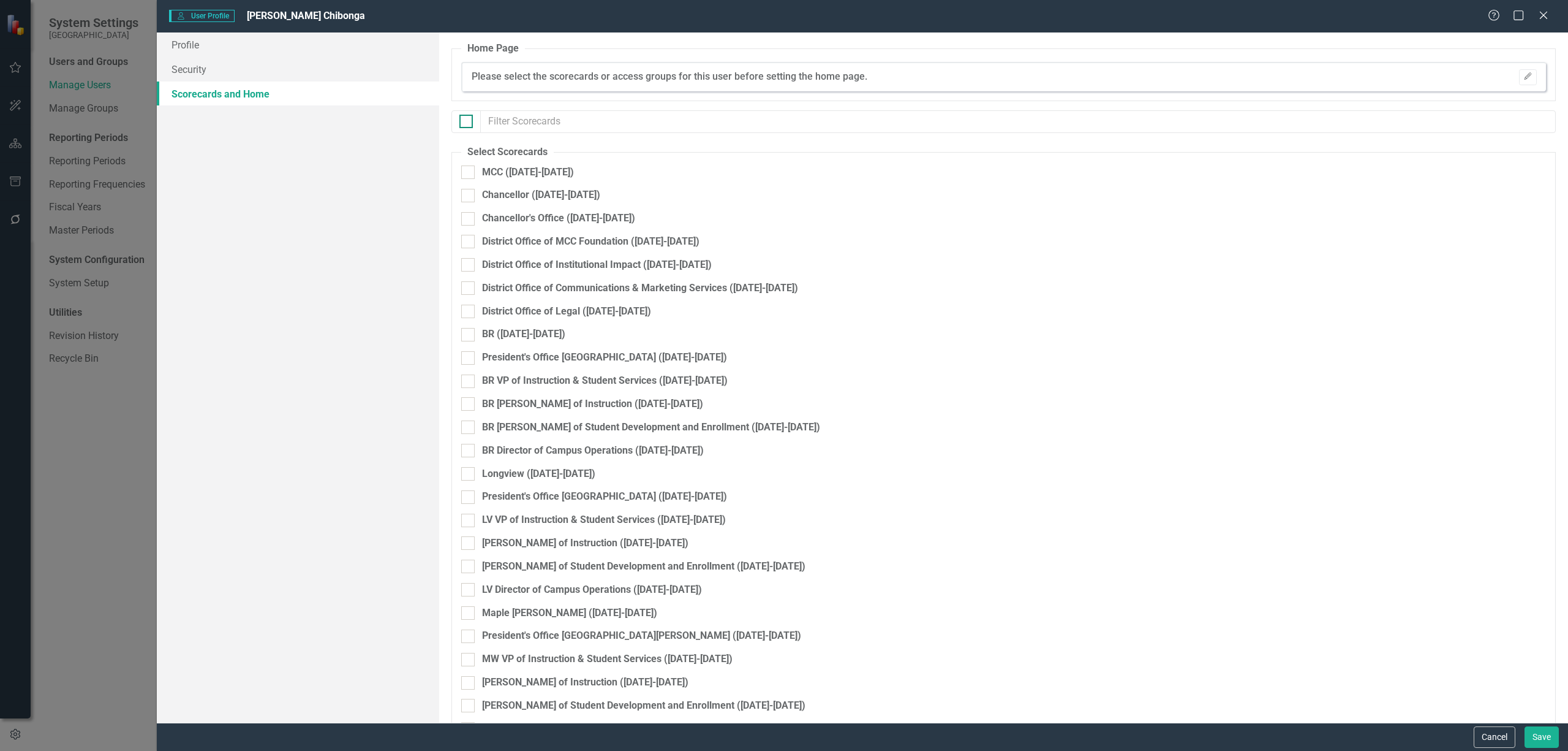
checkbox input "true"
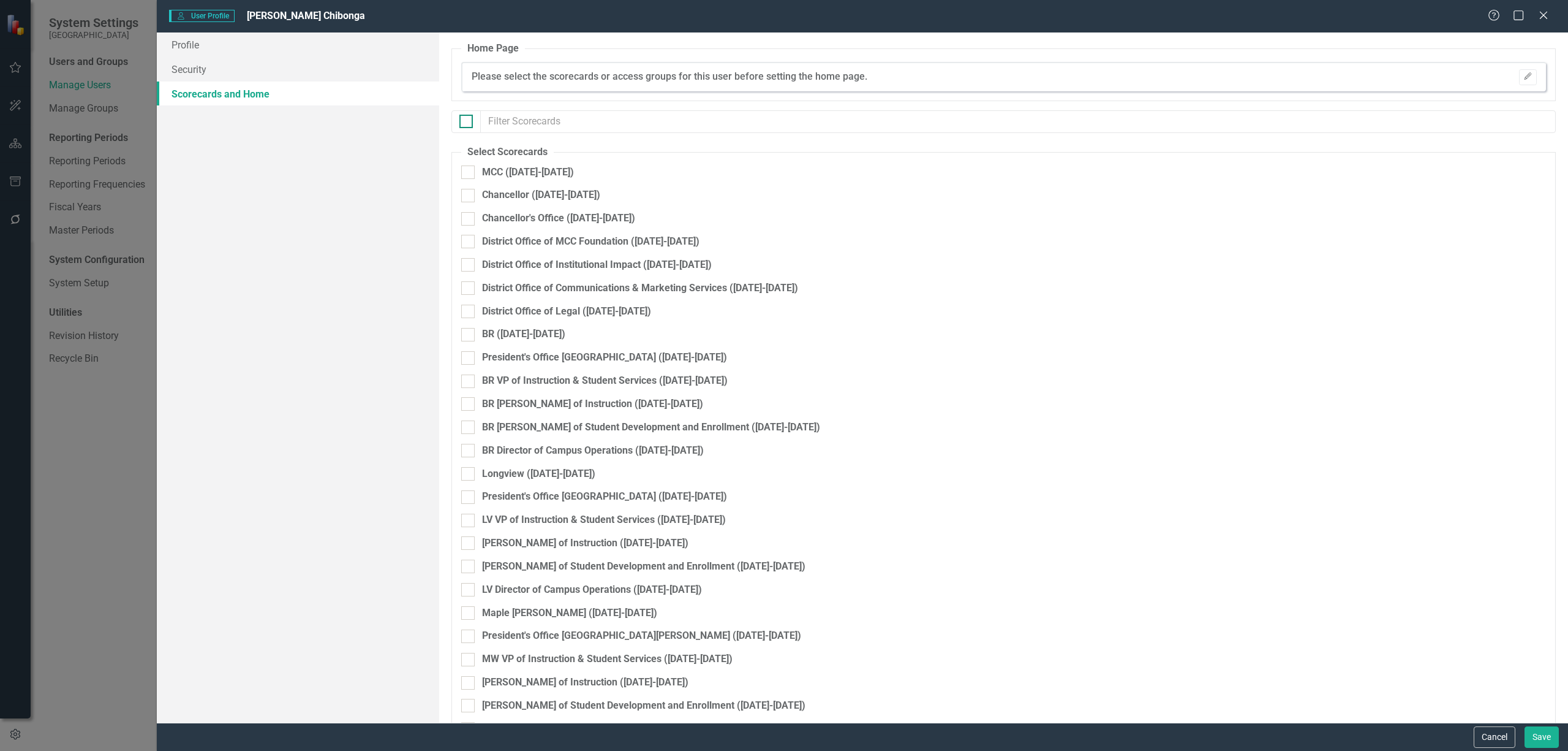
checkbox input "true"
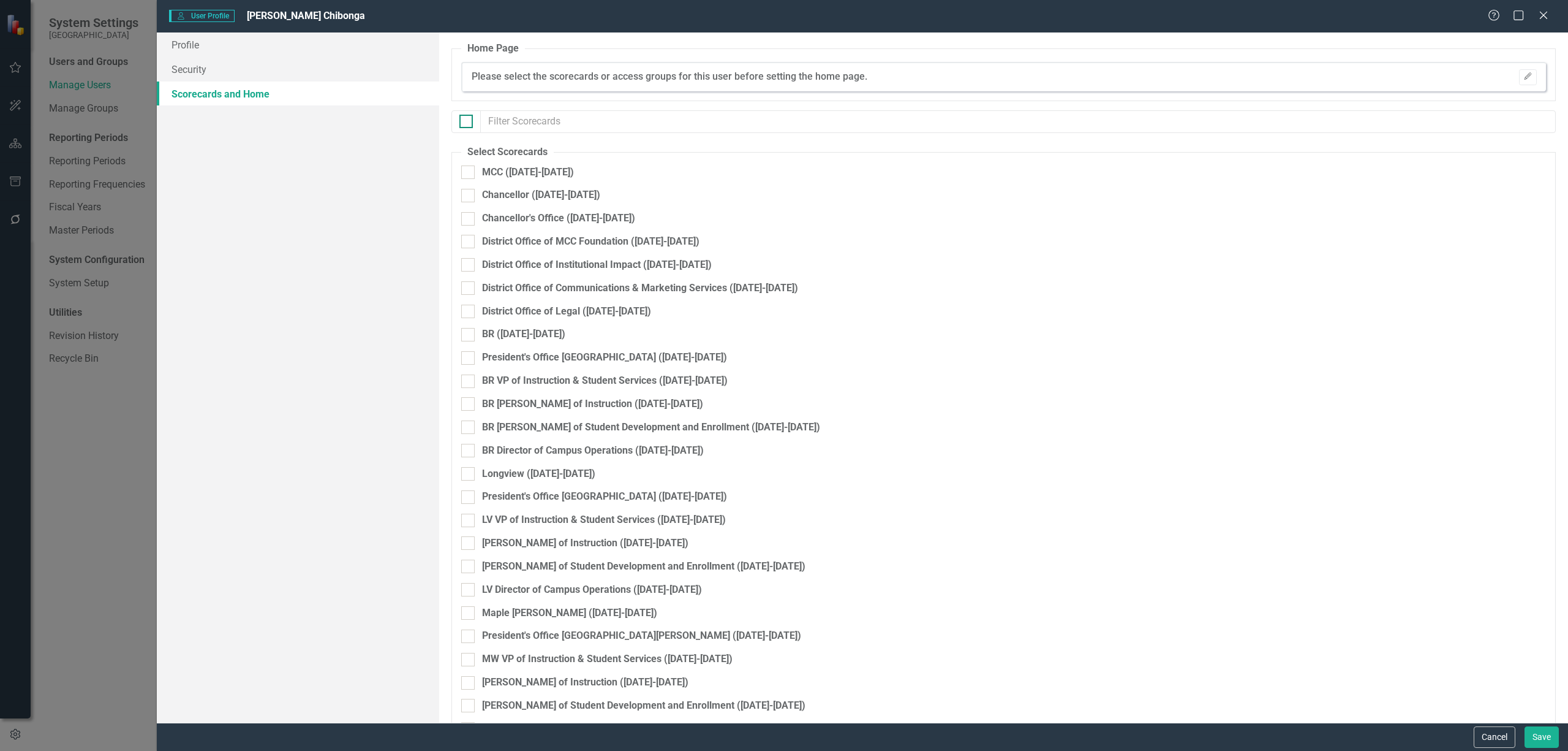
checkbox input "true"
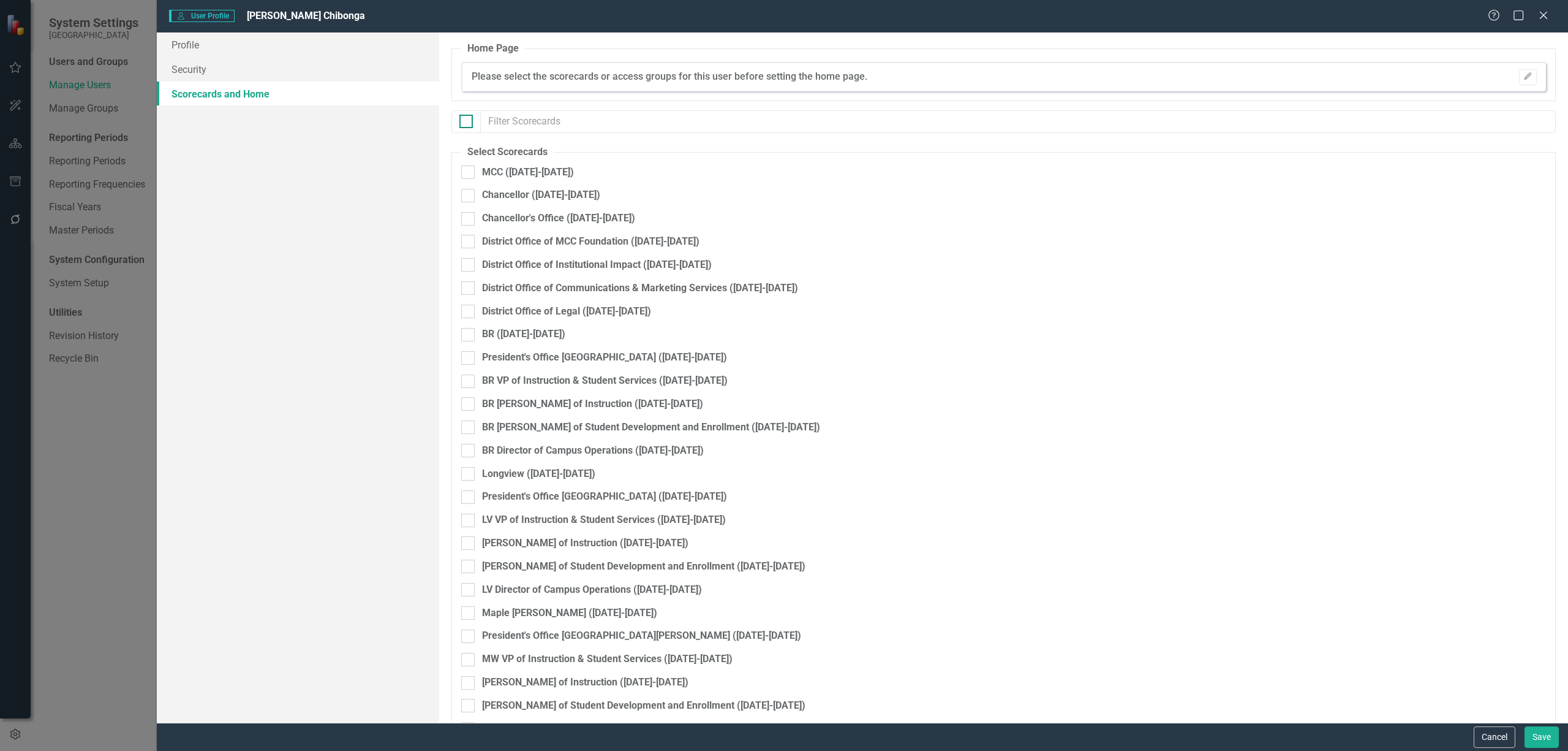
checkbox input "true"
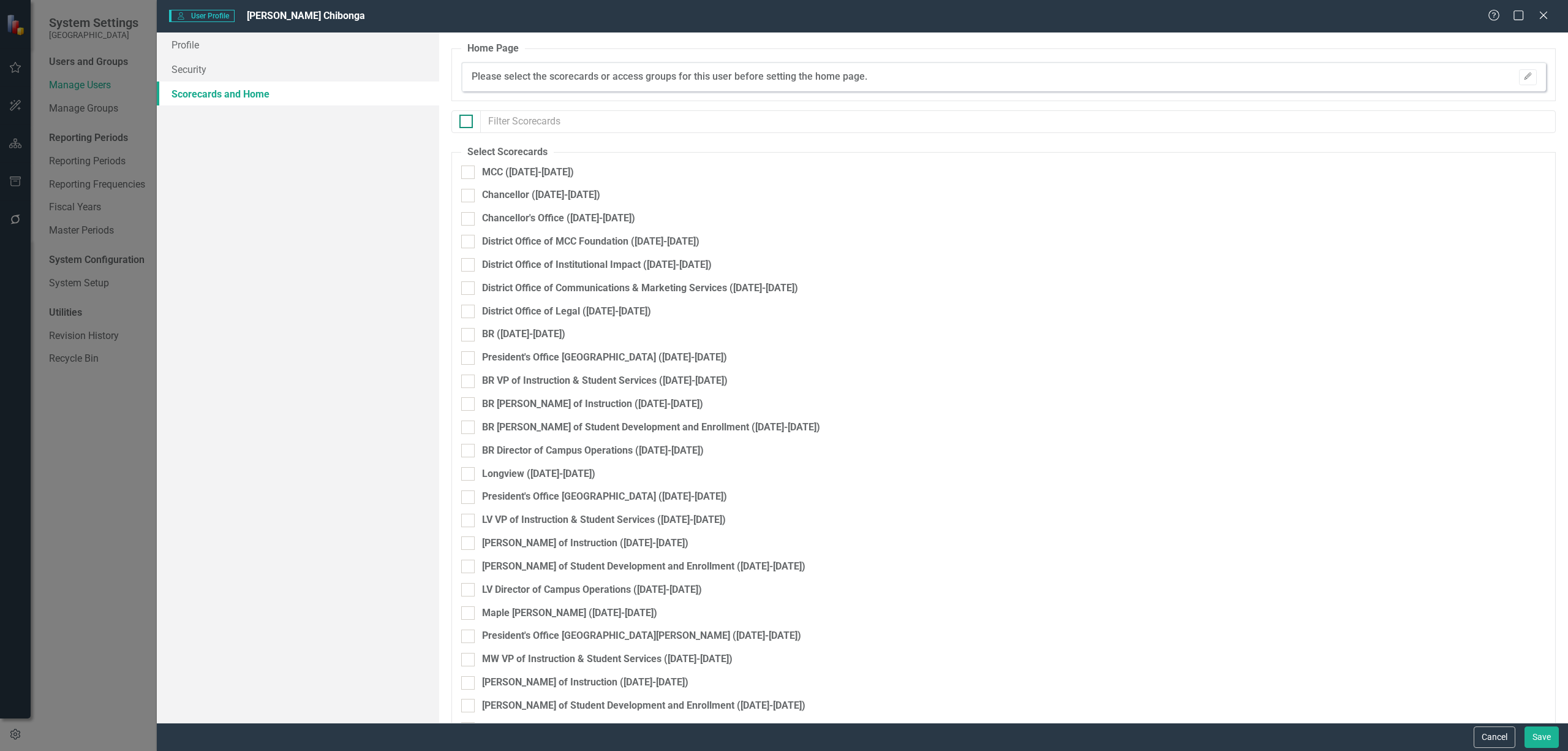
checkbox input "true"
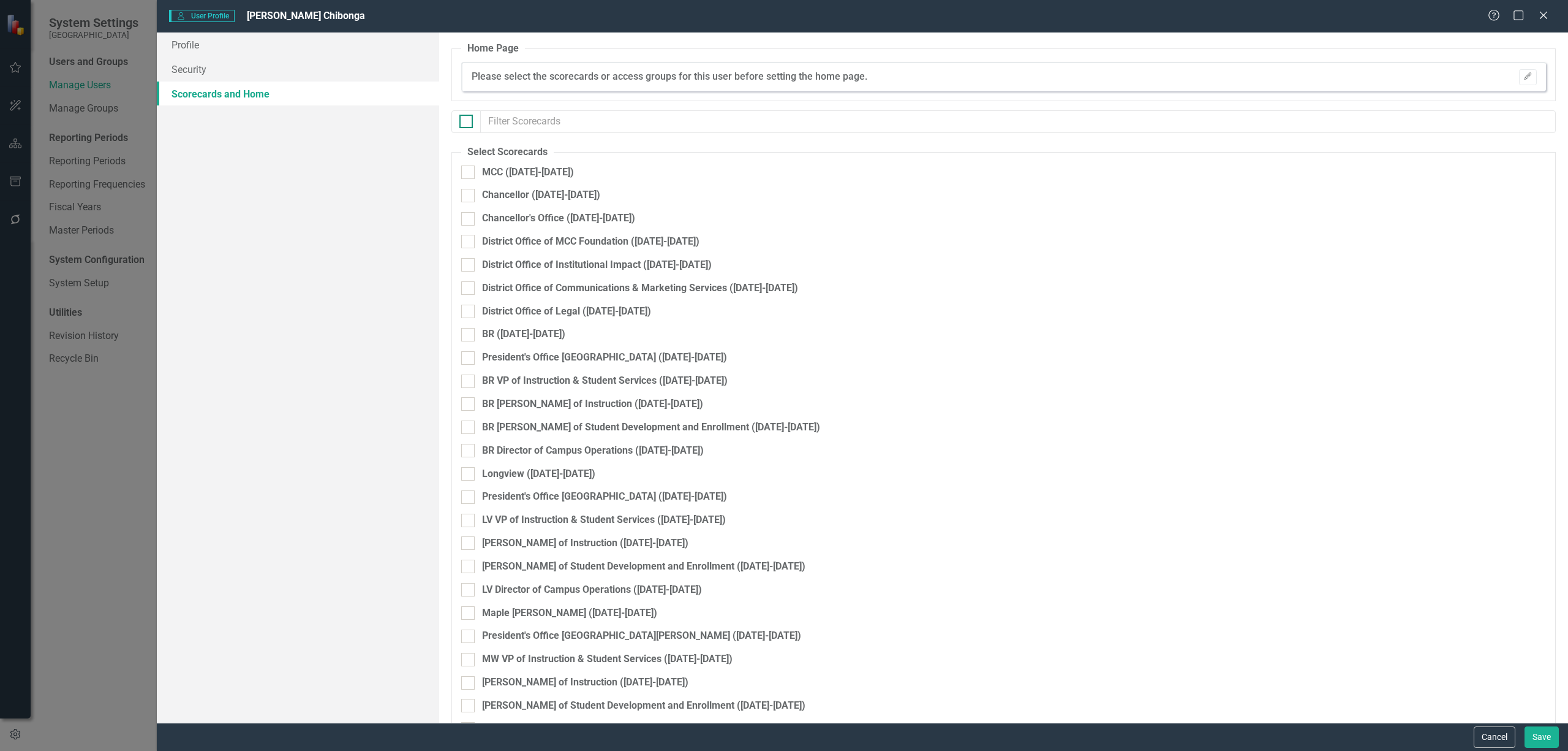
checkbox input "true"
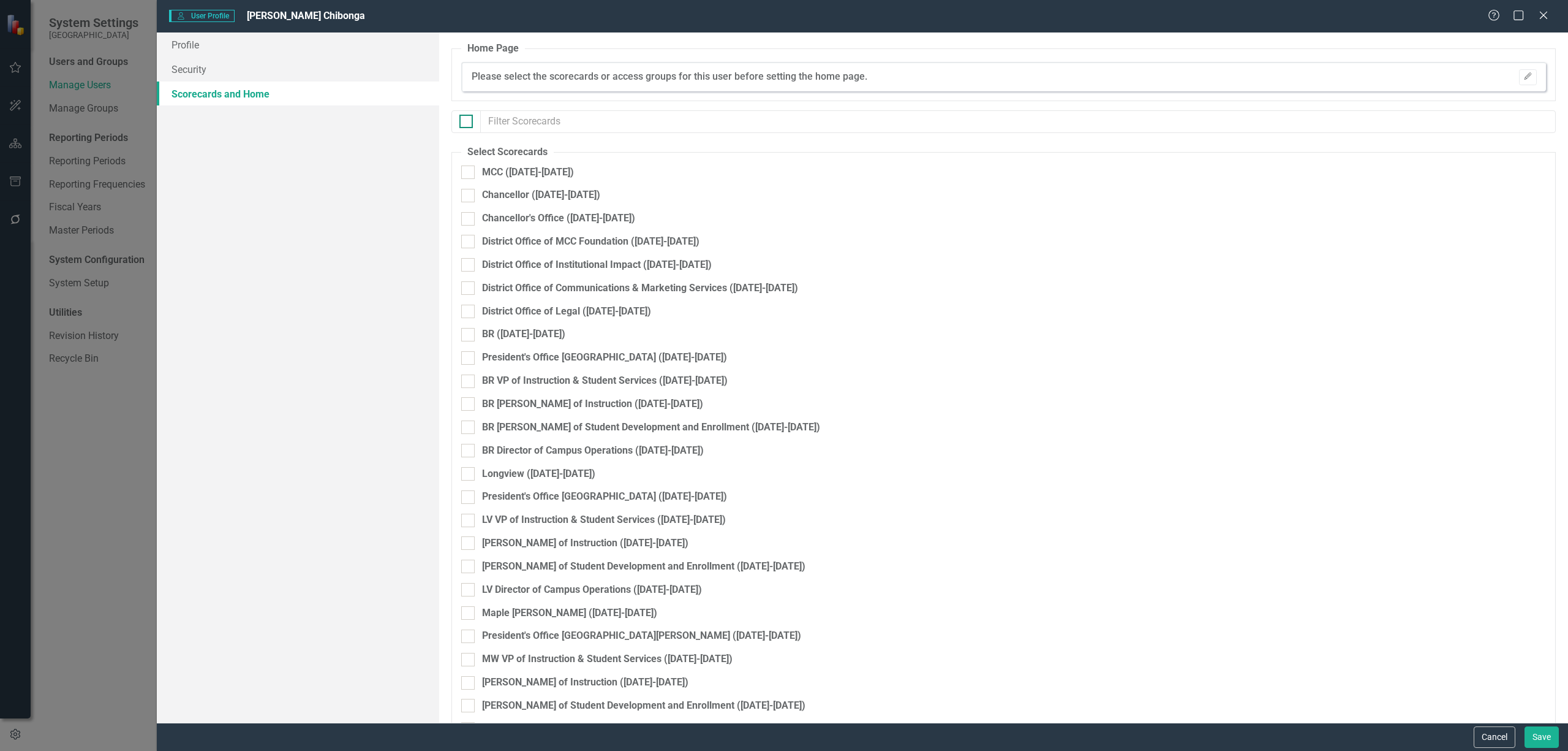
checkbox input "true"
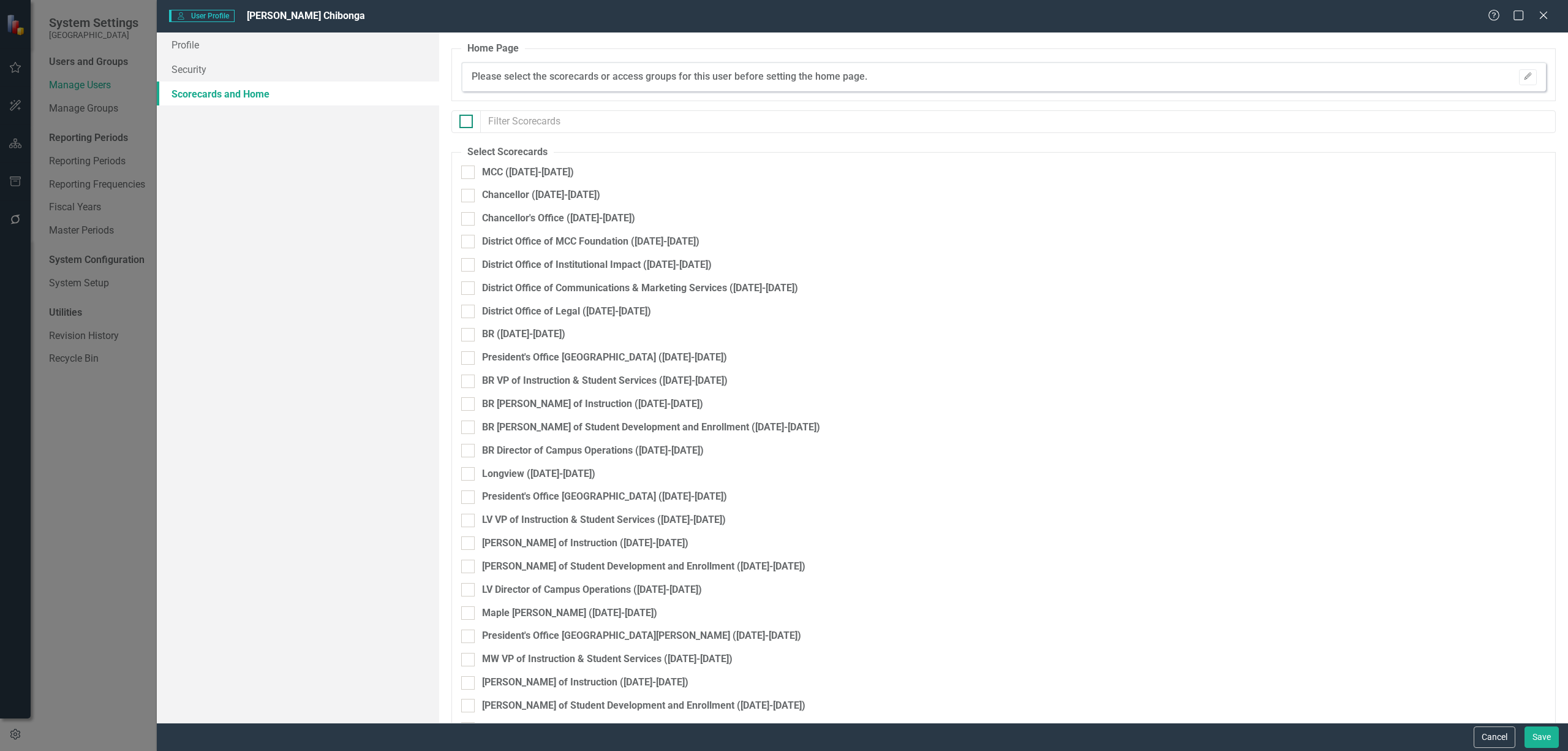
checkbox input "true"
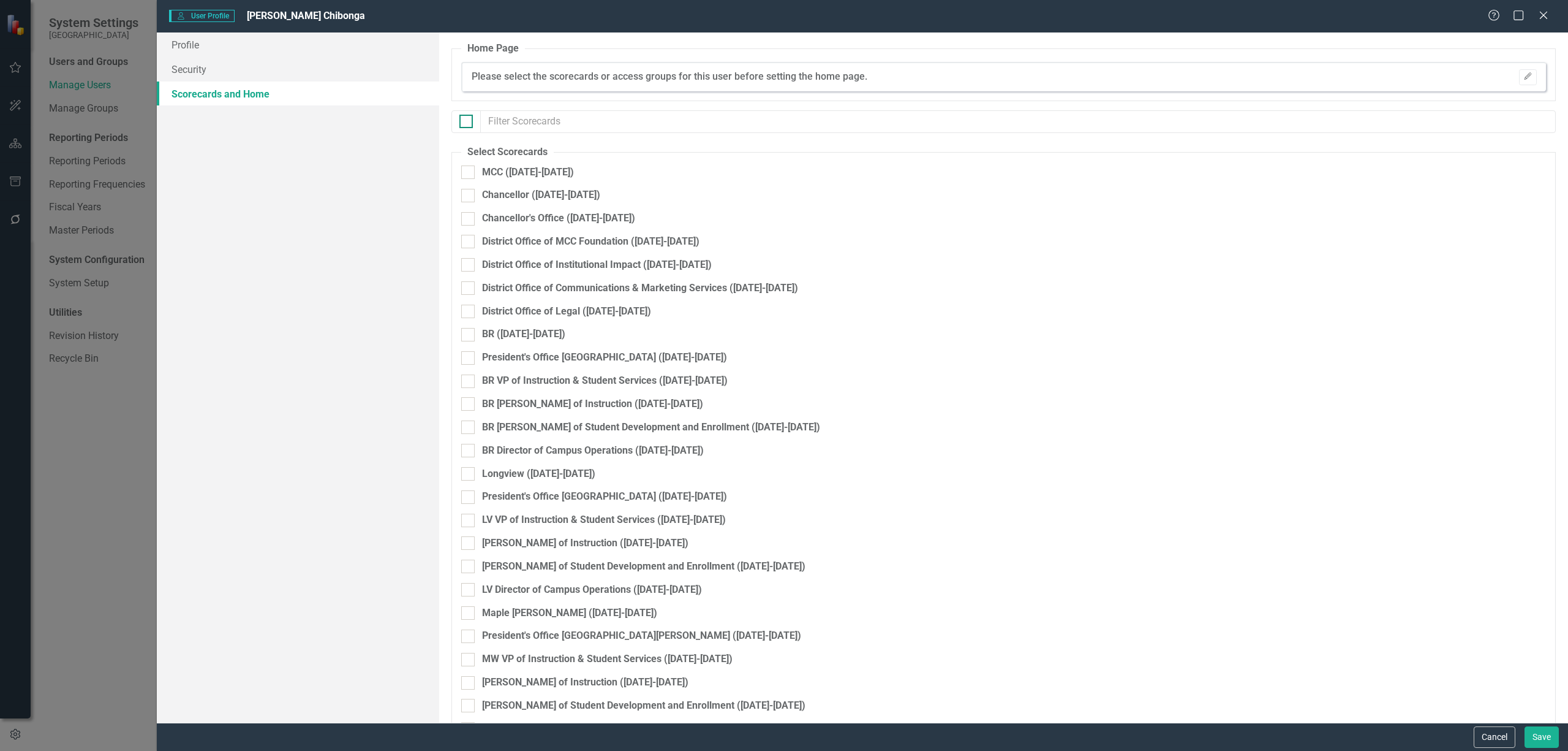
checkbox input "true"
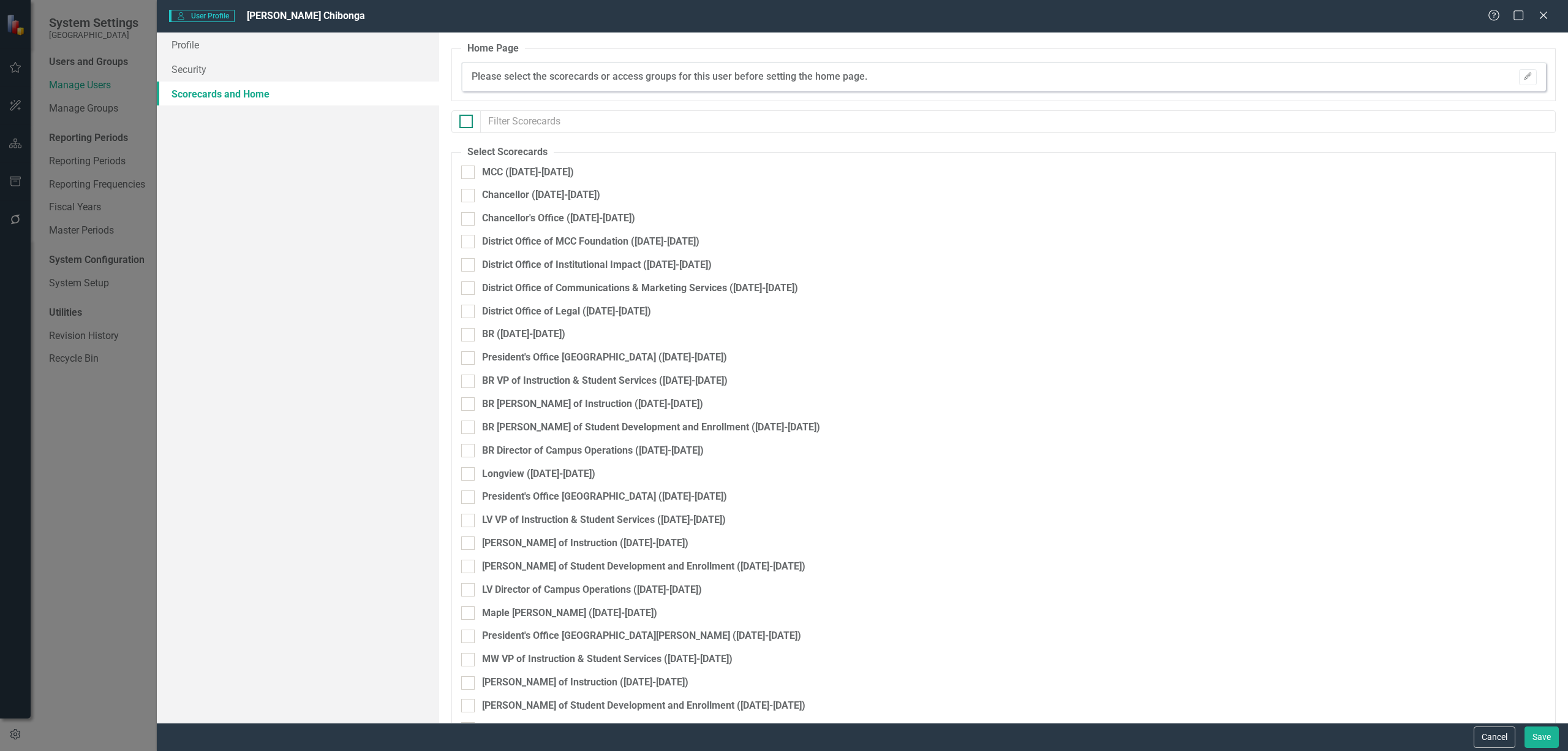
checkbox input "true"
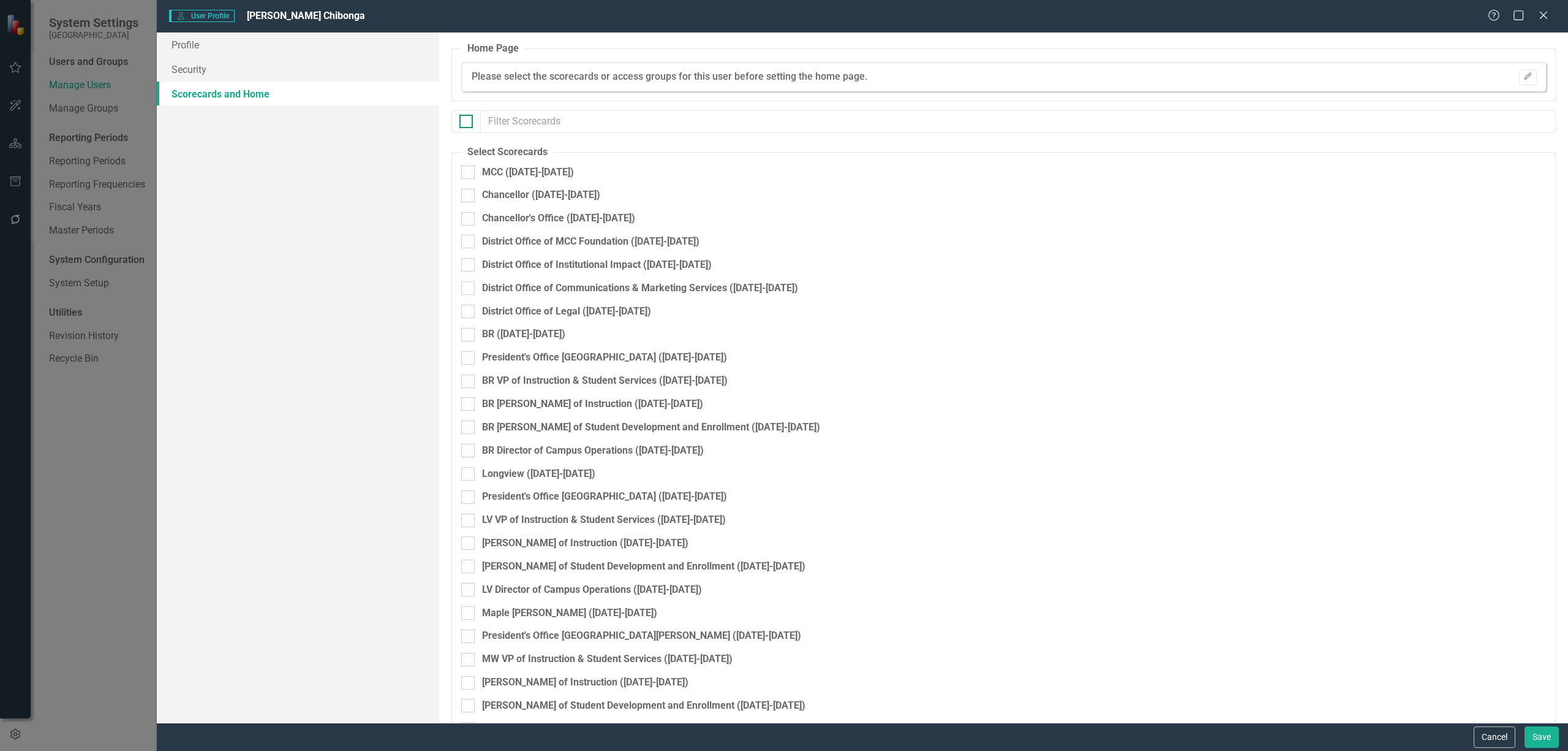
checkbox input "true"
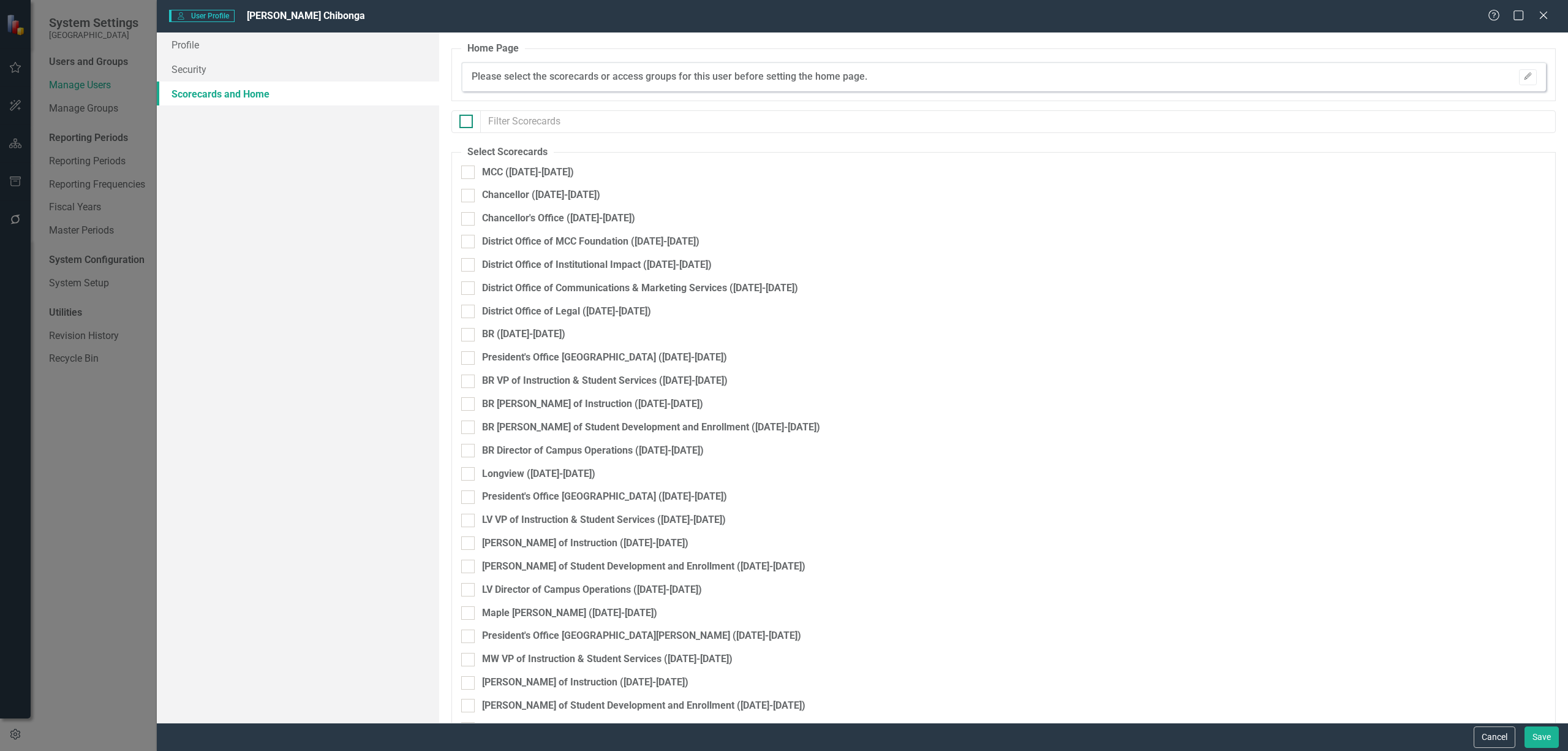
checkbox input "true"
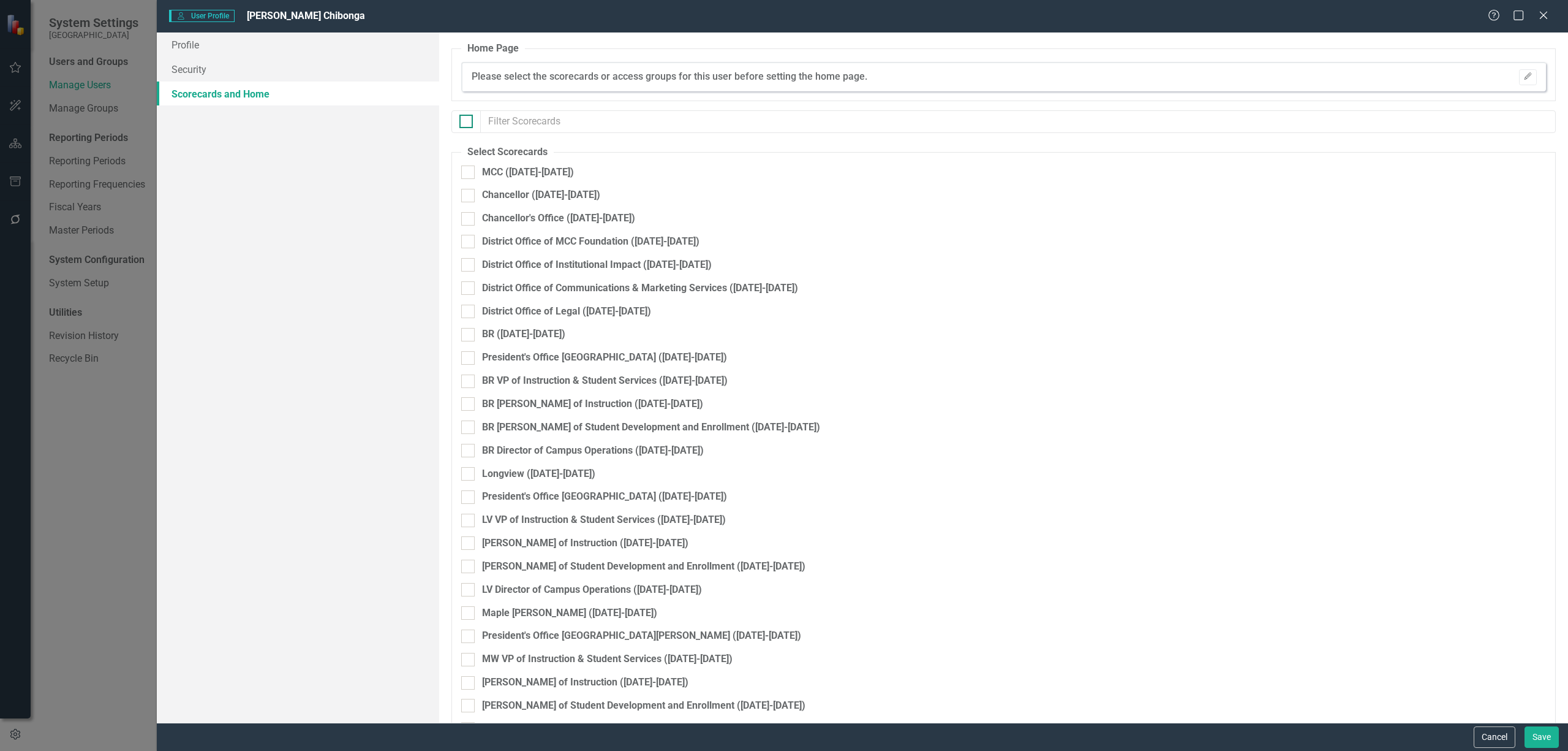
checkbox input "true"
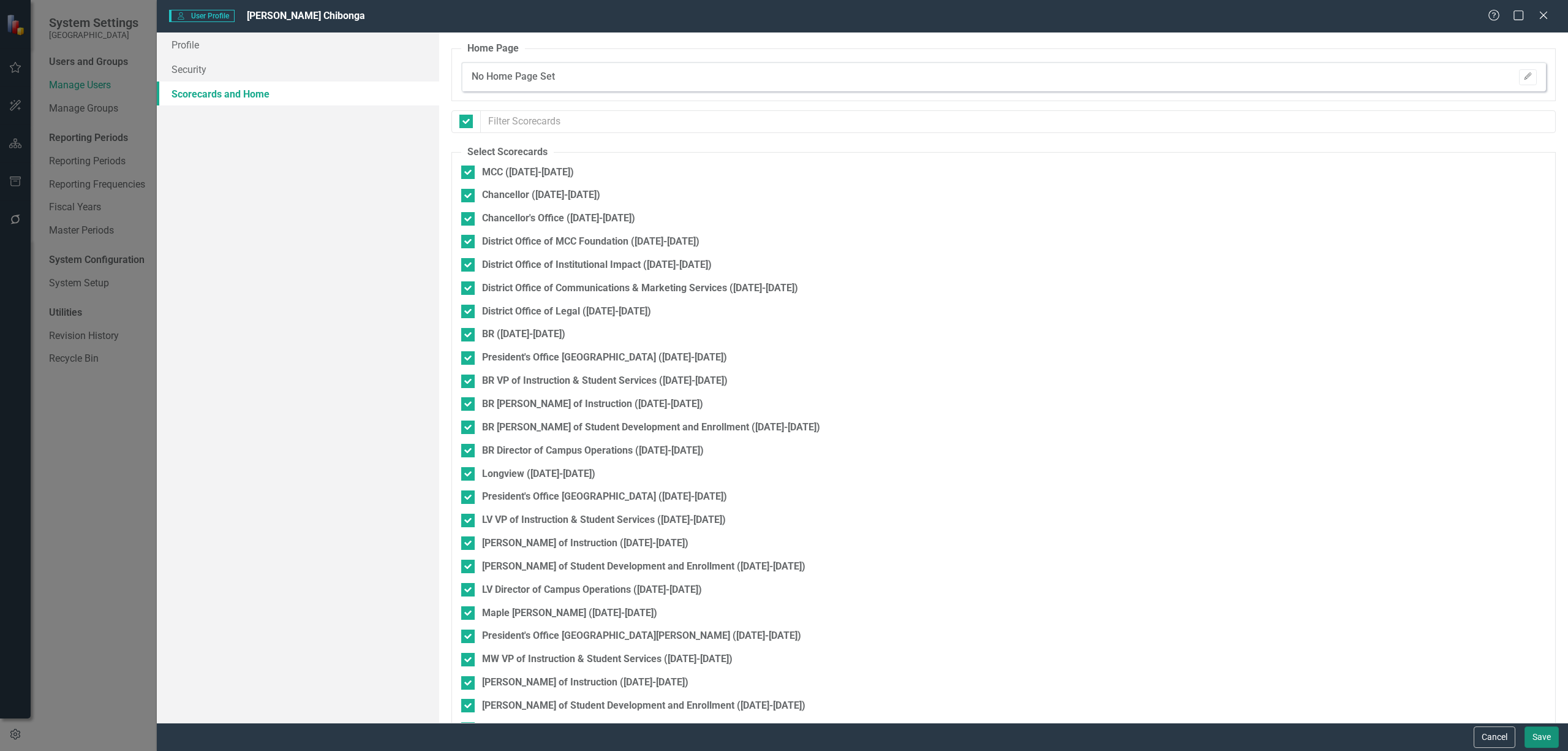
click at [1535, 733] on button "Save" at bounding box center [1542, 737] width 34 height 22
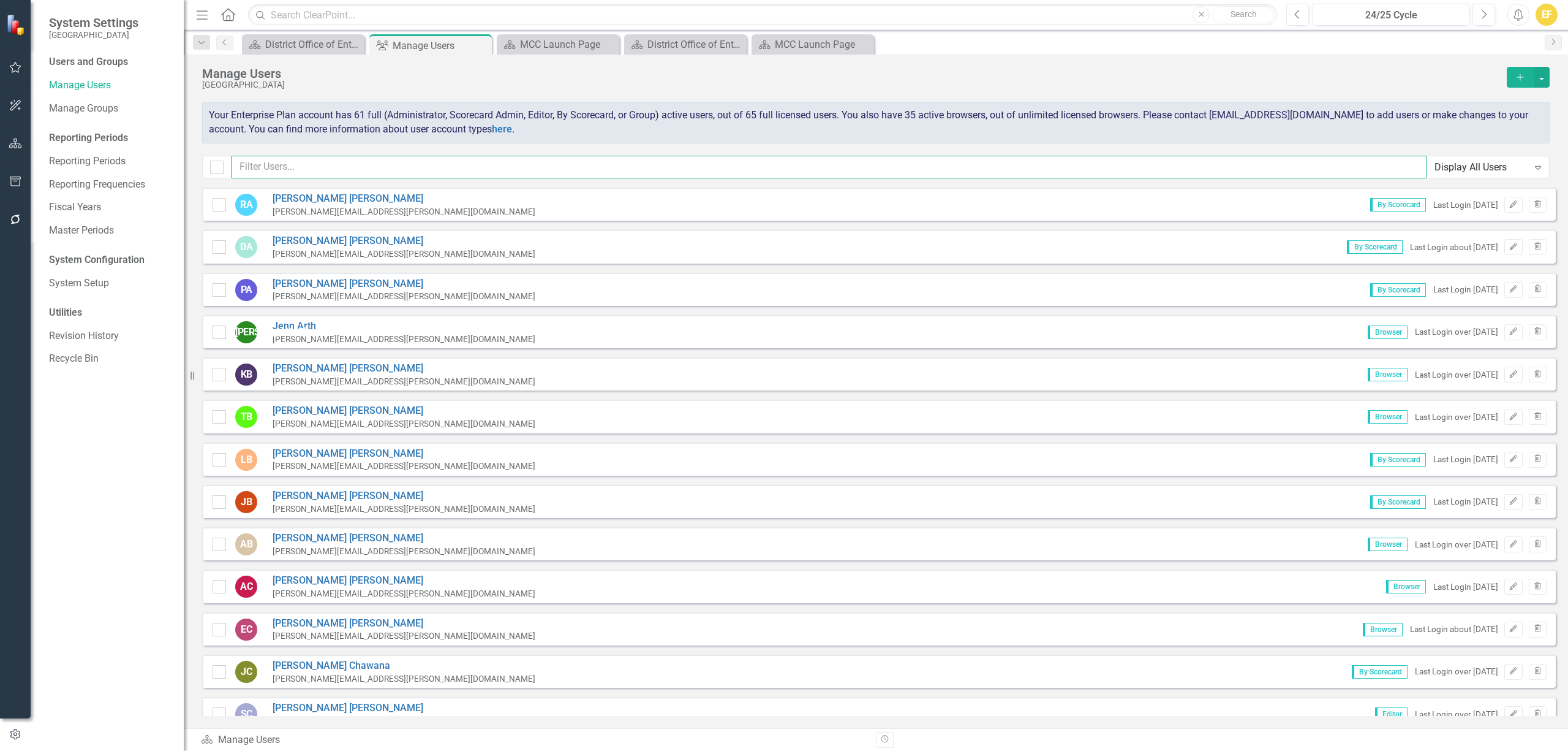
click at [374, 174] on input "text" at bounding box center [829, 166] width 1196 height 23
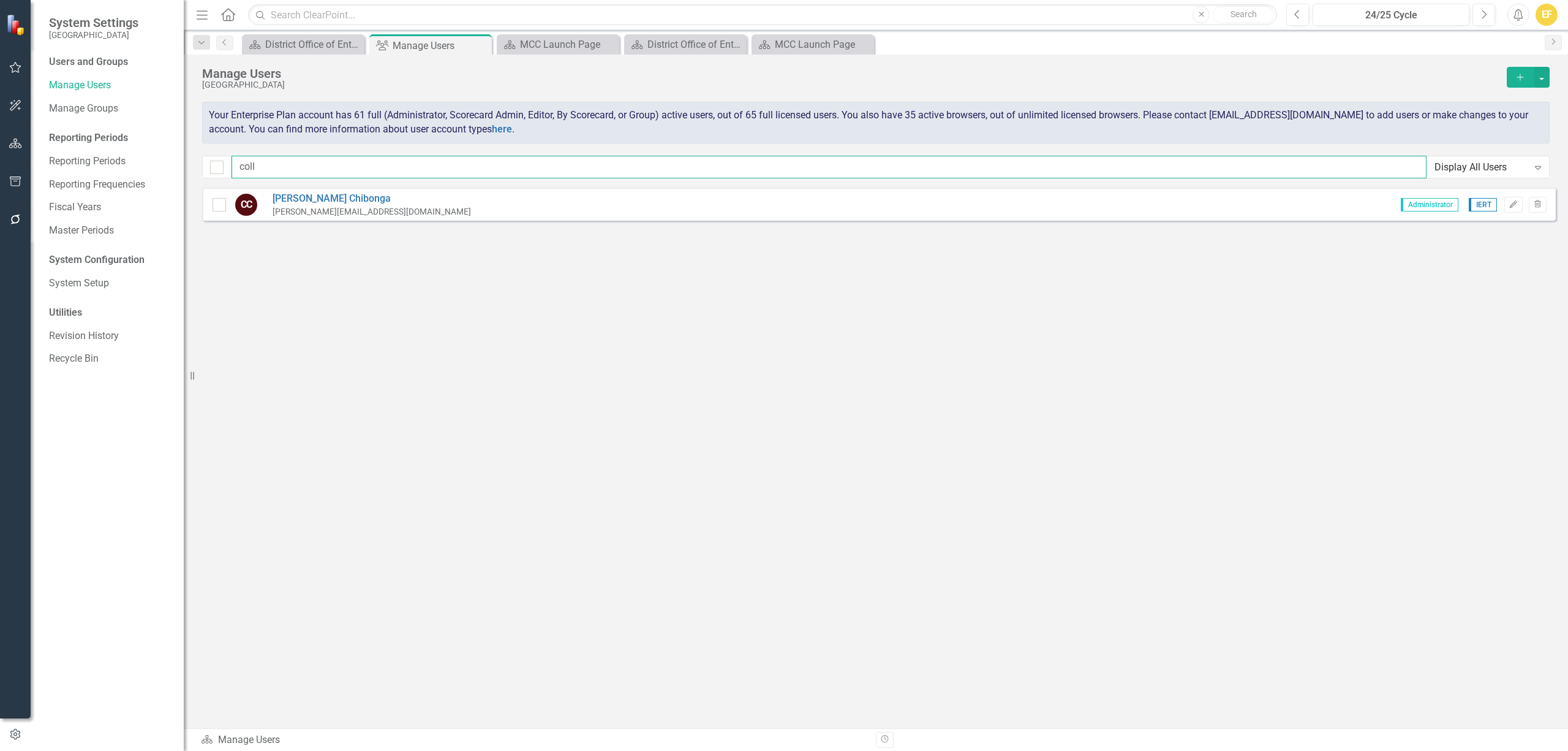
type input "coll"
click at [481, 43] on icon "Close" at bounding box center [480, 46] width 12 height 10
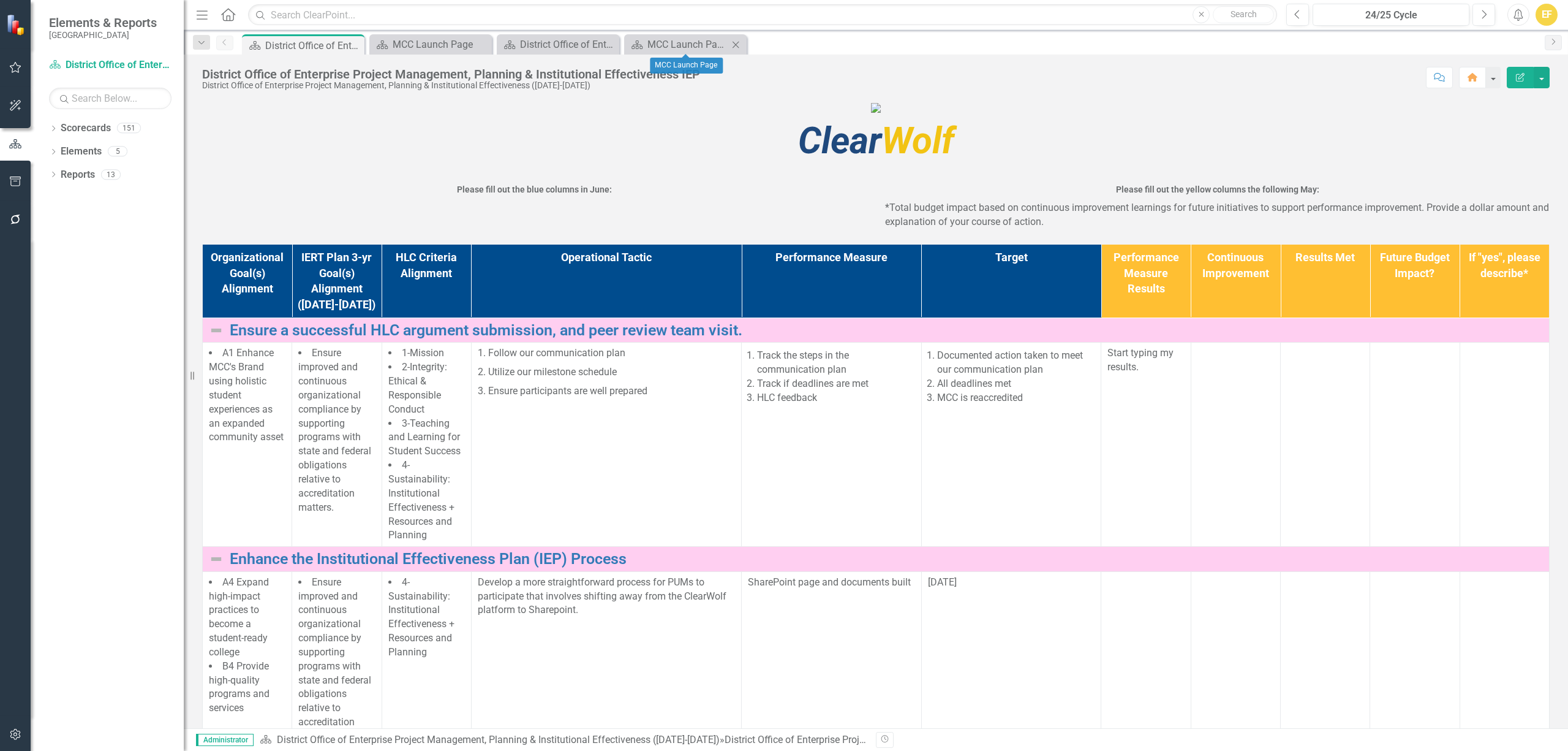
click at [730, 44] on icon "Close" at bounding box center [735, 45] width 12 height 10
click at [608, 44] on icon "Close" at bounding box center [608, 45] width 12 height 10
click at [481, 47] on icon "Close" at bounding box center [481, 45] width 12 height 10
click at [1557, 17] on div "EF" at bounding box center [1547, 15] width 22 height 22
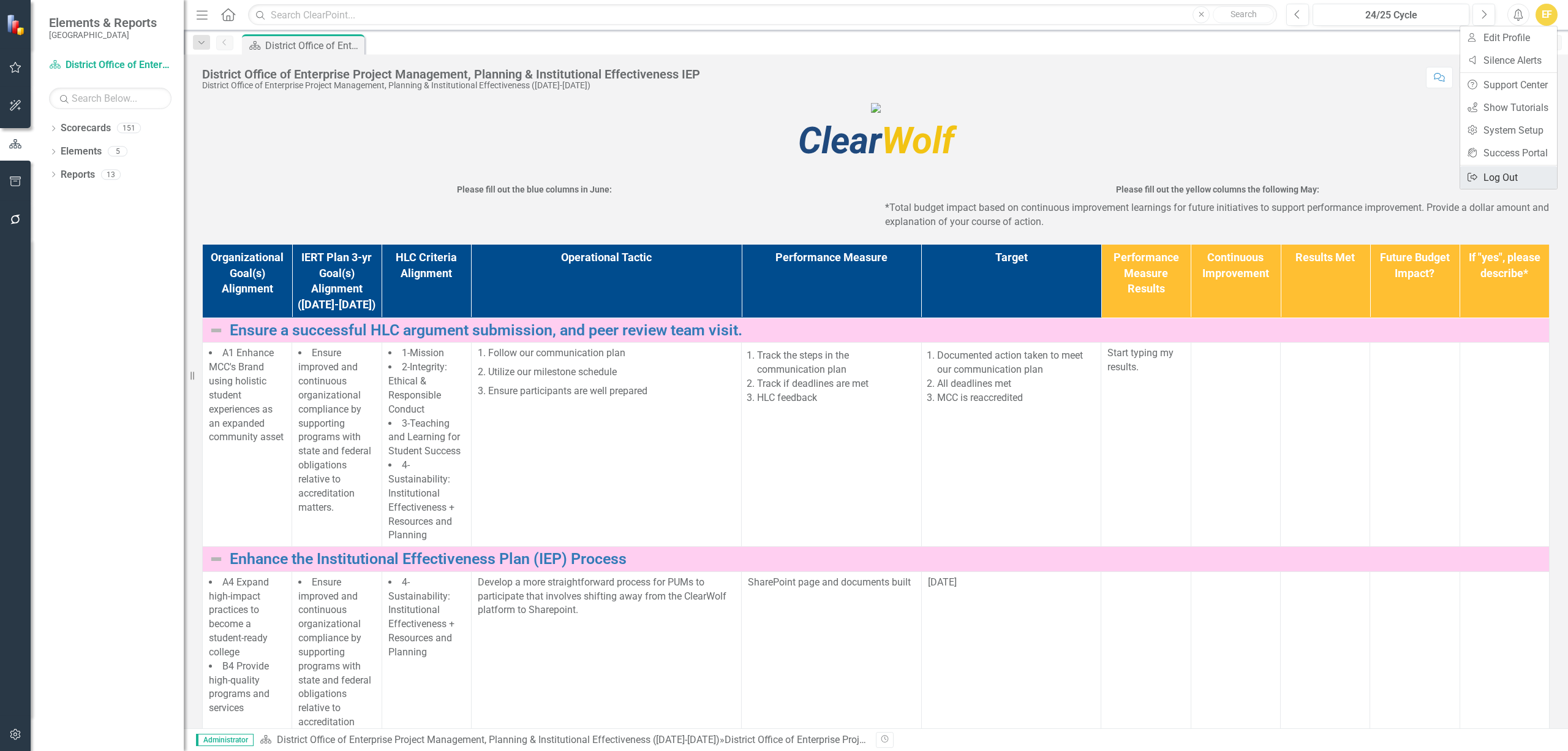
click at [1490, 174] on link "Logout Log Out" at bounding box center [1508, 177] width 97 height 23
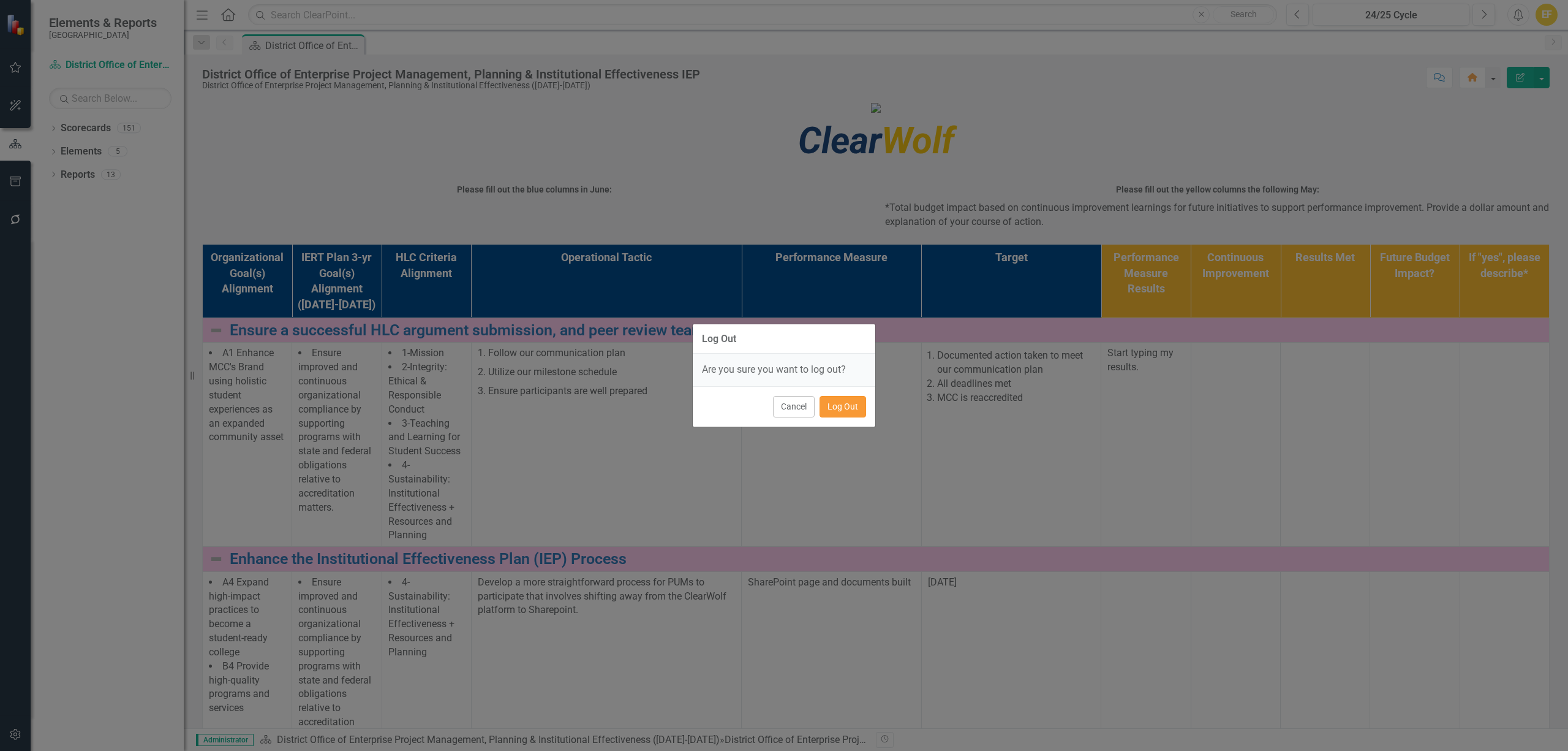
click at [849, 412] on button "Log Out" at bounding box center [843, 407] width 46 height 22
